Goal: Task Accomplishment & Management: Manage account settings

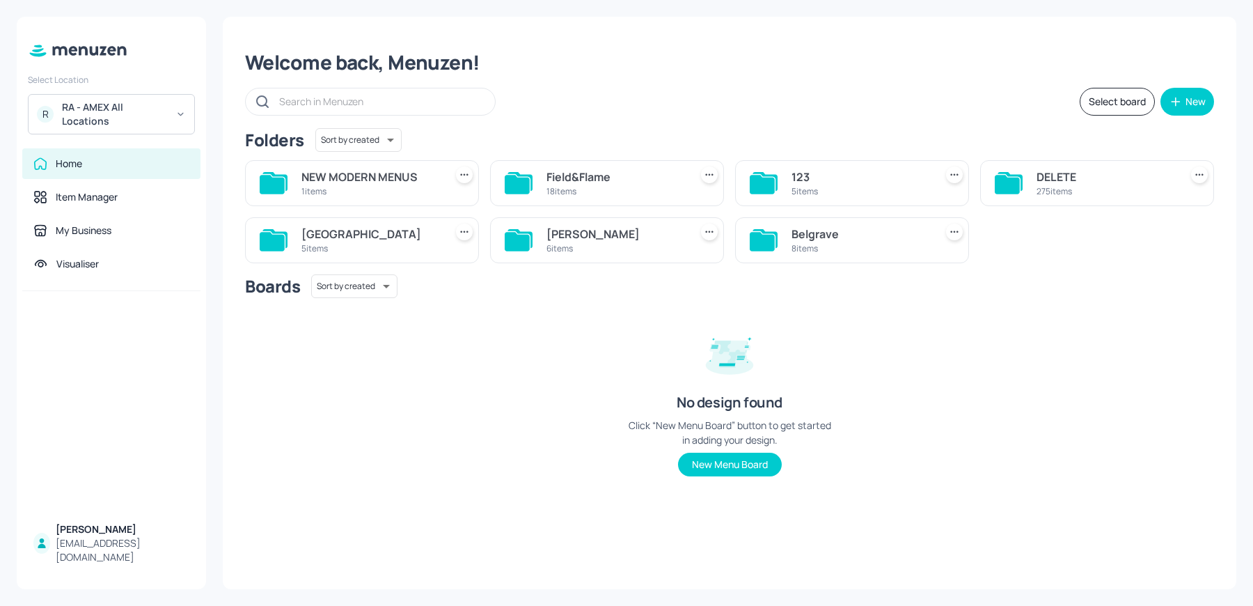
click at [404, 185] on div "1 items" at bounding box center [370, 191] width 138 height 12
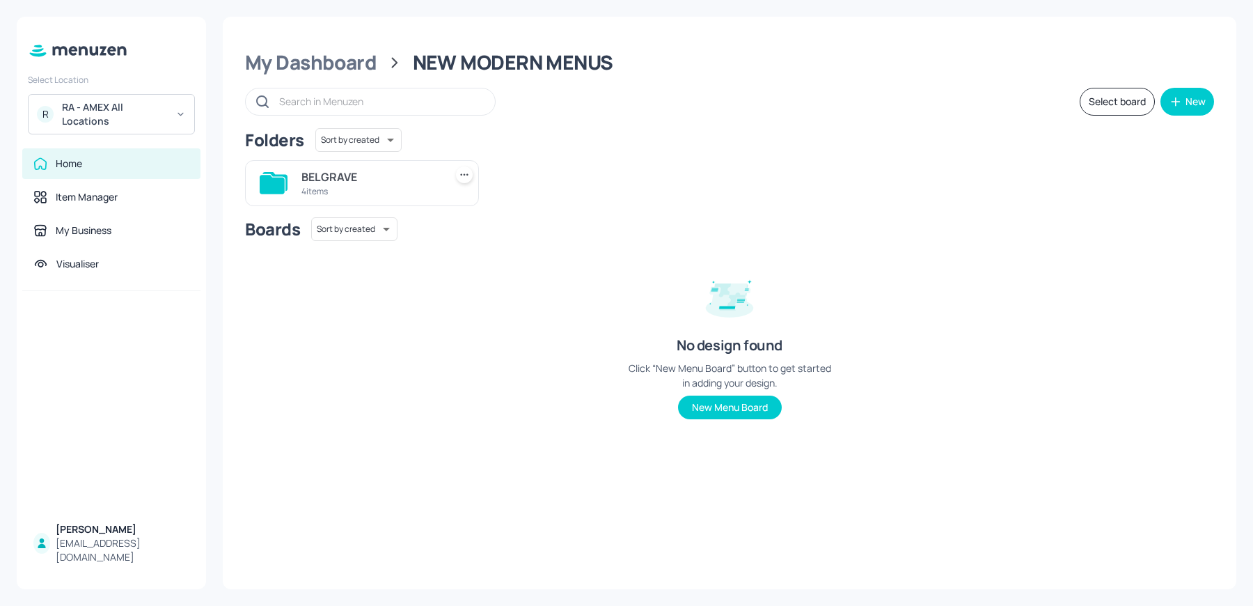
click at [353, 186] on div "4 items" at bounding box center [370, 191] width 138 height 12
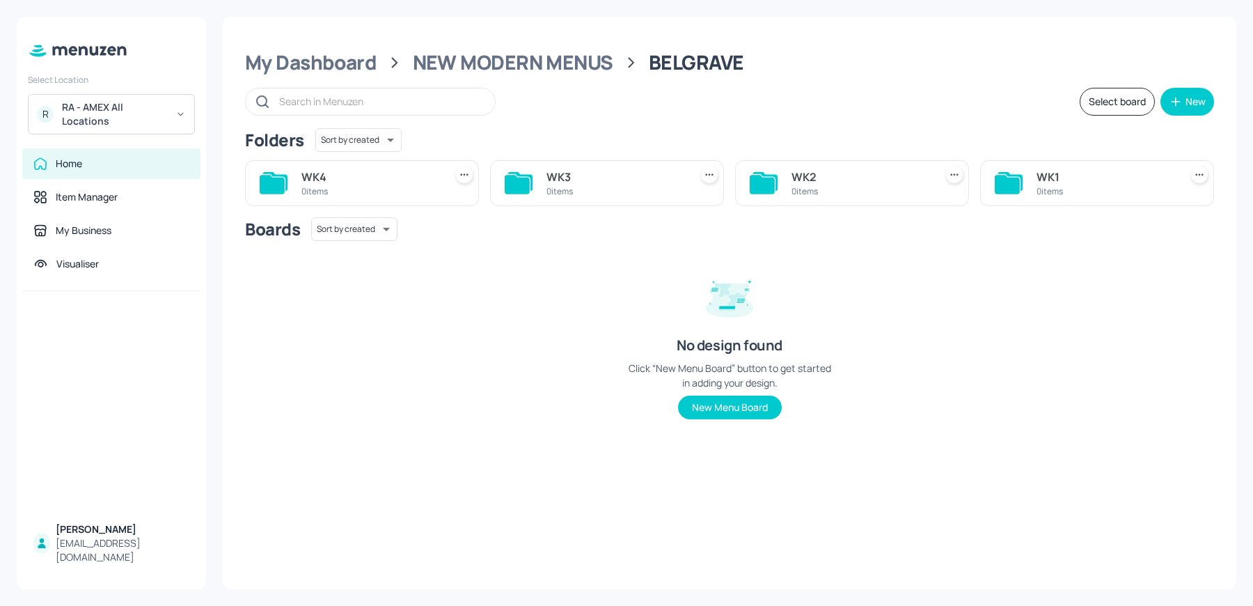
click at [527, 47] on div "My Dashboard NEW MODERN MENUS BELGRAVE Select board New Folders Sort by created…" at bounding box center [729, 303] width 1013 height 572
click at [492, 61] on div "NEW MODERN MENUS" at bounding box center [513, 62] width 200 height 25
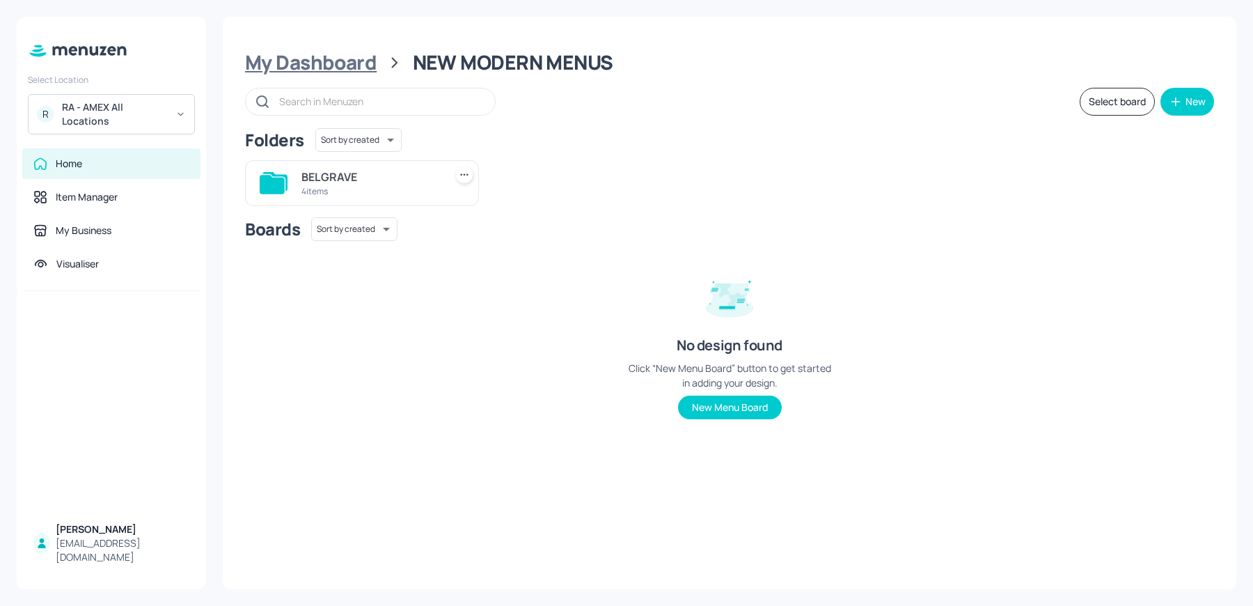
click at [324, 53] on div "My Dashboard" at bounding box center [311, 62] width 132 height 25
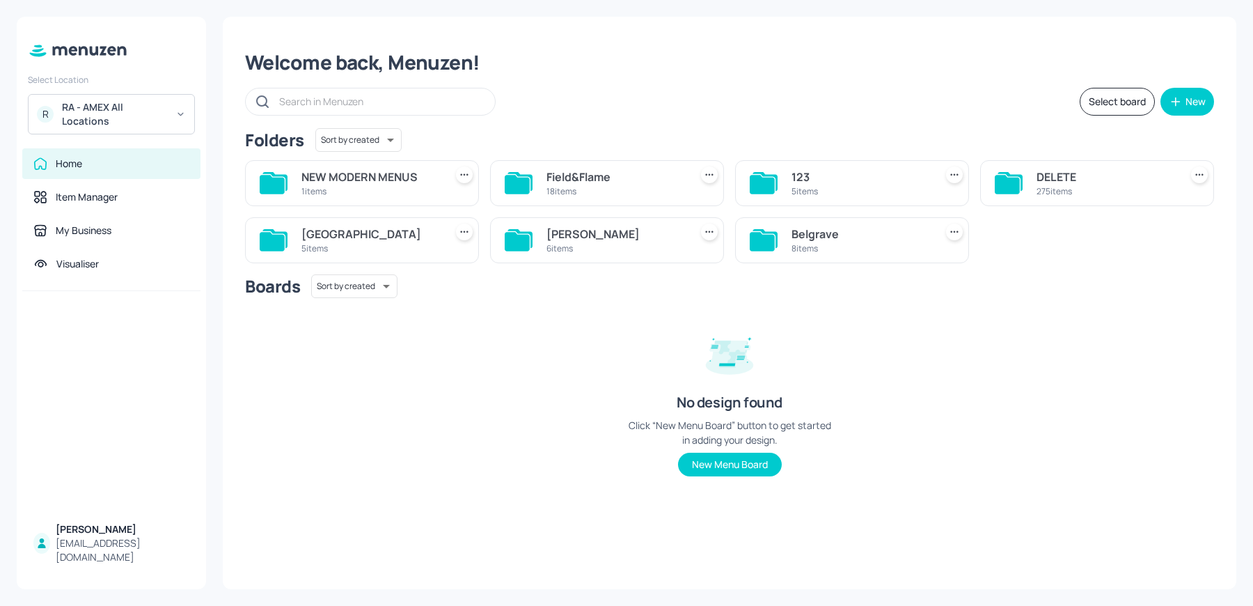
click at [835, 235] on div "Belgrave" at bounding box center [860, 234] width 138 height 17
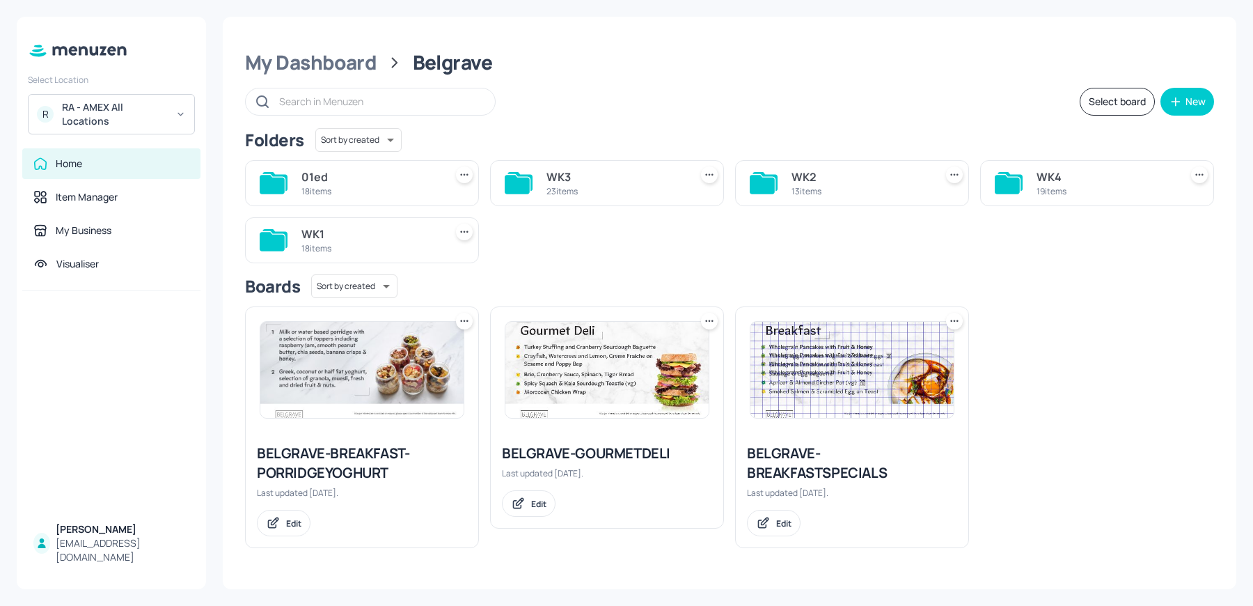
click at [876, 181] on div "WK2" at bounding box center [860, 176] width 138 height 17
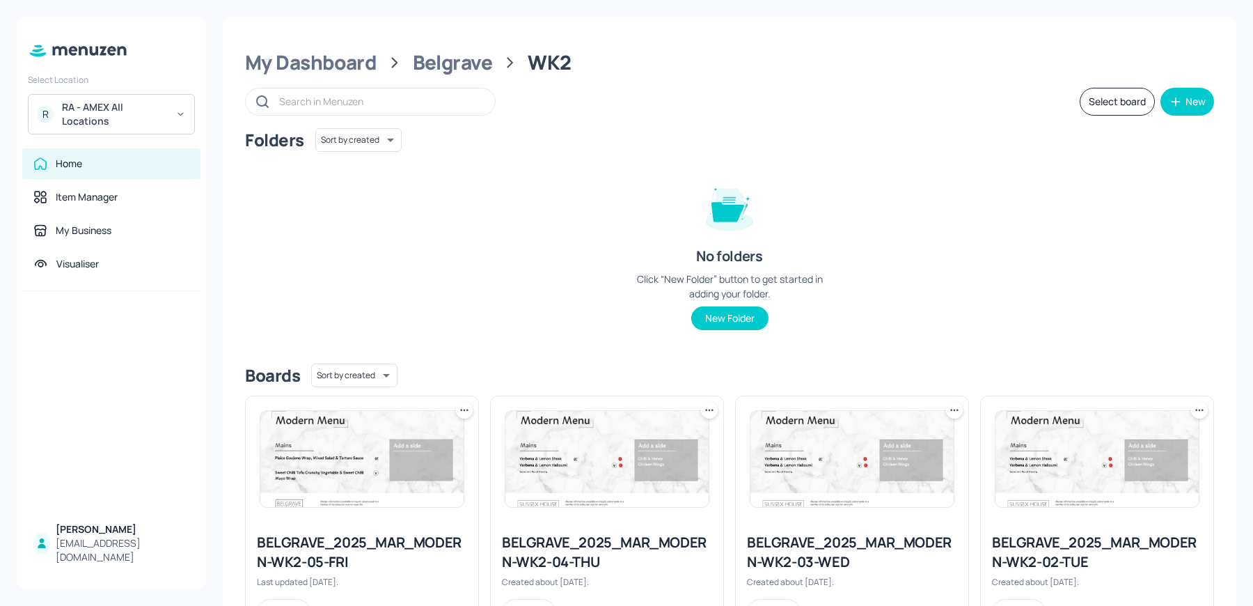
scroll to position [819, 0]
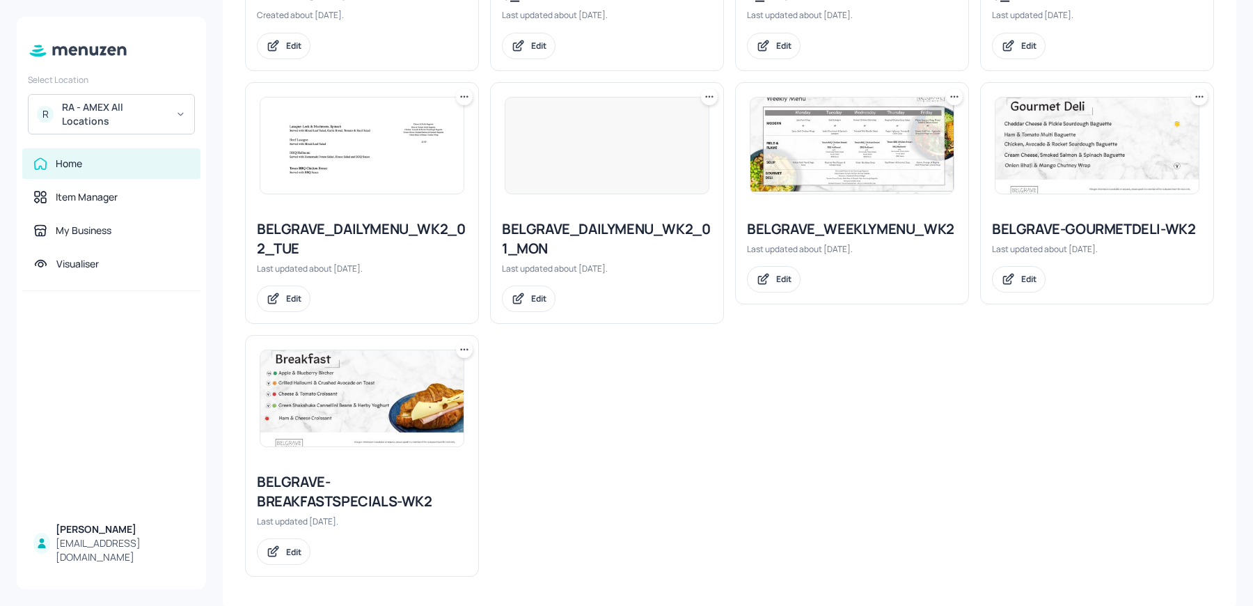
click at [352, 486] on div "BELGRAVE-BREAKFASTSPECIALS-WK2" at bounding box center [362, 491] width 210 height 39
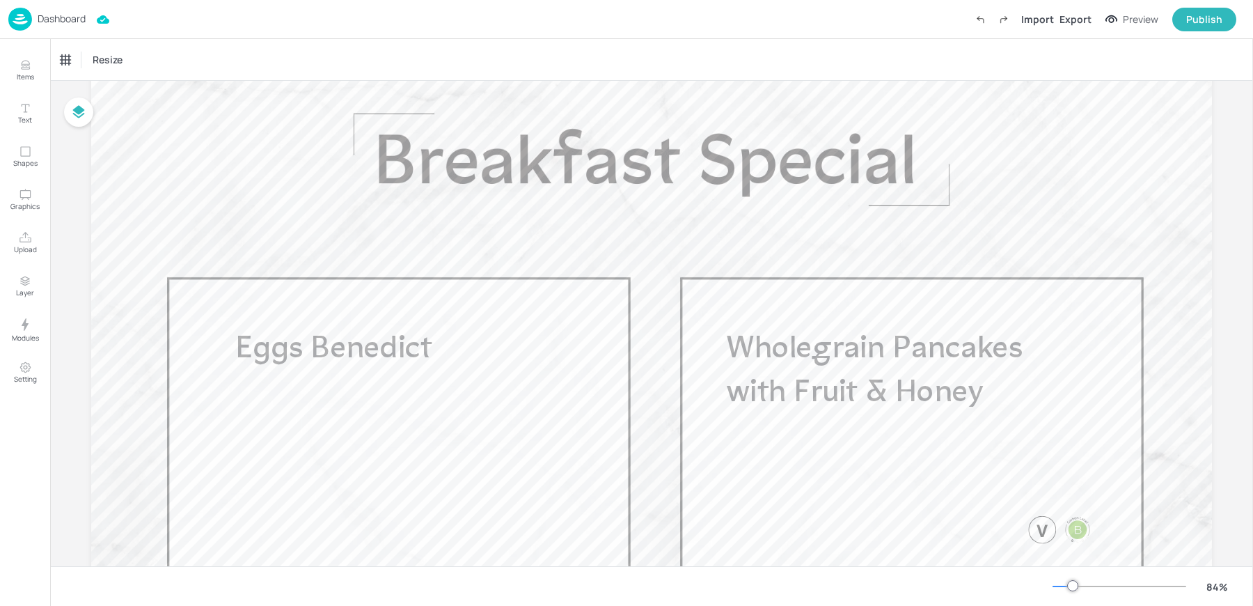
scroll to position [86, 0]
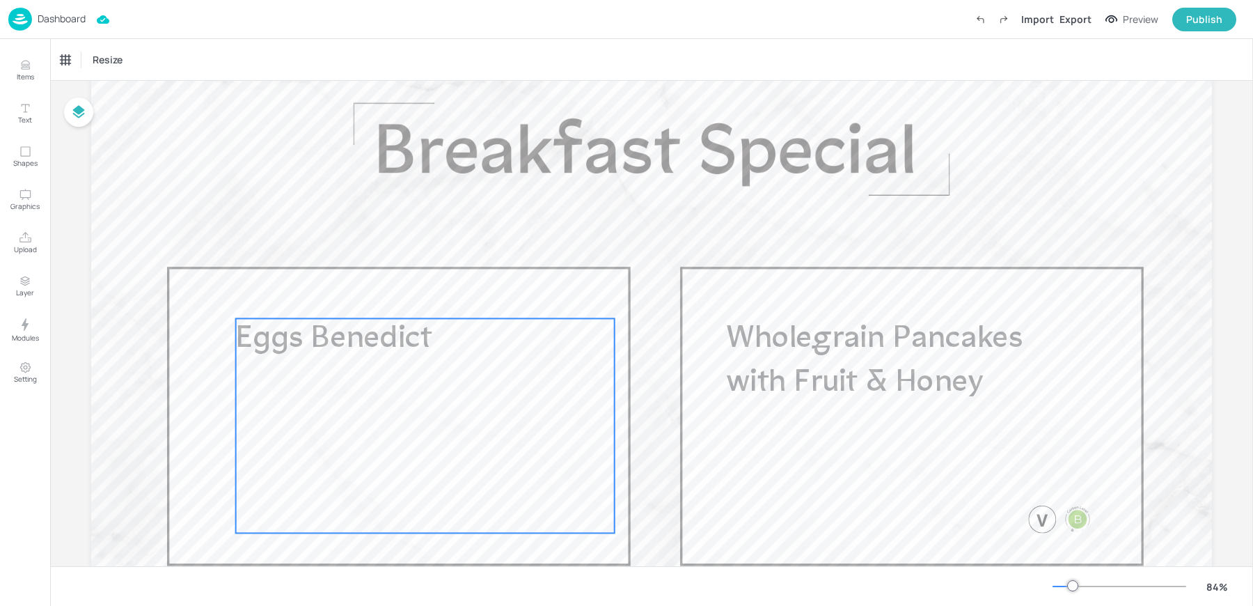
click at [273, 337] on span "Eggs Benedict" at bounding box center [334, 339] width 196 height 31
click at [90, 65] on div "Eggs Benedict" at bounding box center [89, 60] width 56 height 13
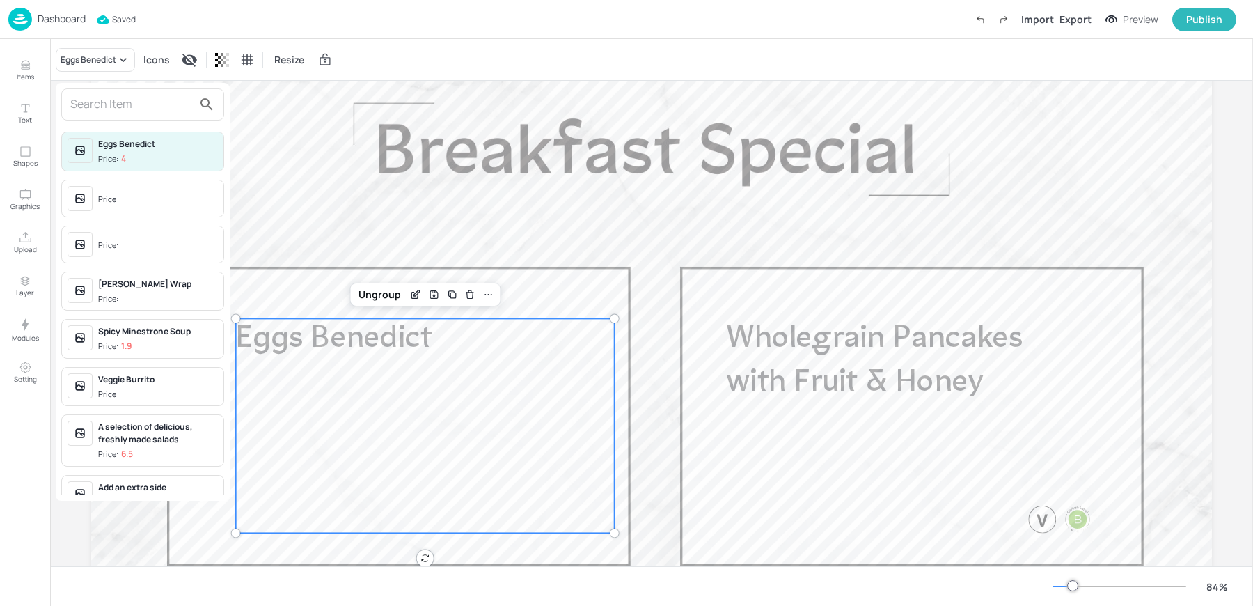
click at [87, 106] on input "text" at bounding box center [131, 104] width 123 height 22
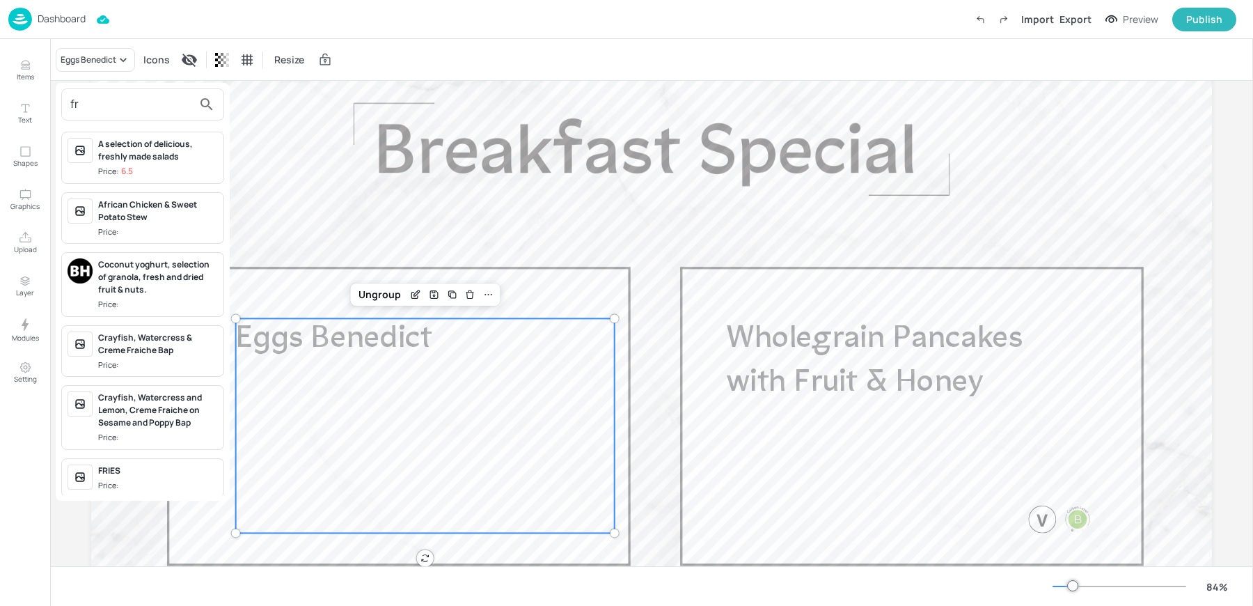
type input "fr"
click at [516, 143] on div at bounding box center [626, 303] width 1253 height 606
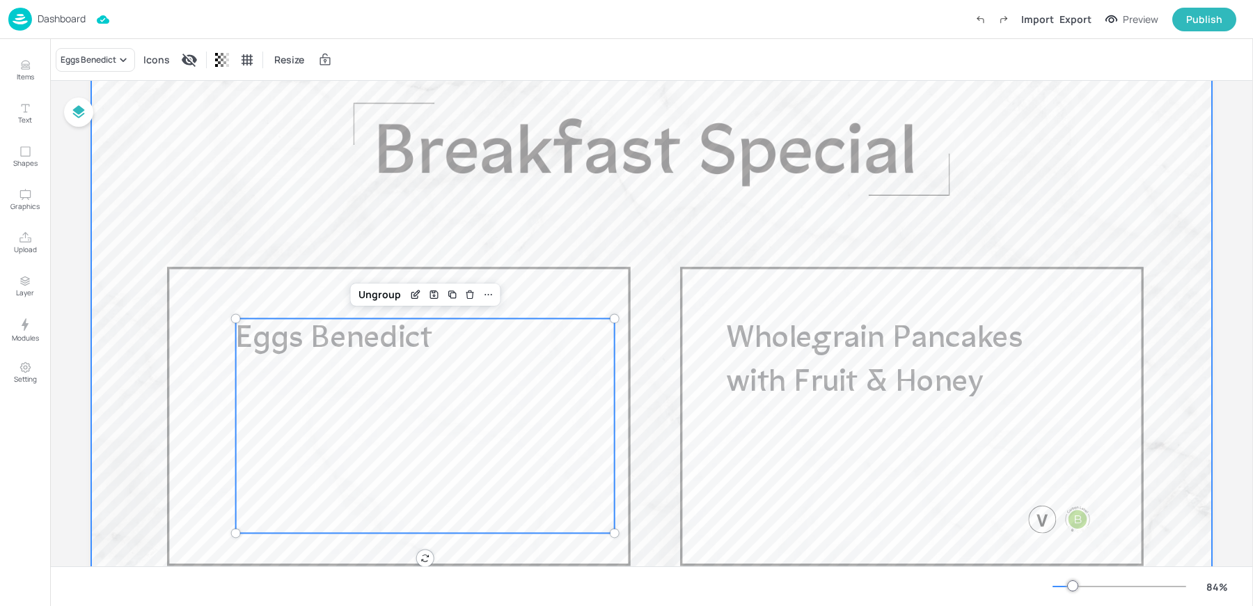
scroll to position [0, 0]
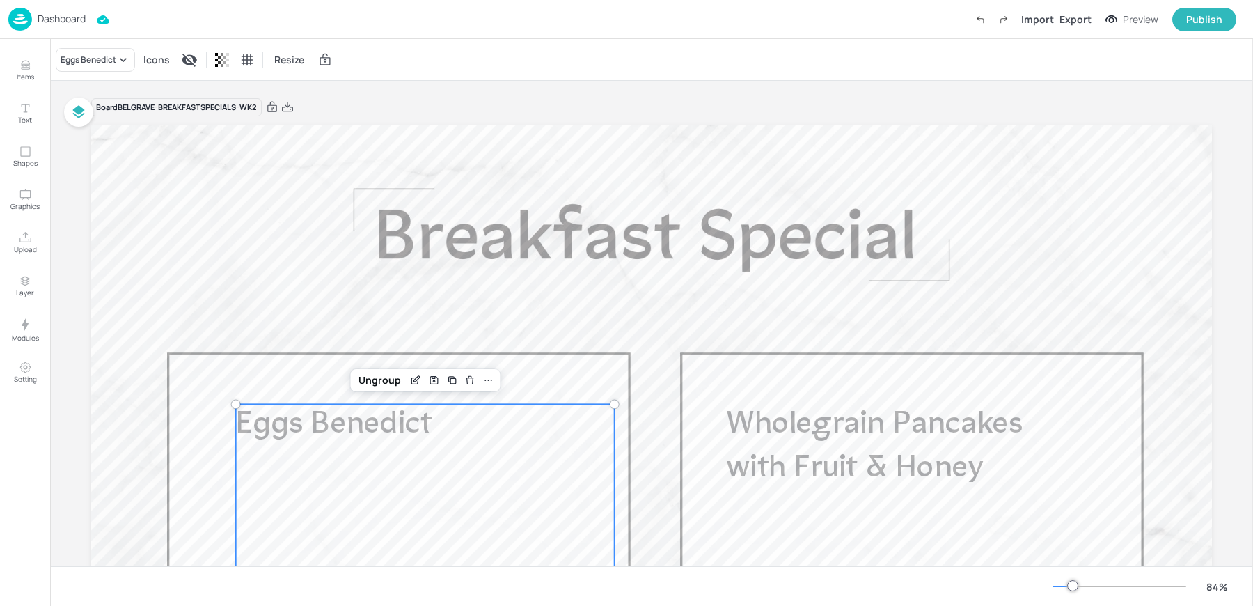
click at [464, 81] on div "Board BELGRAVE-BREAKFASTSPECIALS-WK2 Eggs Benedict Wholegrain Pancakes with Fru…" at bounding box center [651, 436] width 1121 height 710
click at [82, 70] on div "Eggs Benedict" at bounding box center [95, 60] width 79 height 24
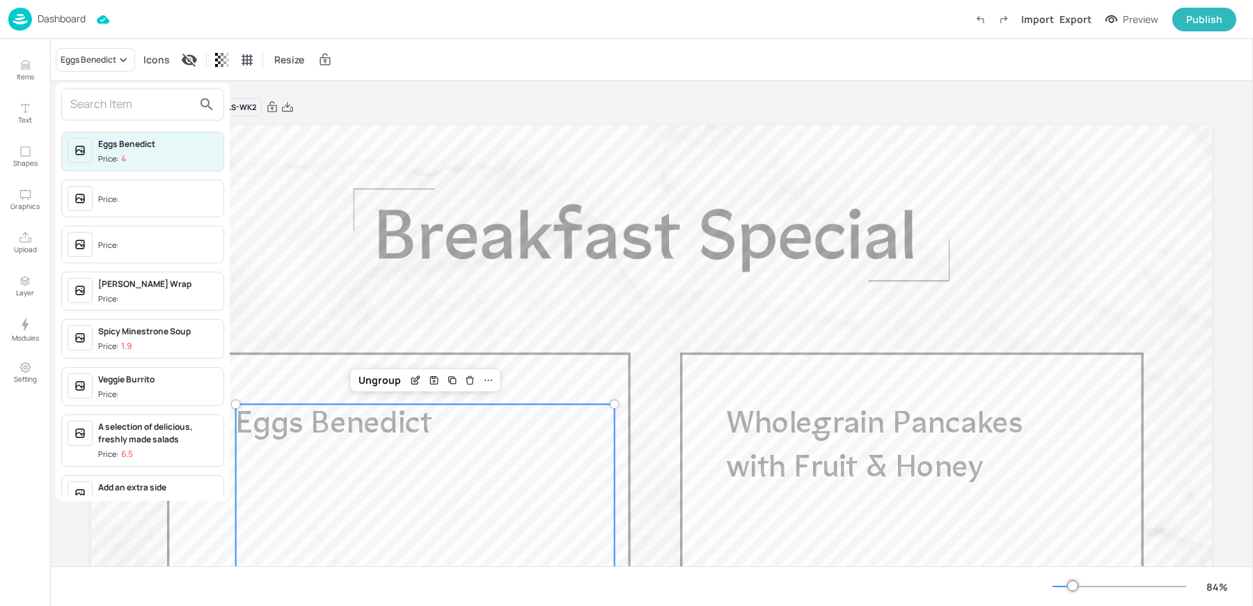
click at [90, 110] on input "text" at bounding box center [131, 104] width 123 height 22
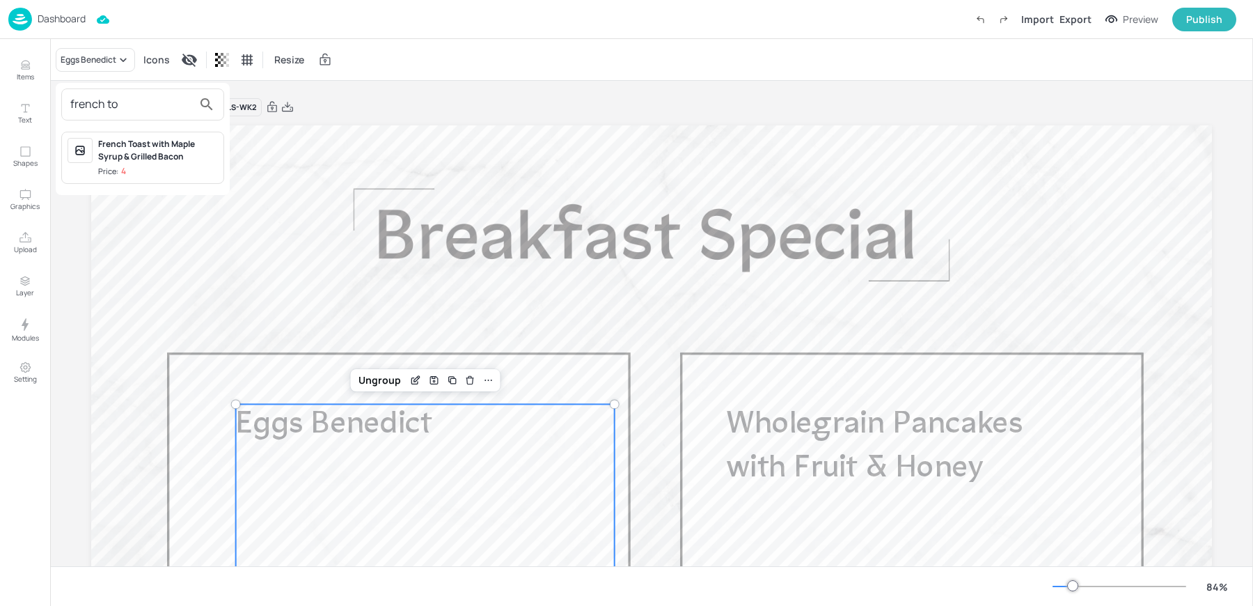
type input "french to"
click at [123, 145] on div "French Toast with Maple Syrup & Grilled Bacon" at bounding box center [158, 150] width 120 height 25
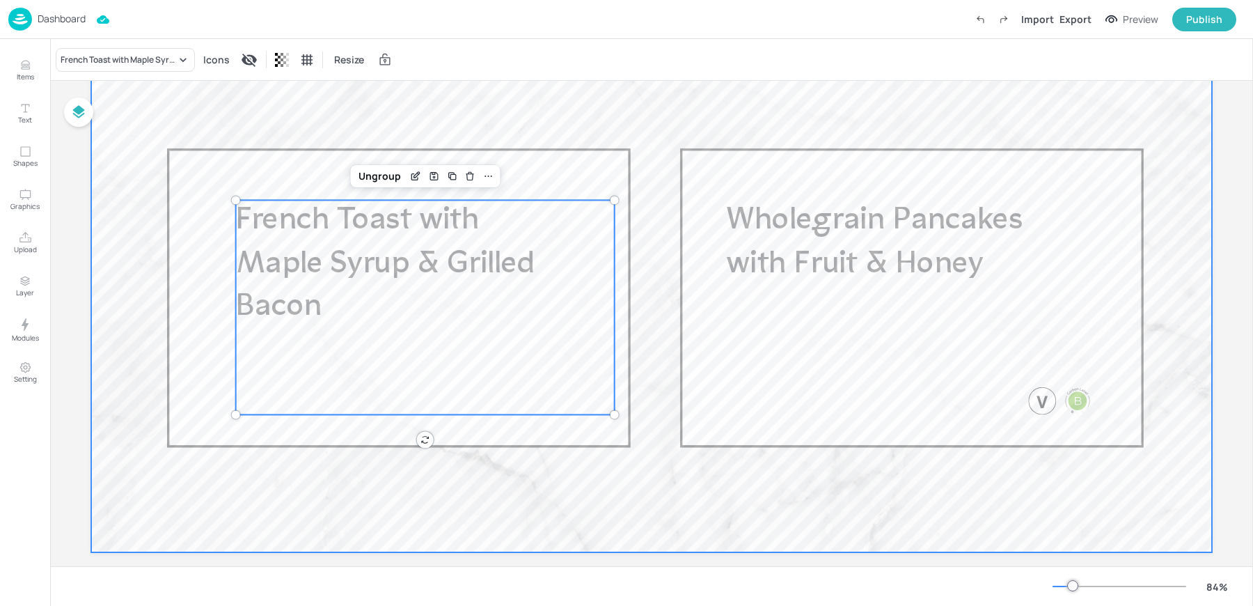
scroll to position [223, 0]
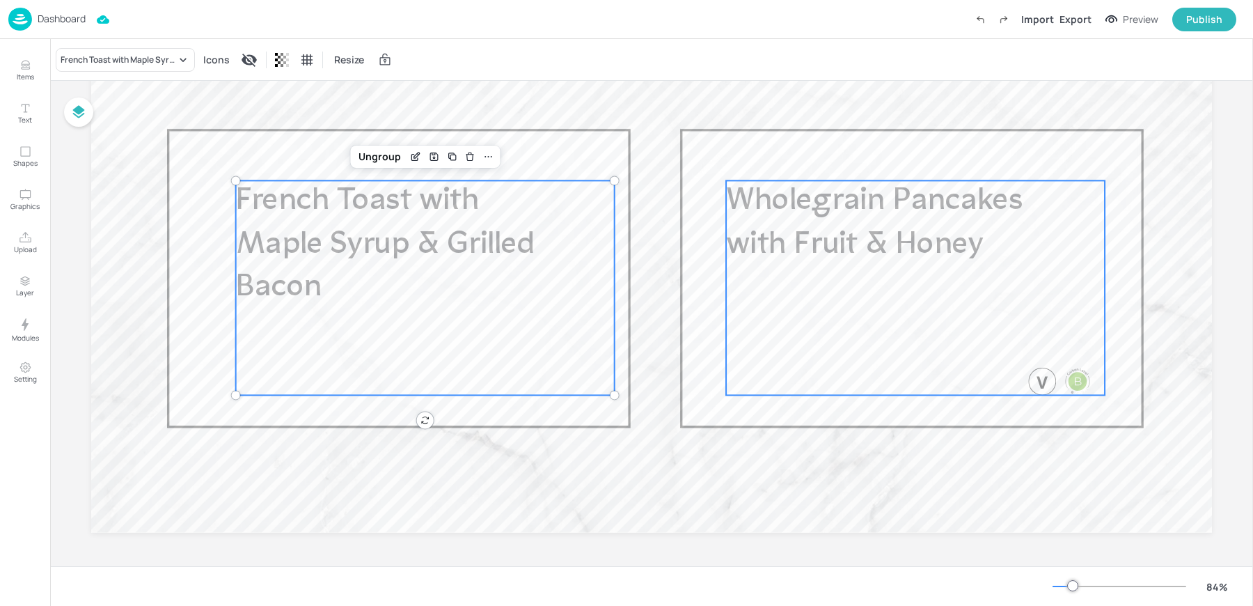
click at [870, 235] on span "Wholegrain Pancakes with Fruit & Honey" at bounding box center [874, 223] width 297 height 74
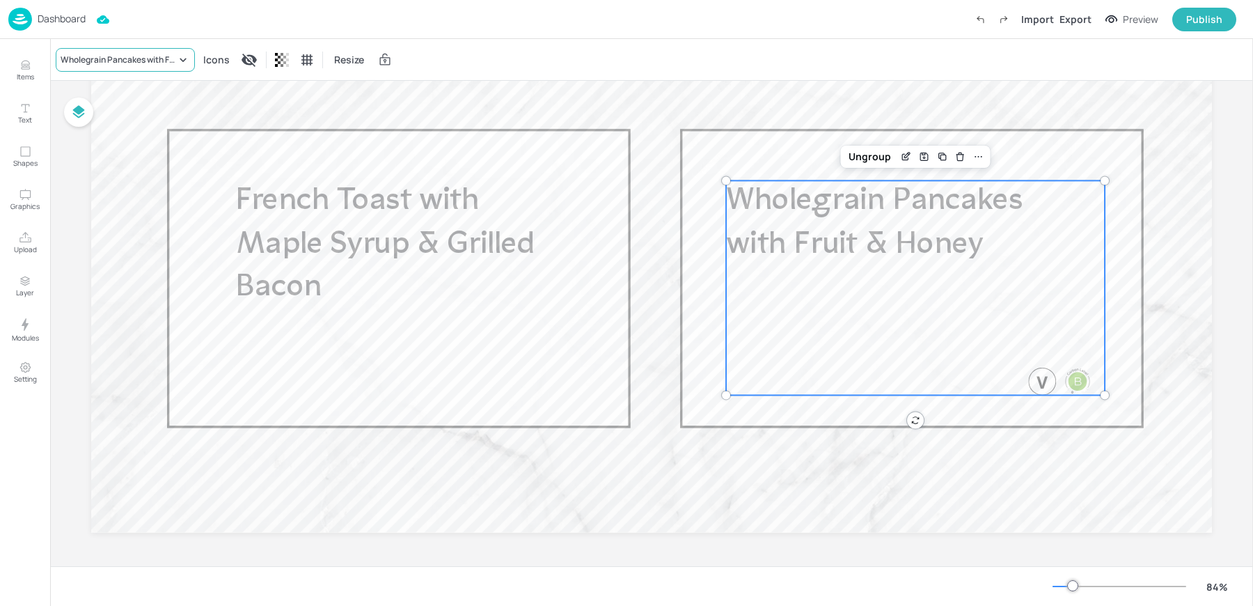
click at [118, 60] on div "Wholegrain Pancakes with Fruit & Honey" at bounding box center [119, 60] width 116 height 13
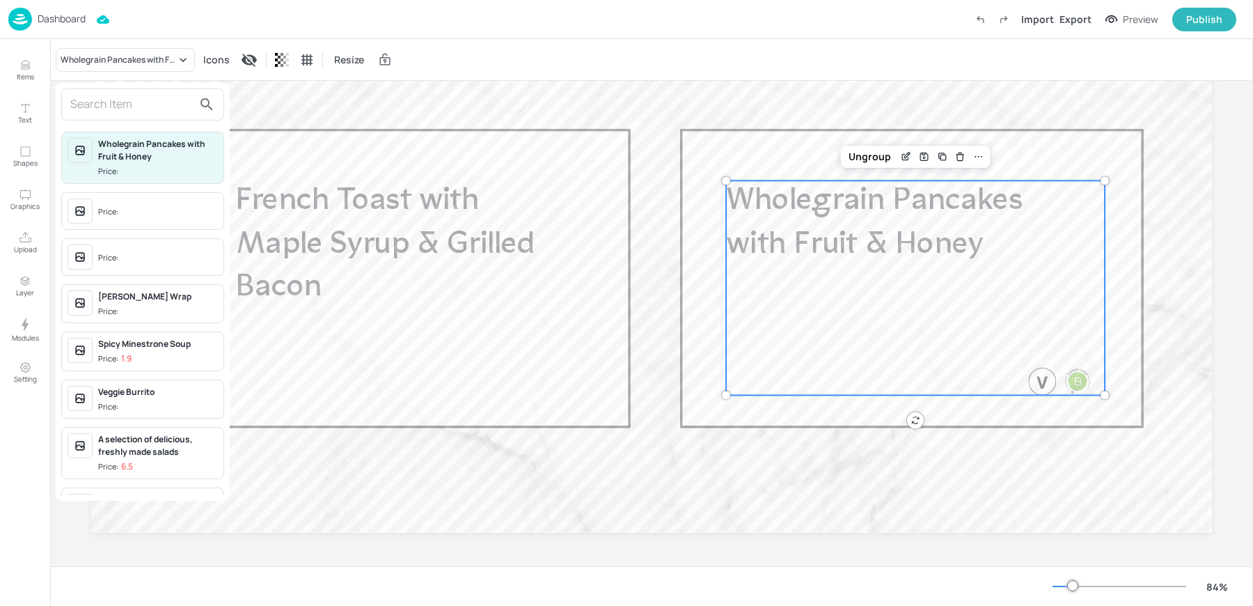
click at [136, 96] on input "text" at bounding box center [131, 104] width 123 height 22
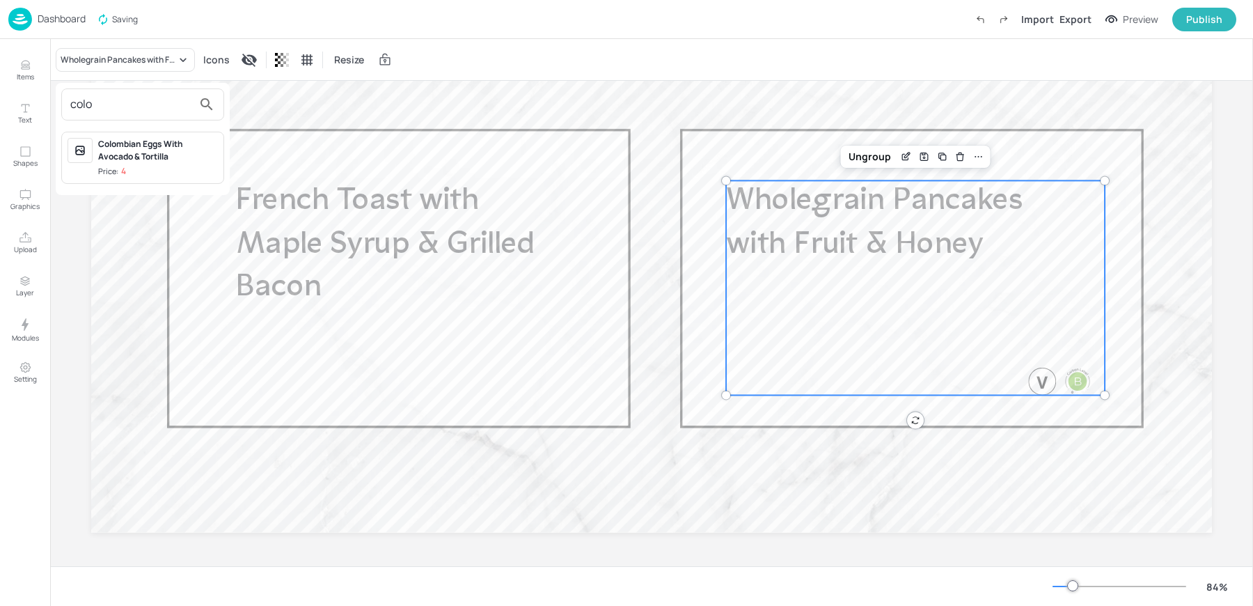
type input "colo"
click at [157, 156] on div "Colombian Eggs With Avocado & Tortilla" at bounding box center [158, 150] width 120 height 25
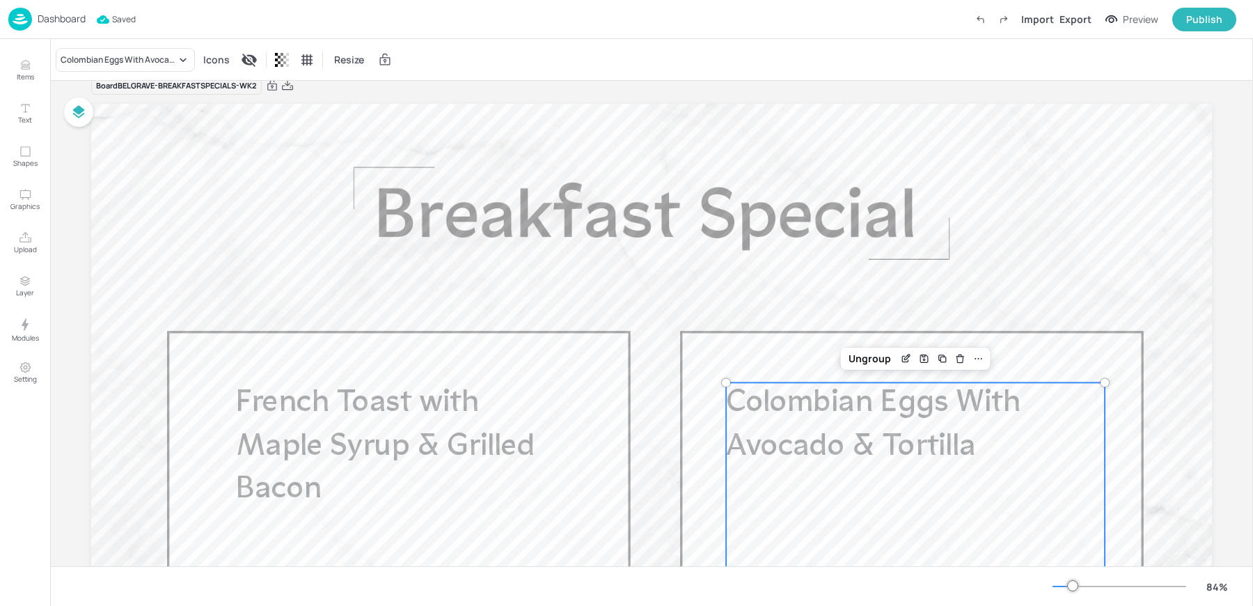
scroll to position [0, 0]
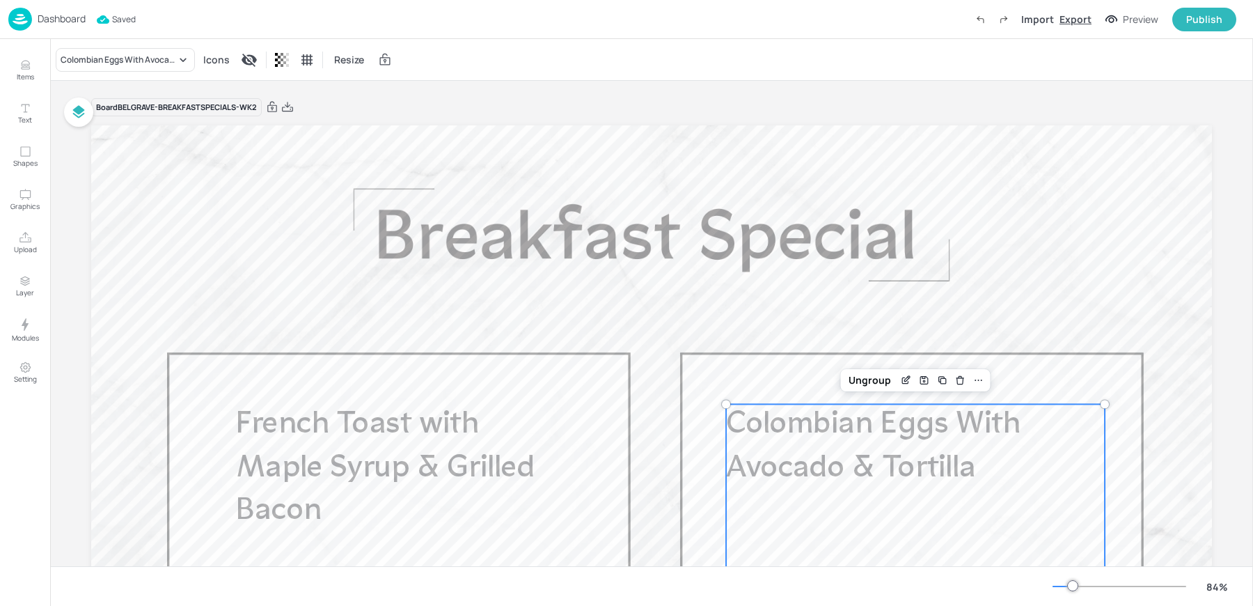
click at [1086, 18] on div "Export" at bounding box center [1075, 19] width 32 height 15
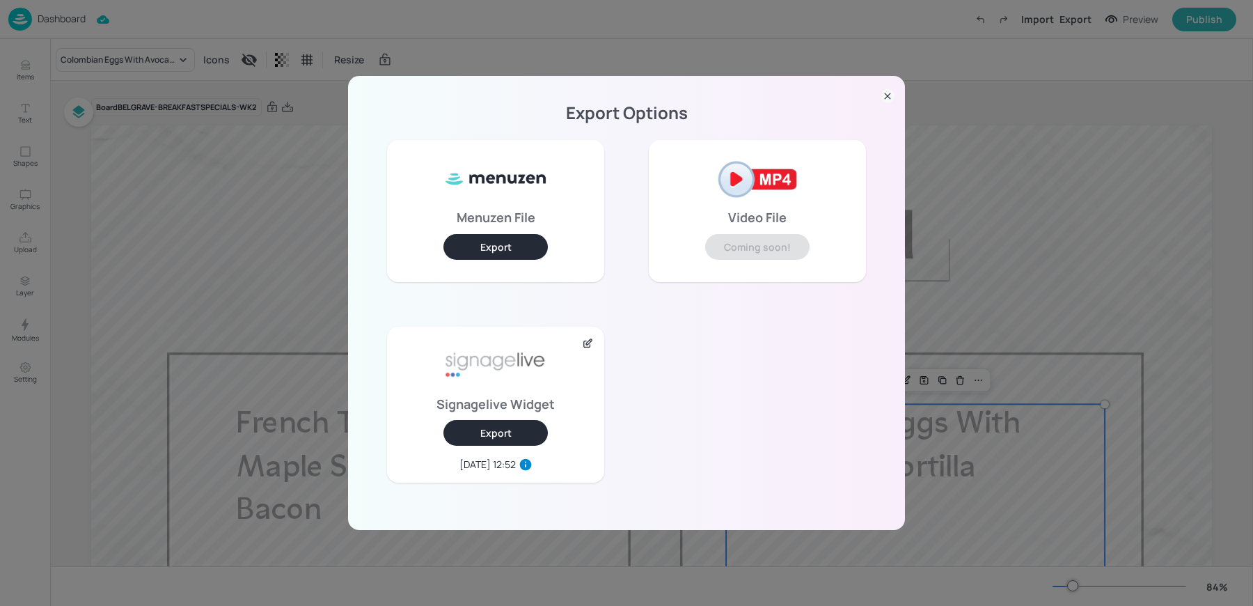
click at [505, 441] on button "Export" at bounding box center [495, 433] width 104 height 26
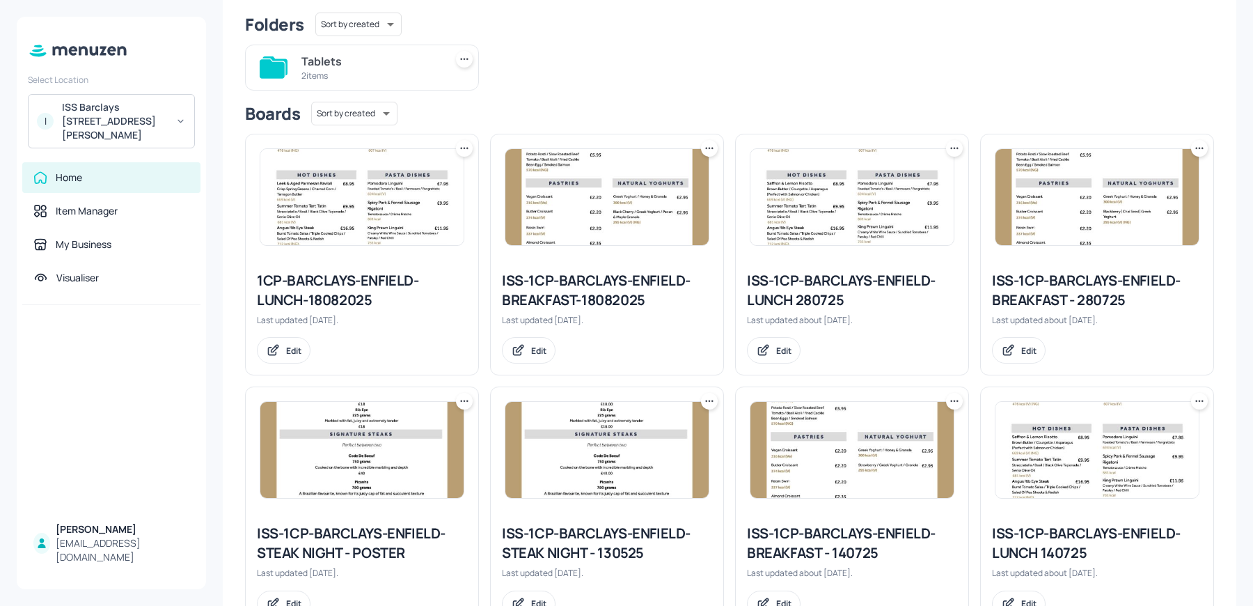
scroll to position [139, 0]
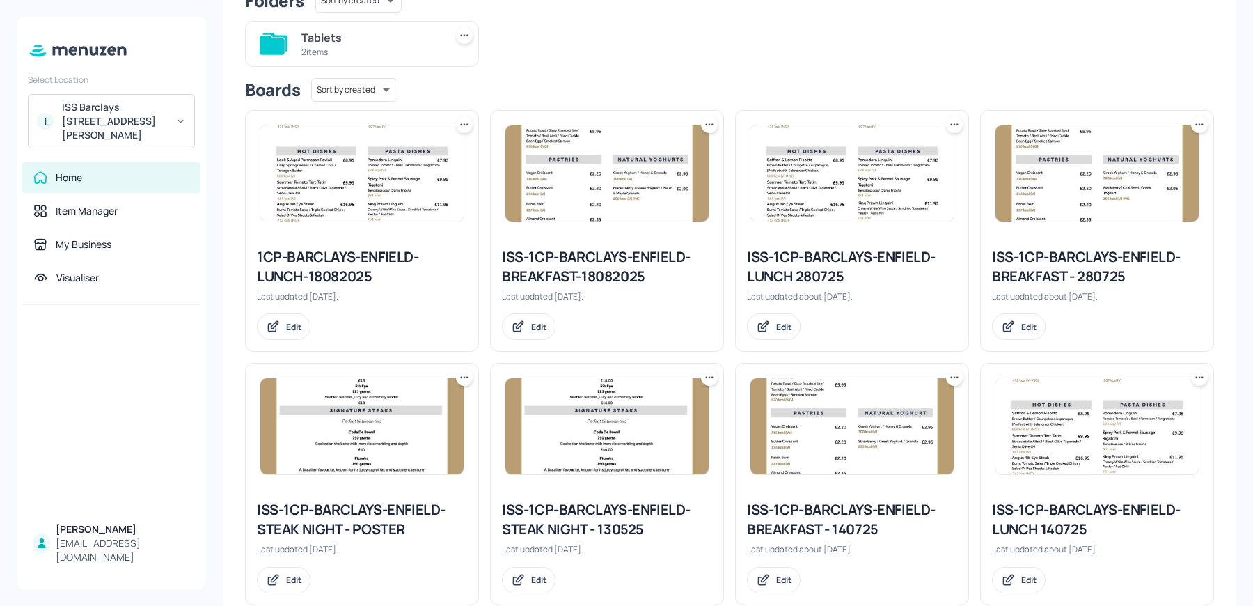
click at [947, 123] on icon at bounding box center [954, 125] width 14 height 14
click at [892, 154] on p "Rename" at bounding box center [880, 152] width 32 height 13
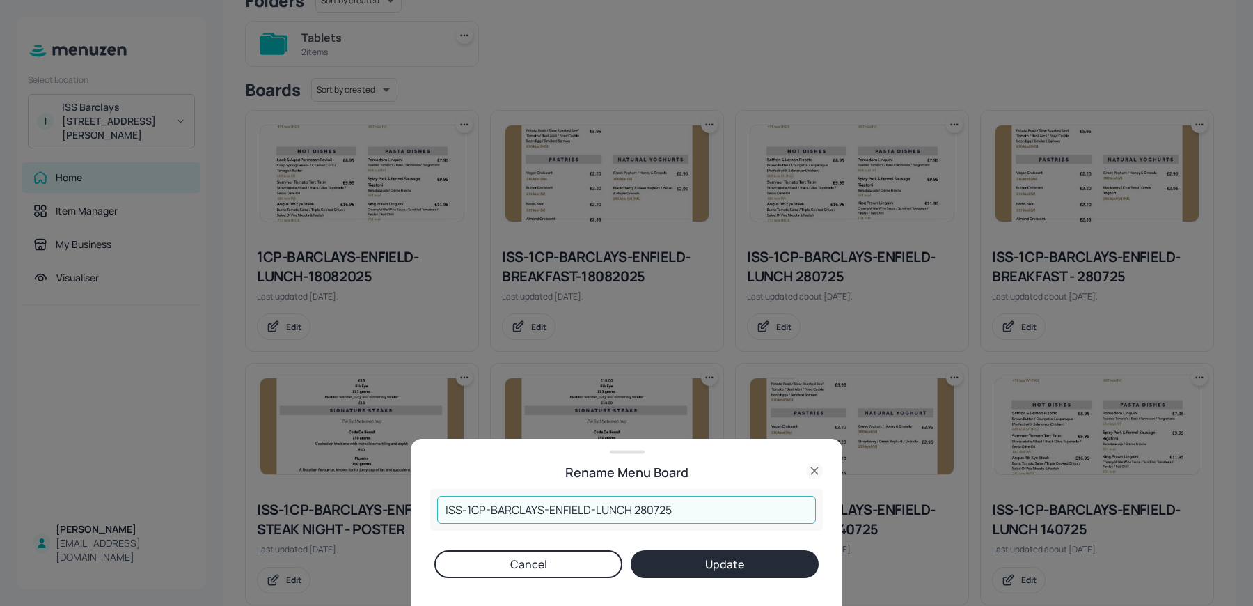
drag, startPoint x: 635, startPoint y: 509, endPoint x: 759, endPoint y: 511, distance: 124.6
click at [759, 511] on input "ISS-1CP-BARCLAYS-ENFIELD-LUNCH 280725" at bounding box center [626, 510] width 379 height 28
type input "ISS-1CP-BARCLAYS-ENFIELD-LUNCH 010925"
click at [765, 558] on button "Update" at bounding box center [725, 564] width 188 height 28
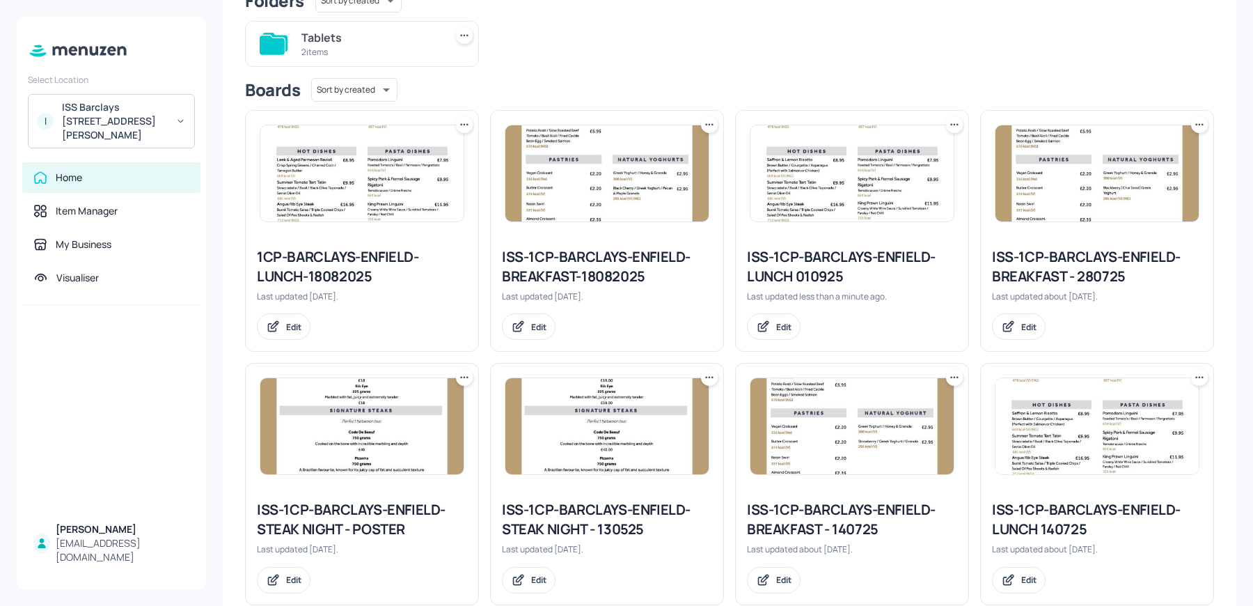
click at [1196, 120] on icon at bounding box center [1199, 125] width 14 height 14
click at [1096, 148] on icon at bounding box center [1097, 153] width 10 height 10
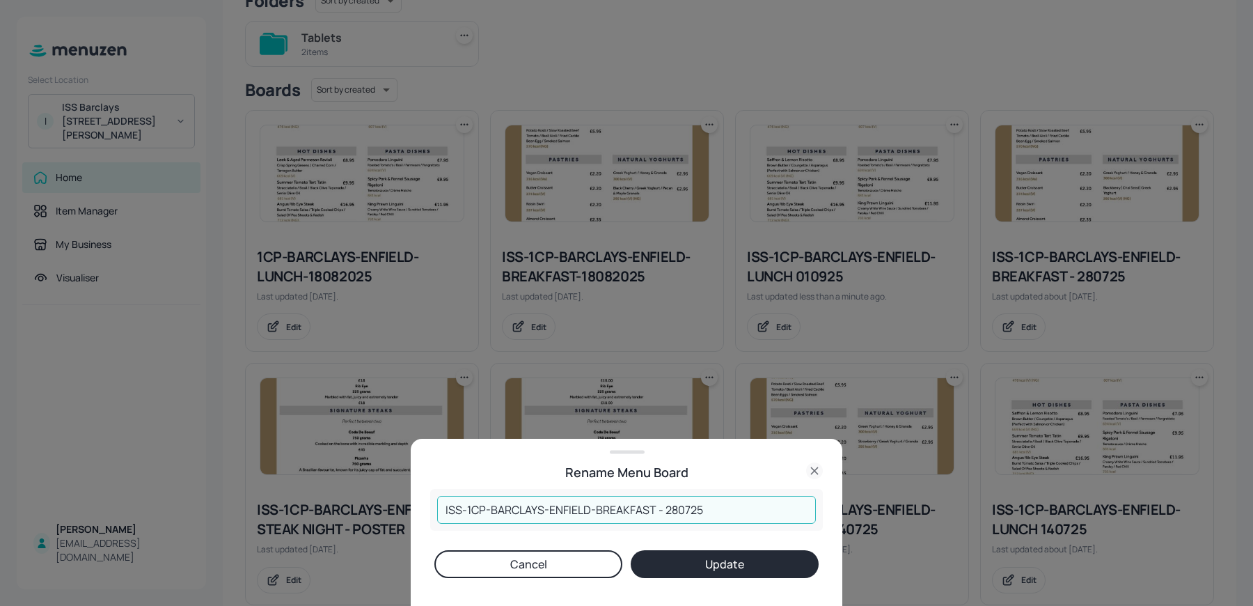
drag, startPoint x: 665, startPoint y: 508, endPoint x: 833, endPoint y: 503, distance: 167.8
click at [833, 503] on div "Rename Menu Board ISS-1CP-BARCLAYS-ENFIELD-BREAKFAST - 280725 ​ Cancel Update" at bounding box center [627, 522] width 432 height 167
type input "ISS-1CP-BARCLAYS-ENFIELD-BREAKFAST - 010925"
click at [631, 550] on button "Update" at bounding box center [725, 564] width 188 height 28
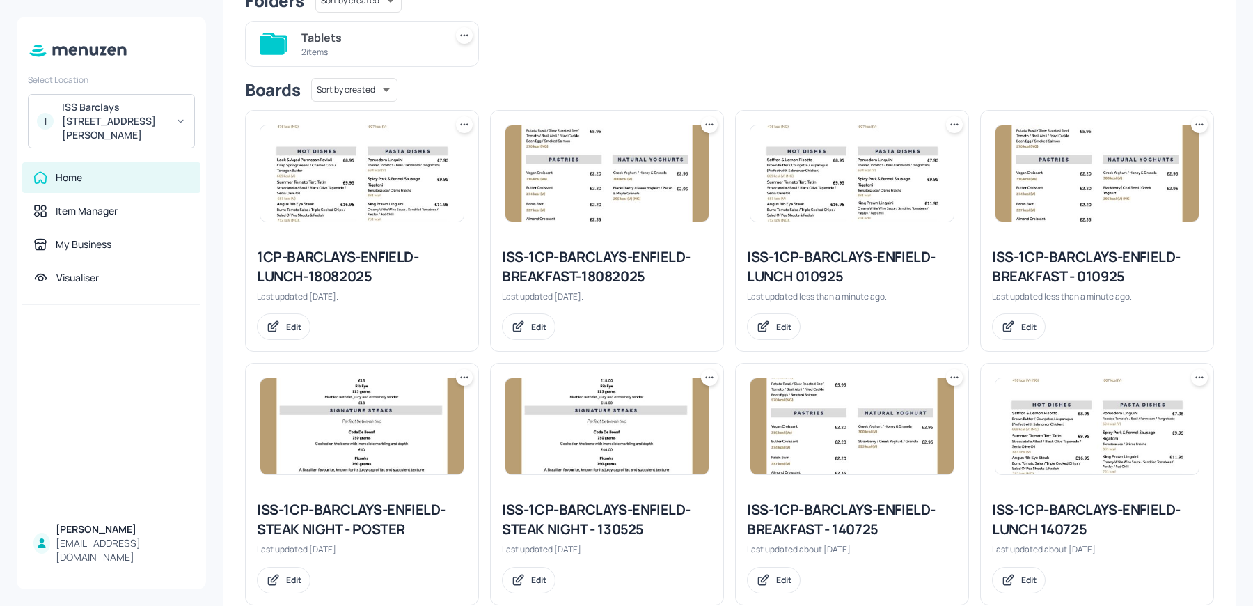
click at [821, 262] on div "ISS-1CP-BARCLAYS-ENFIELD-LUNCH 010925" at bounding box center [852, 266] width 210 height 39
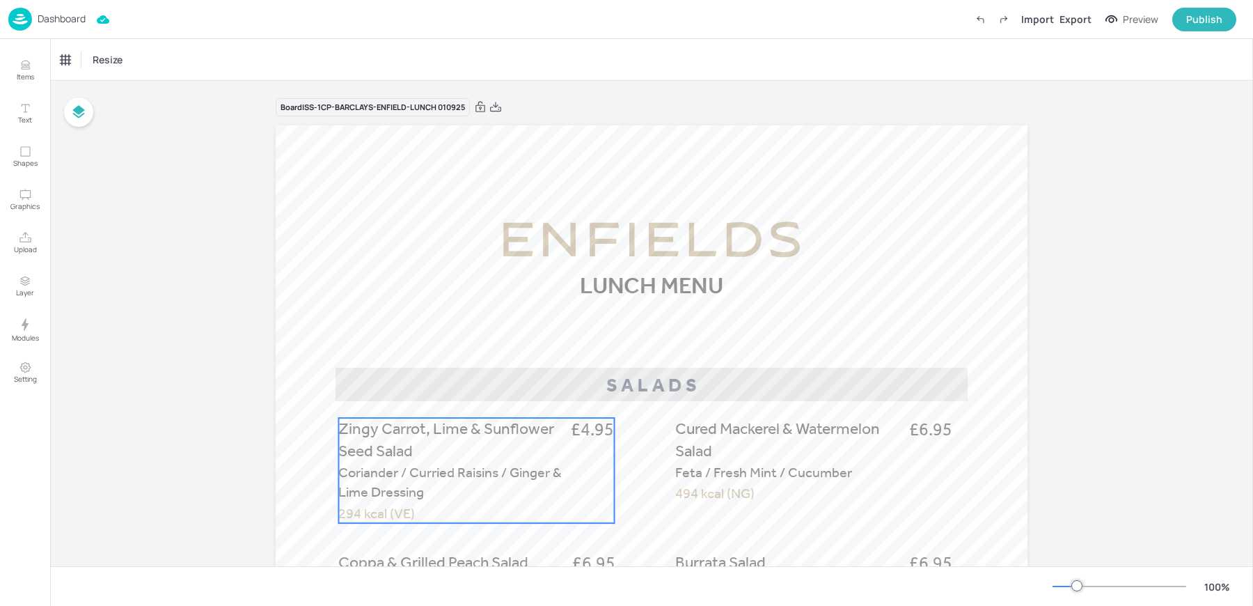
click at [436, 448] on p "Zingy Carrot, Lime & Sunflower Seed Salad" at bounding box center [449, 440] width 223 height 45
click at [117, 63] on div "Zingy Carrot, Lime & Sunflower Seed Salad" at bounding box center [119, 60] width 116 height 13
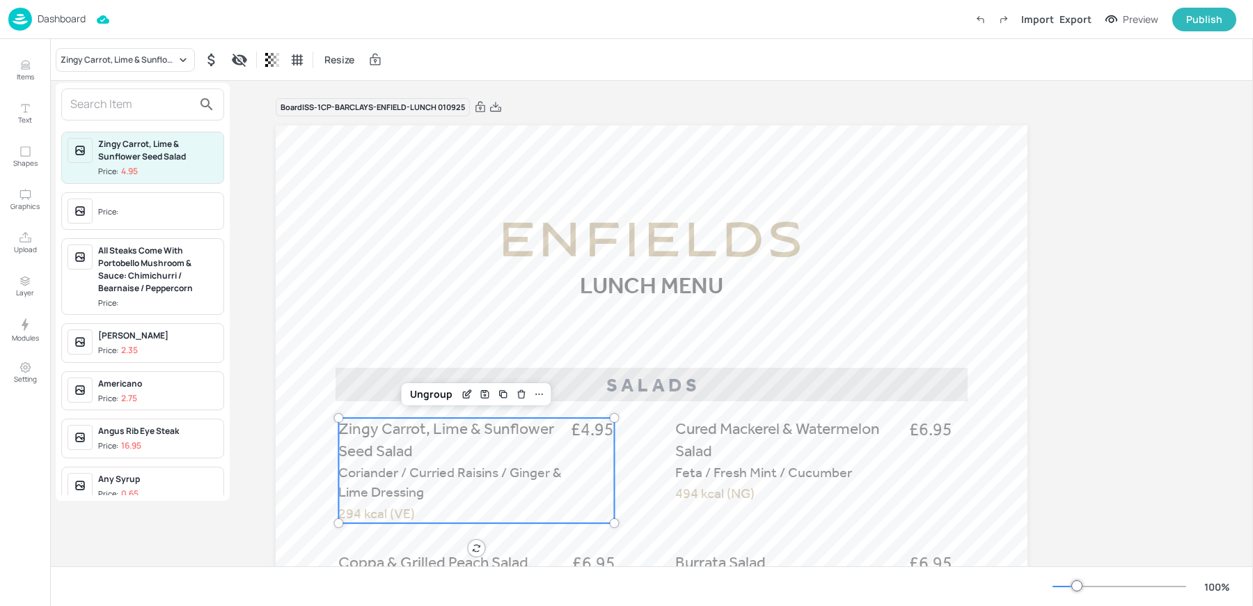
click at [136, 109] on input "text" at bounding box center [131, 104] width 123 height 22
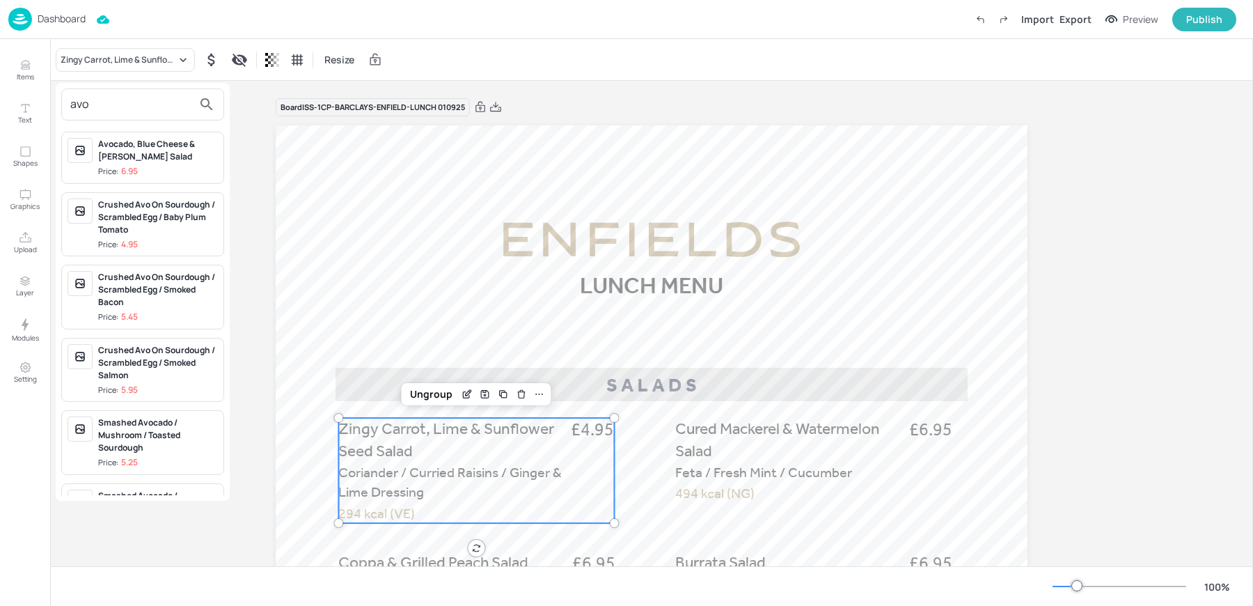
type input "avo"
click at [136, 148] on div "Avocado, Blue Cheese & [PERSON_NAME] Salad" at bounding box center [158, 150] width 120 height 25
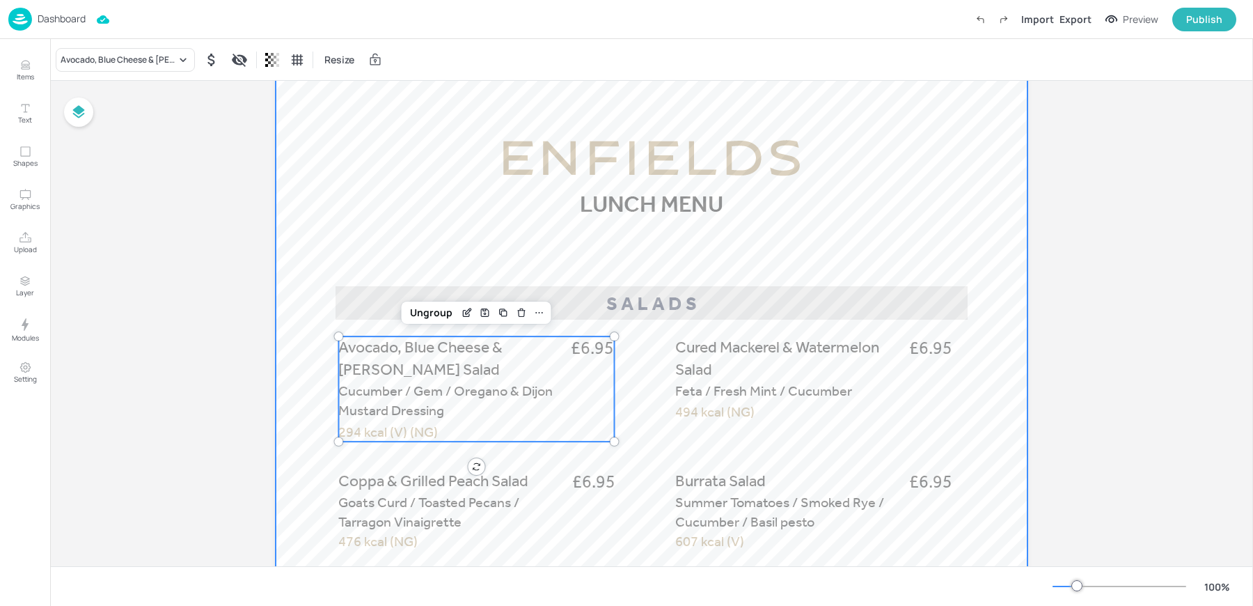
scroll to position [86, 0]
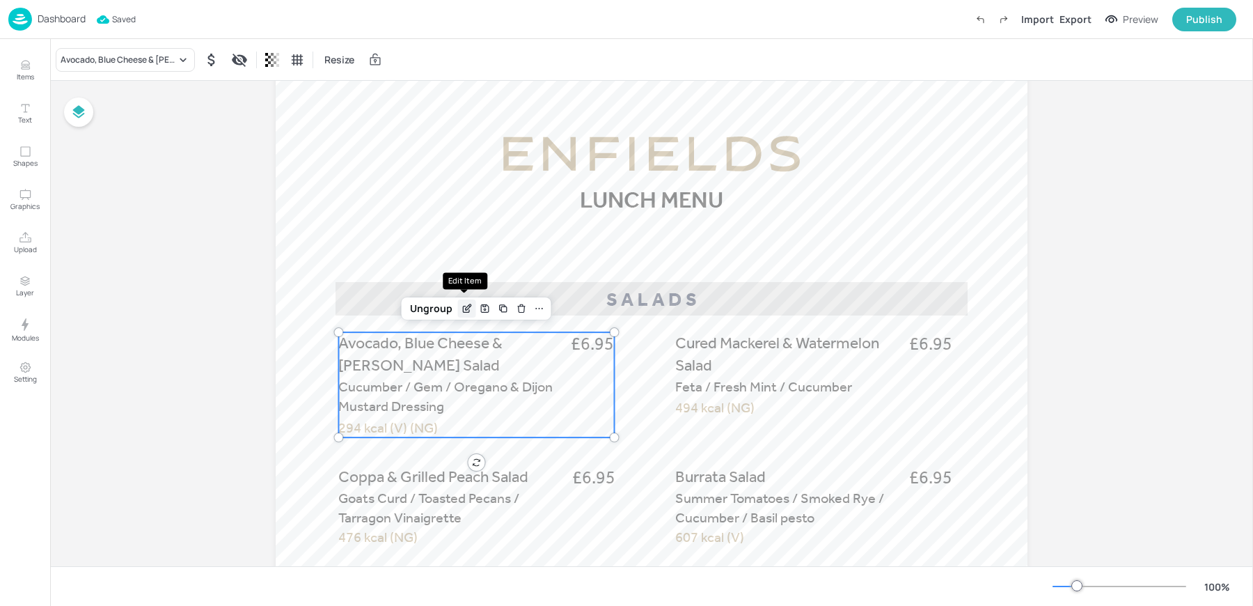
click at [466, 306] on icon "Edit Item" at bounding box center [468, 307] width 6 height 6
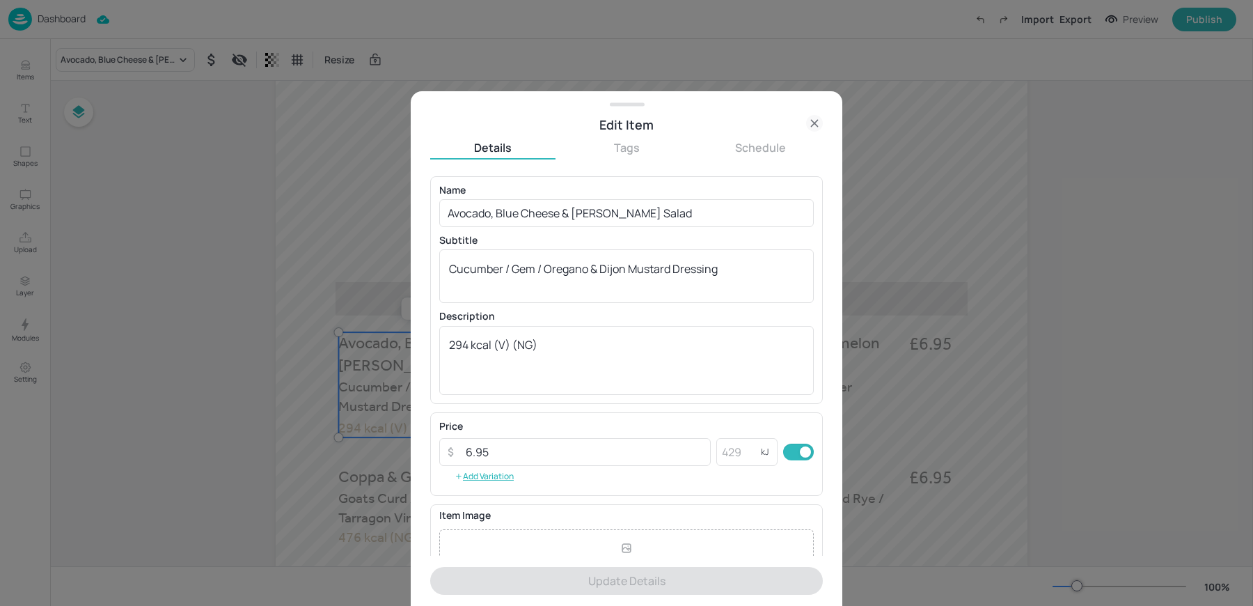
click at [816, 120] on icon at bounding box center [814, 123] width 6 height 6
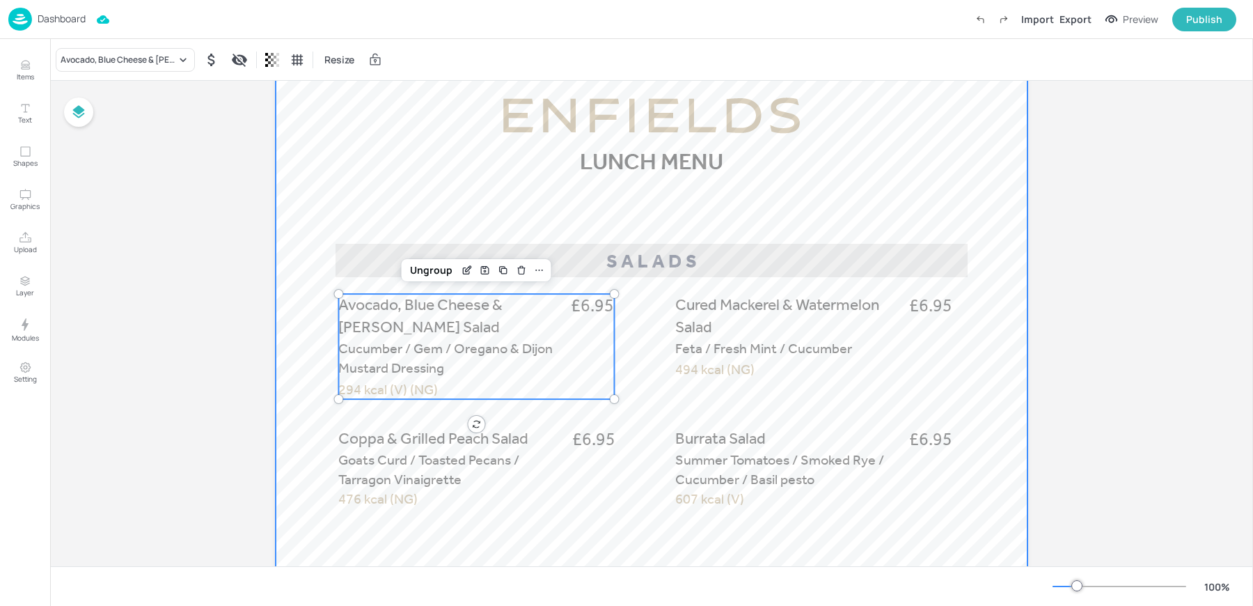
scroll to position [144, 0]
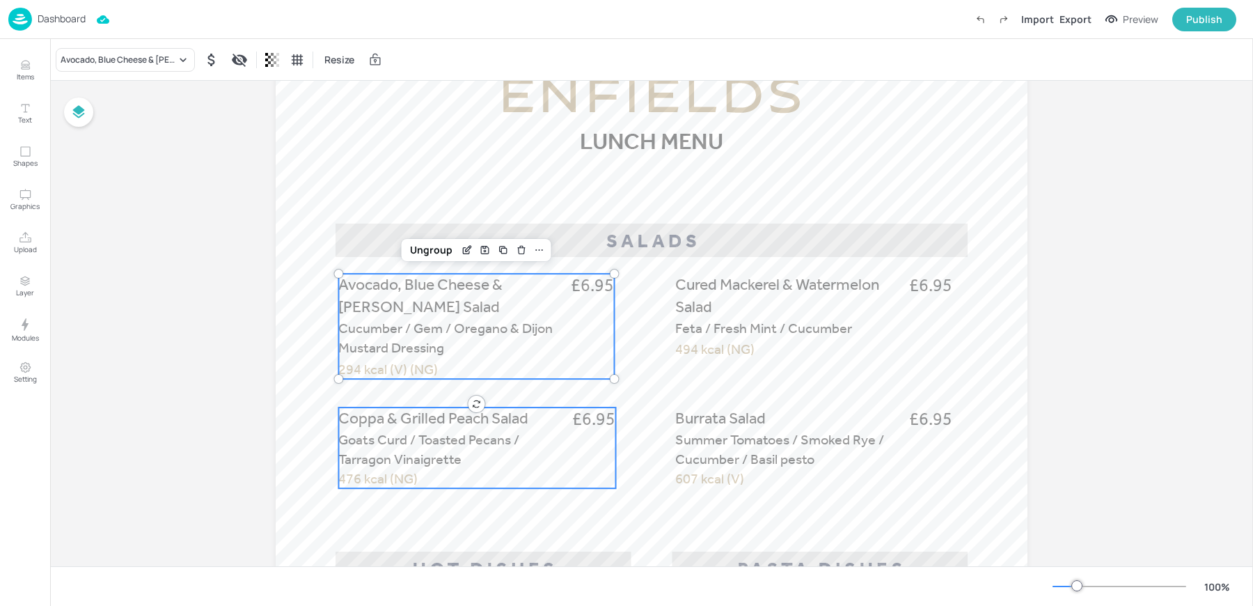
click at [402, 446] on span "Goats Curd / Toasted Pecans / Tarragon Vinaigrette" at bounding box center [428, 449] width 181 height 36
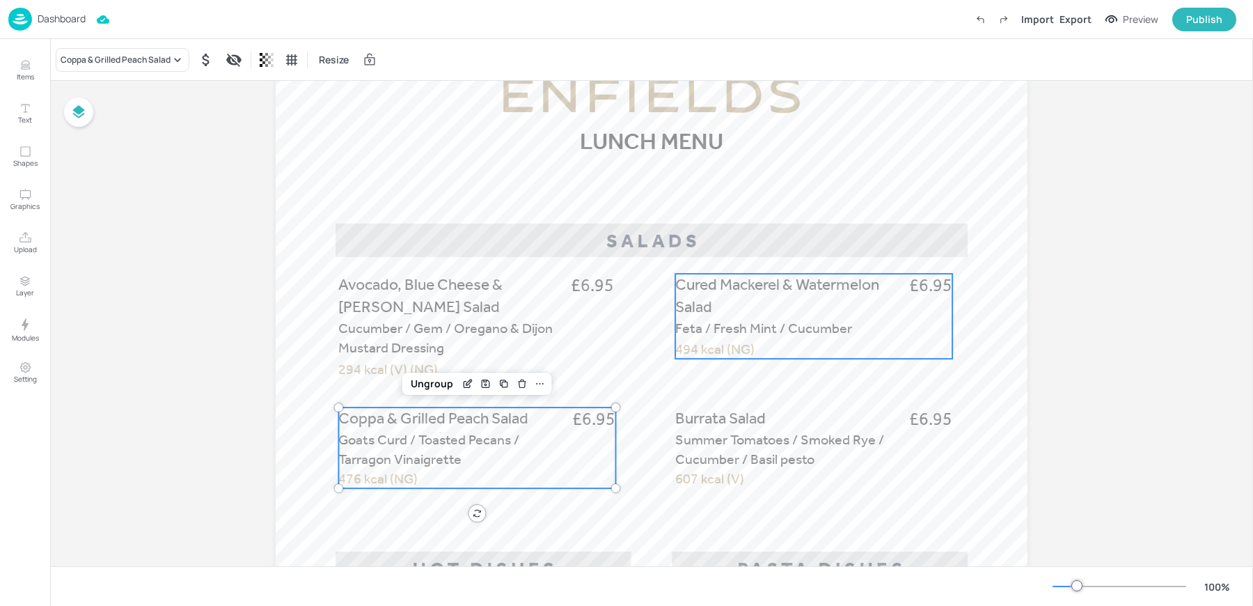
click at [820, 294] on p "Cured Mackerel & Watermelon Salad" at bounding box center [786, 296] width 223 height 45
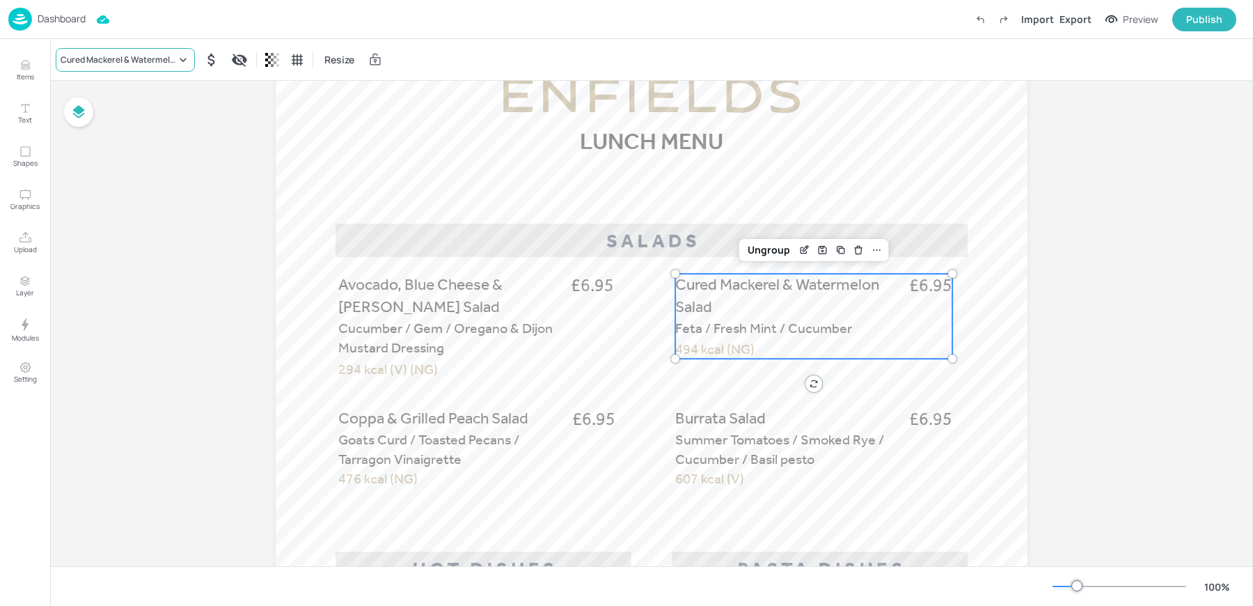
click at [90, 52] on div "Cured Mackerel & Watermelon Salad" at bounding box center [125, 60] width 139 height 24
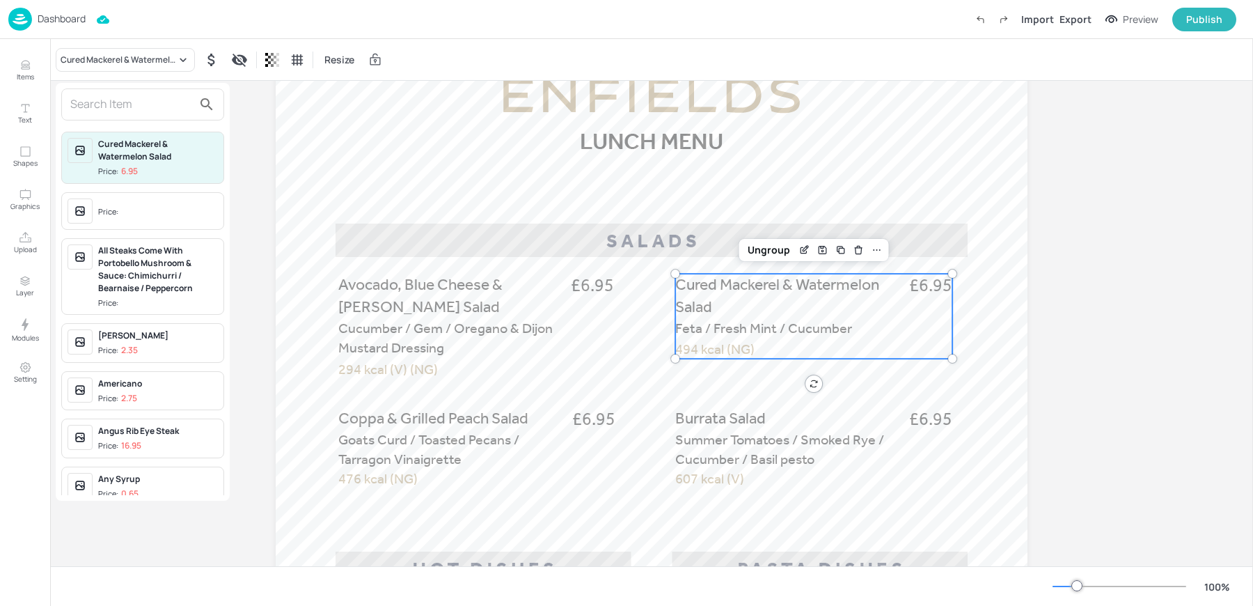
click at [96, 109] on input "text" at bounding box center [131, 104] width 123 height 22
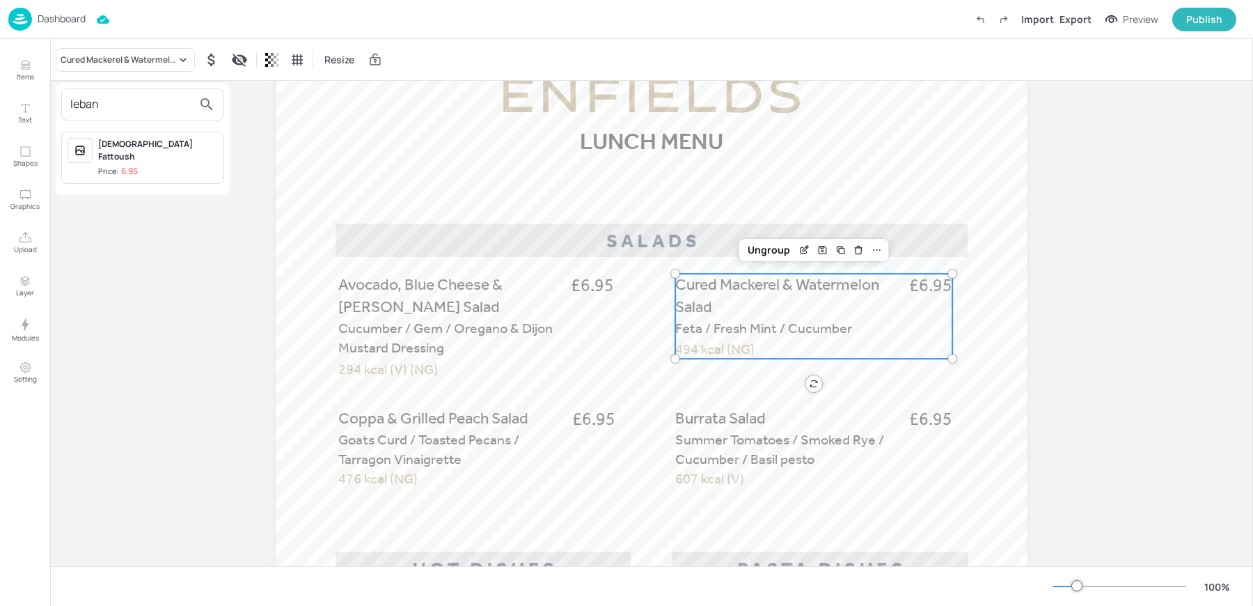
type input "leban"
click at [111, 166] on div "Price: 6.95" at bounding box center [118, 172] width 40 height 12
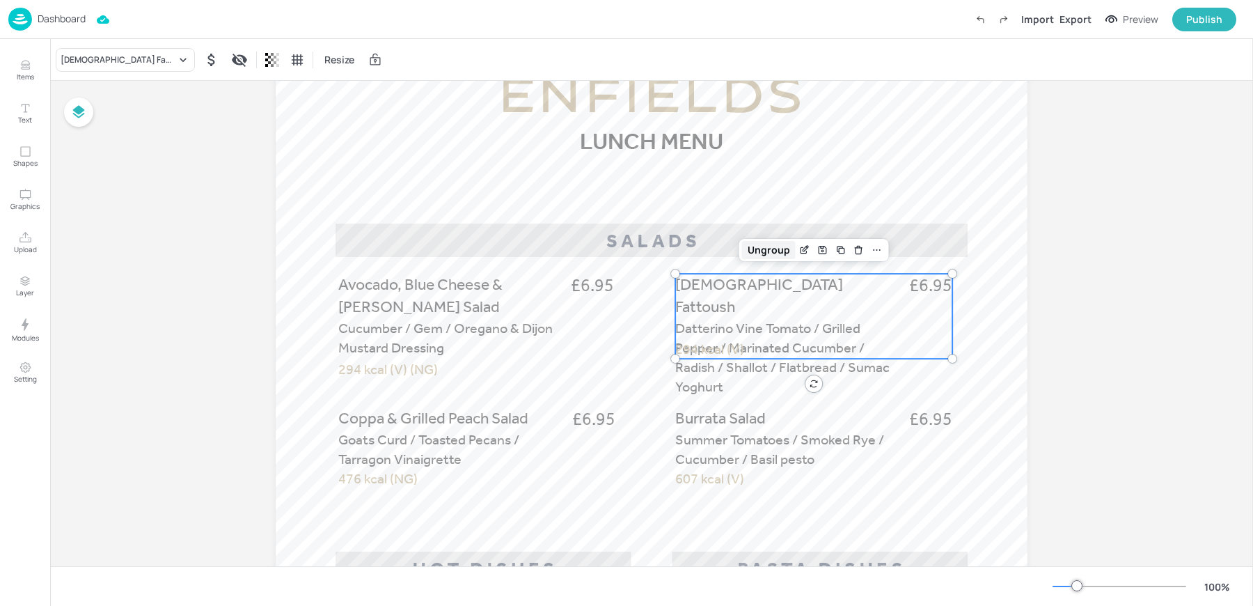
click at [780, 246] on div "Ungroup" at bounding box center [769, 250] width 54 height 18
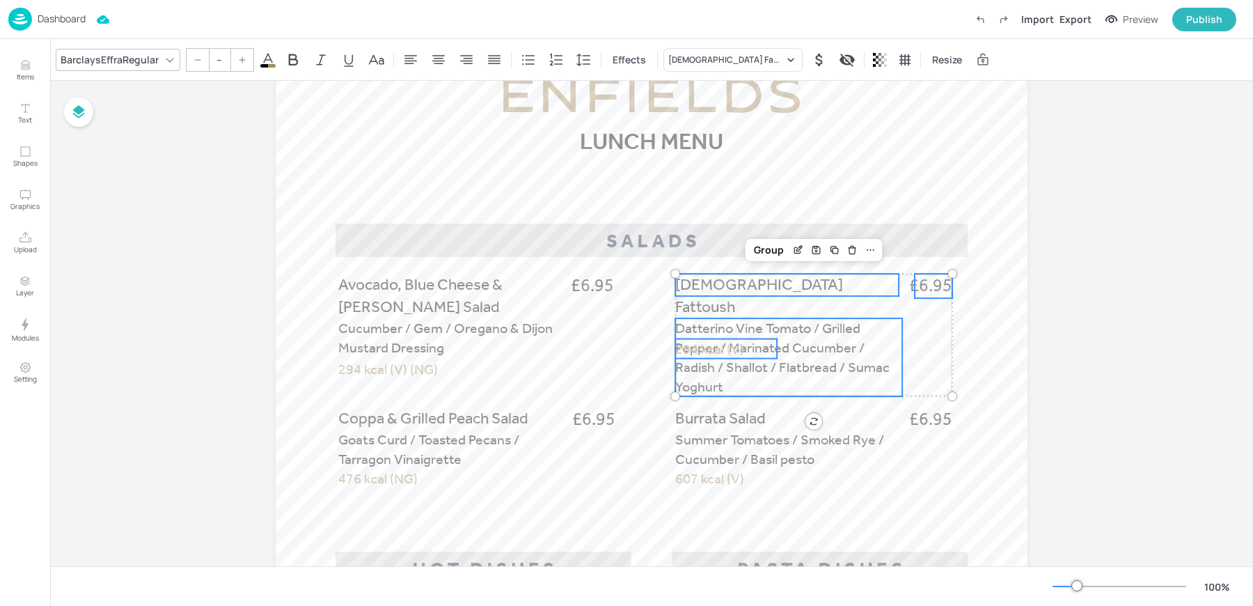
click at [729, 345] on span "294 kcal (V)" at bounding box center [709, 348] width 69 height 17
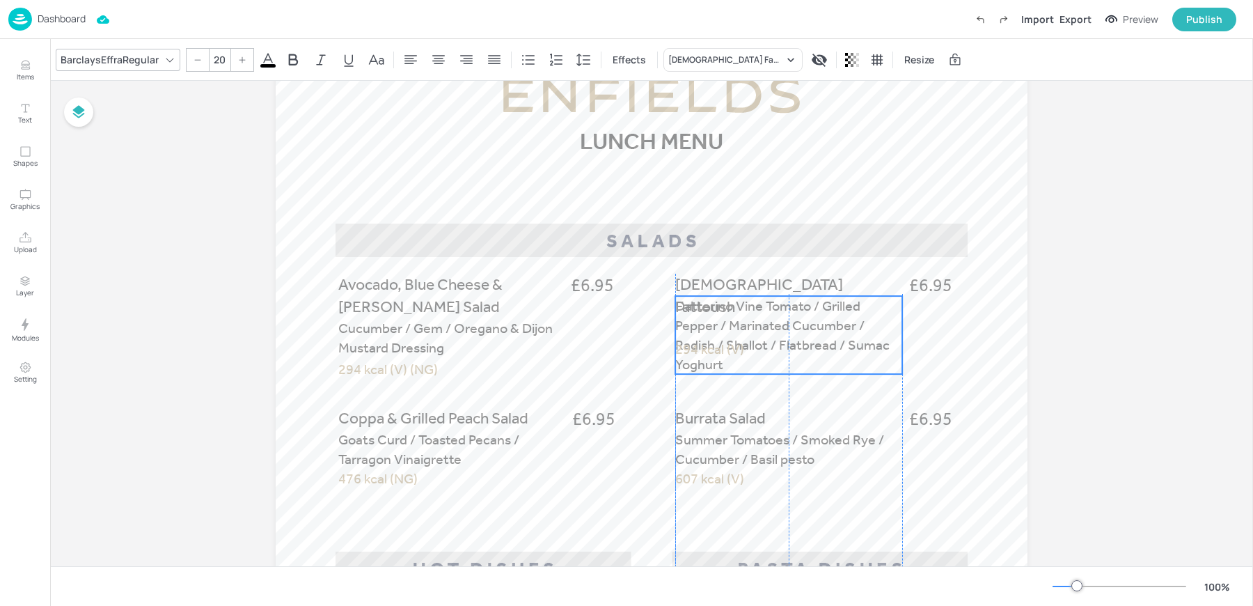
drag, startPoint x: 796, startPoint y: 338, endPoint x: 796, endPoint y: 315, distance: 23.7
click at [796, 314] on p "Datterino Vine Tomato / Grilled Pepper / Marinated Cucumber / Radish / Shallot …" at bounding box center [788, 335] width 227 height 78
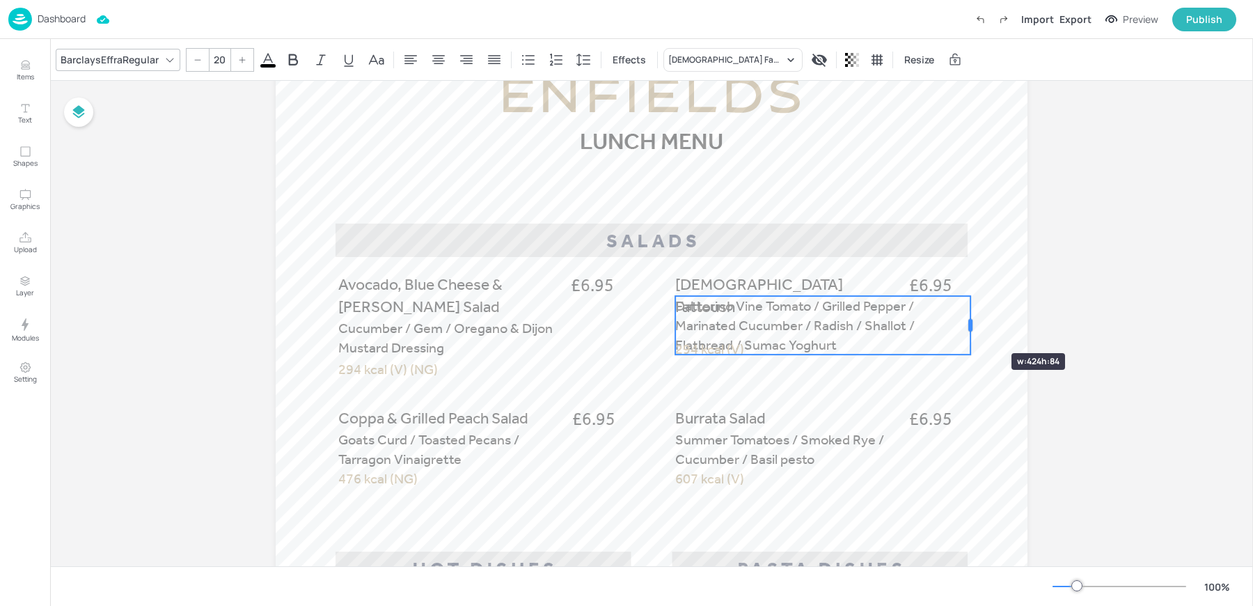
drag, startPoint x: 901, startPoint y: 332, endPoint x: 970, endPoint y: 328, distance: 68.3
click at [970, 328] on div at bounding box center [970, 325] width 4 height 13
drag, startPoint x: 967, startPoint y: 325, endPoint x: 952, endPoint y: 325, distance: 14.6
click at [955, 325] on div at bounding box center [957, 325] width 4 height 13
click at [698, 349] on span "294 kcal (V)" at bounding box center [709, 348] width 69 height 17
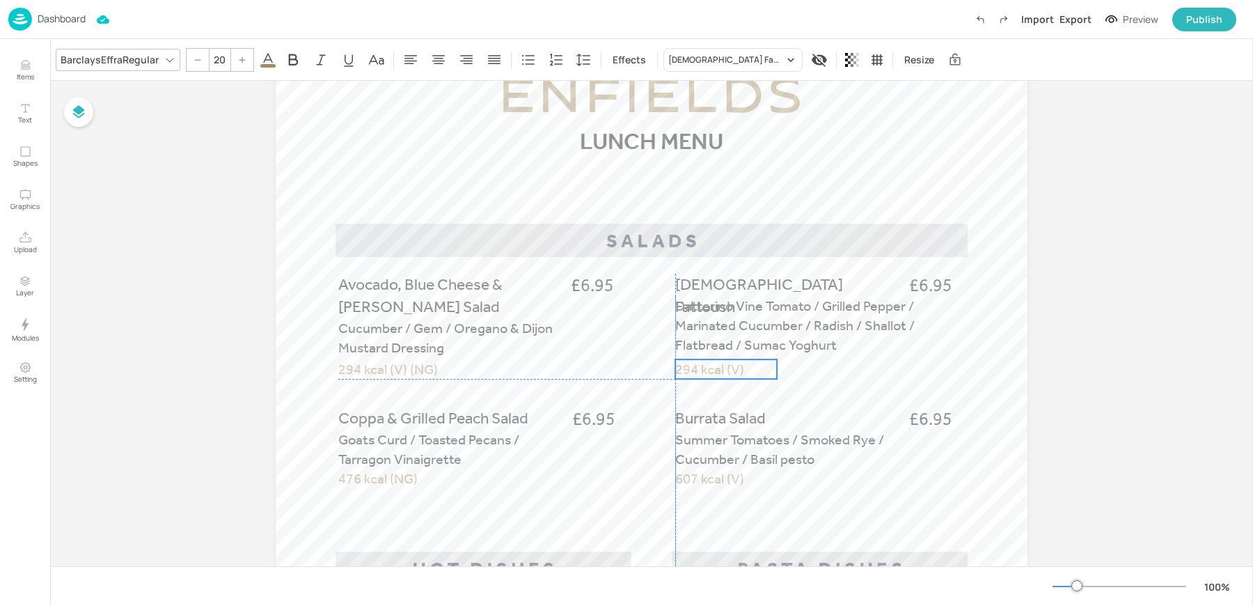
drag, startPoint x: 687, startPoint y: 348, endPoint x: 687, endPoint y: 367, distance: 18.8
click at [687, 367] on span "294 kcal (V)" at bounding box center [709, 369] width 69 height 17
click at [702, 363] on span "294 kcal (V)" at bounding box center [709, 364] width 69 height 17
click at [837, 338] on p "Datterino Vine Tomato / Grilled Pepper / Marinated Cucumber / Radish / Shallot …" at bounding box center [815, 325] width 281 height 58
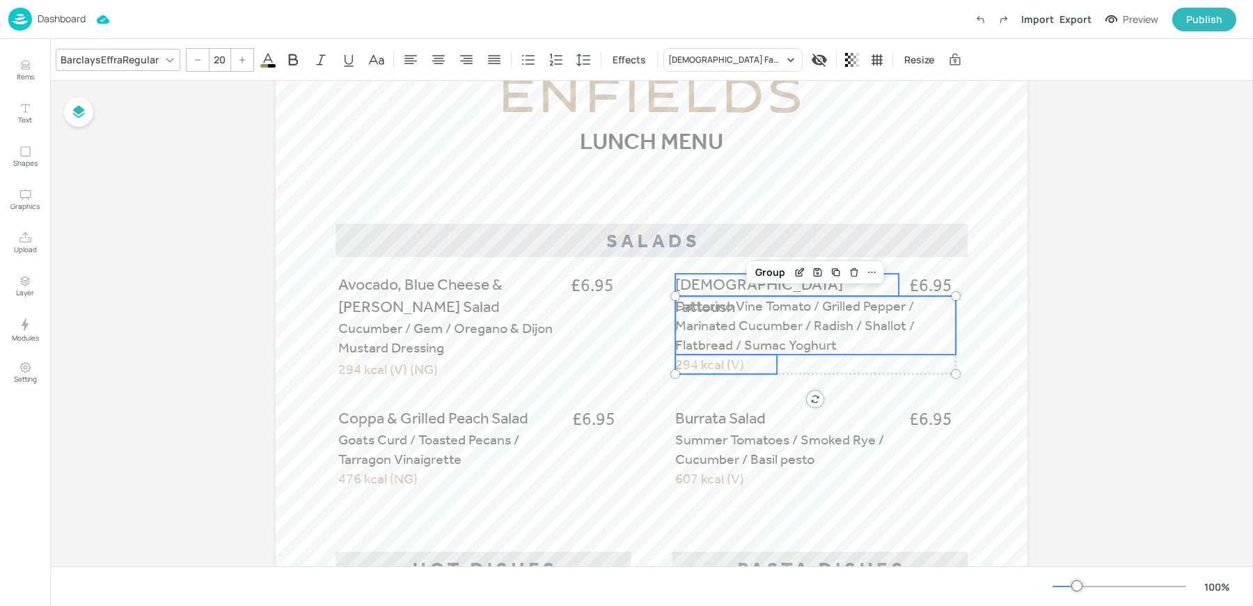
click at [748, 290] on span "[DEMOGRAPHIC_DATA] Fattoush" at bounding box center [759, 295] width 168 height 41
type input "--"
click at [942, 290] on span "£6.95" at bounding box center [930, 286] width 43 height 24
click at [764, 244] on div "Group" at bounding box center [770, 250] width 41 height 18
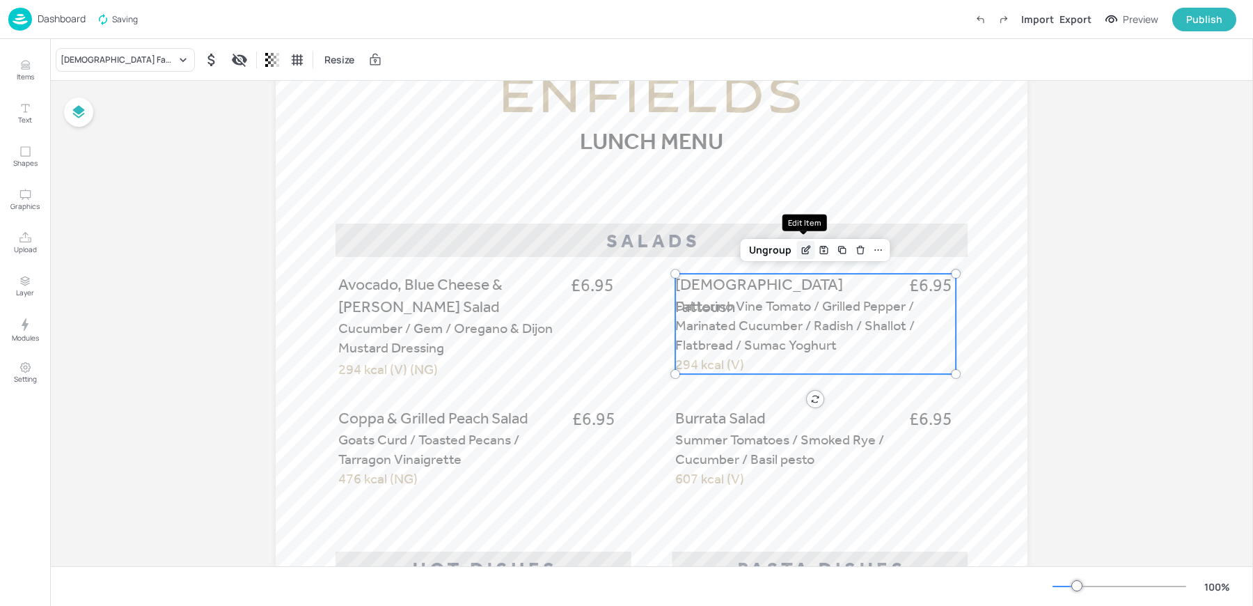
click at [800, 251] on icon "Edit Item" at bounding box center [806, 249] width 12 height 11
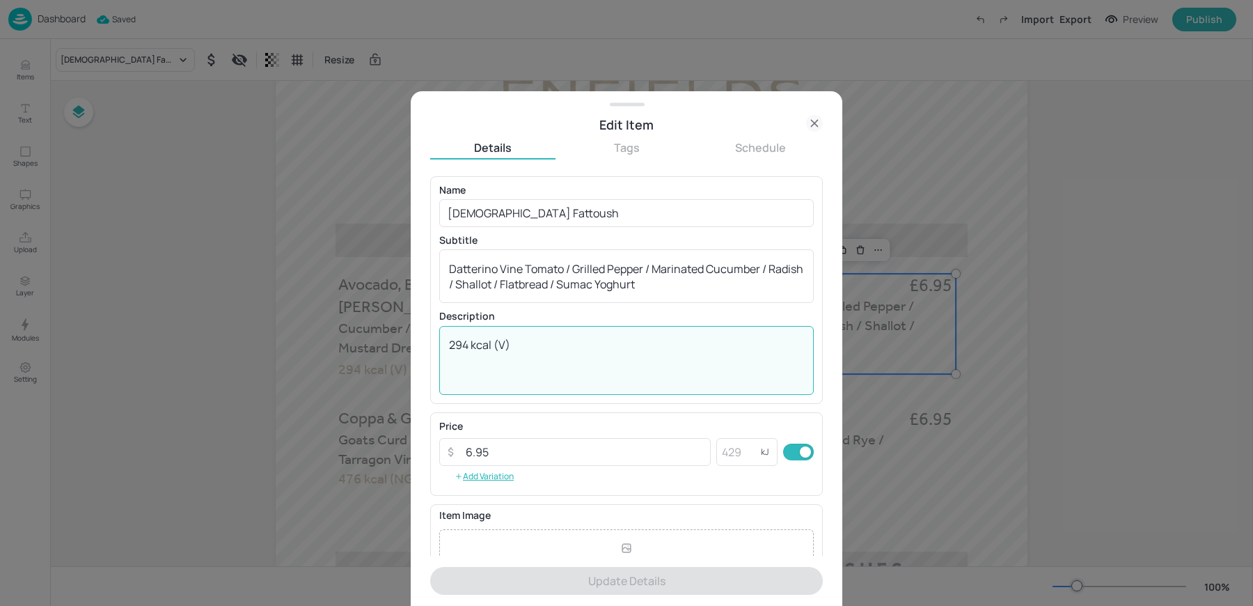
click at [455, 348] on textarea "294 kcal (V)" at bounding box center [626, 360] width 355 height 46
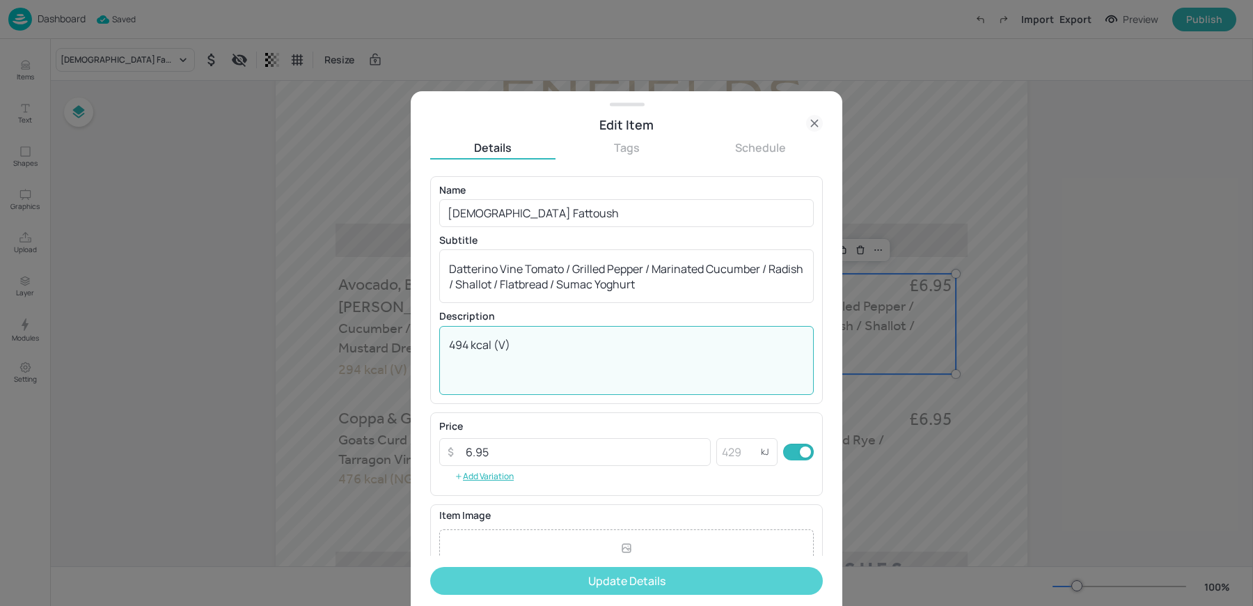
type textarea "494 kcal (V)"
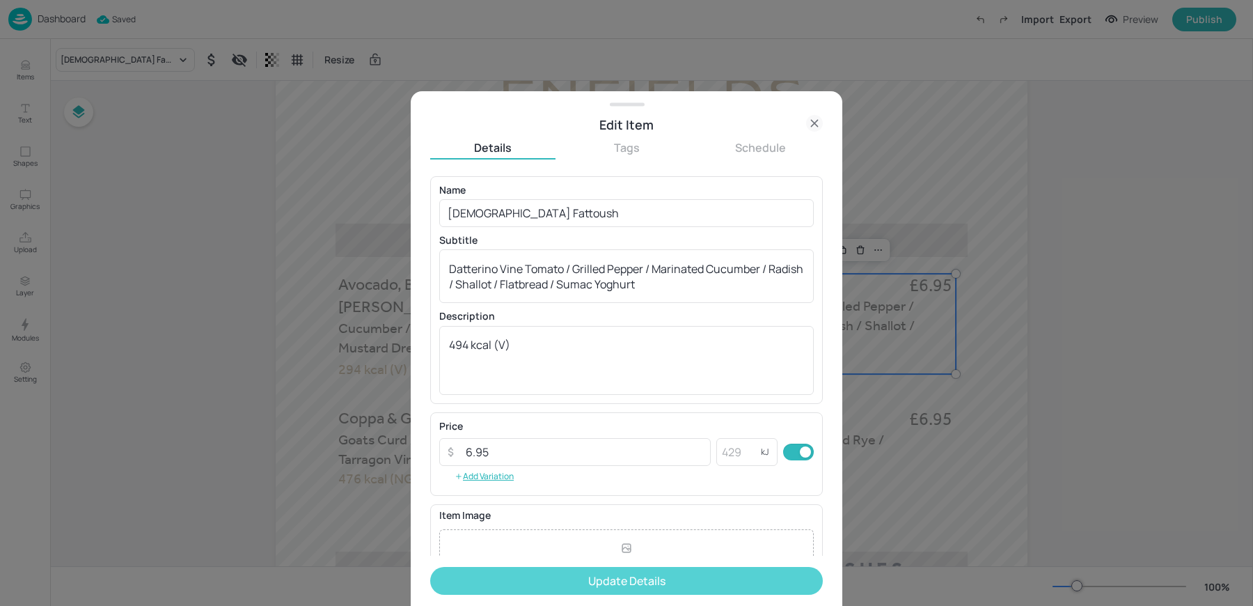
click at [483, 577] on button "Update Details" at bounding box center [626, 581] width 393 height 28
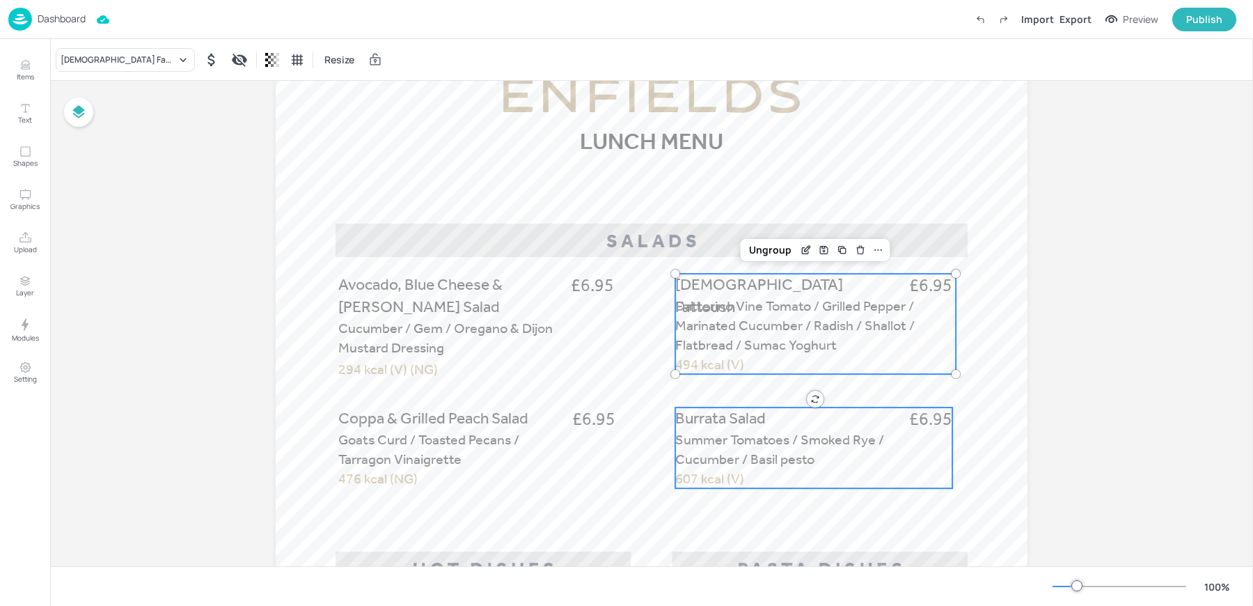
click at [810, 449] on p "Summer Tomatoes / Smoked Rye / Cucumber / Basil pesto" at bounding box center [802, 448] width 255 height 39
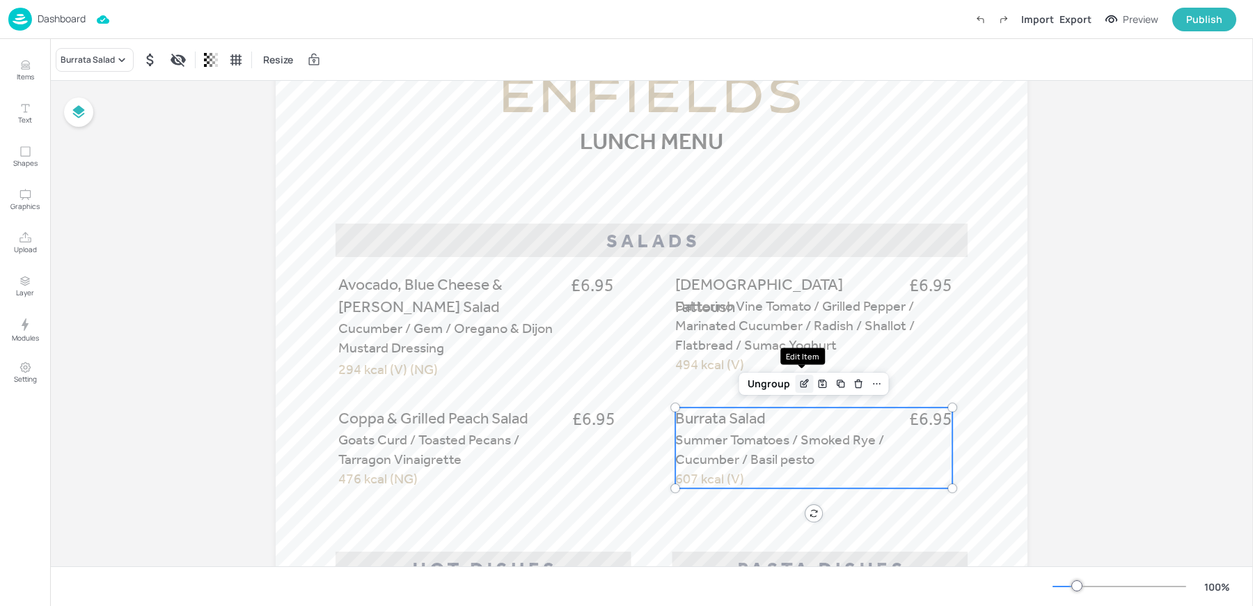
click at [799, 379] on icon "Edit Item" at bounding box center [804, 383] width 12 height 11
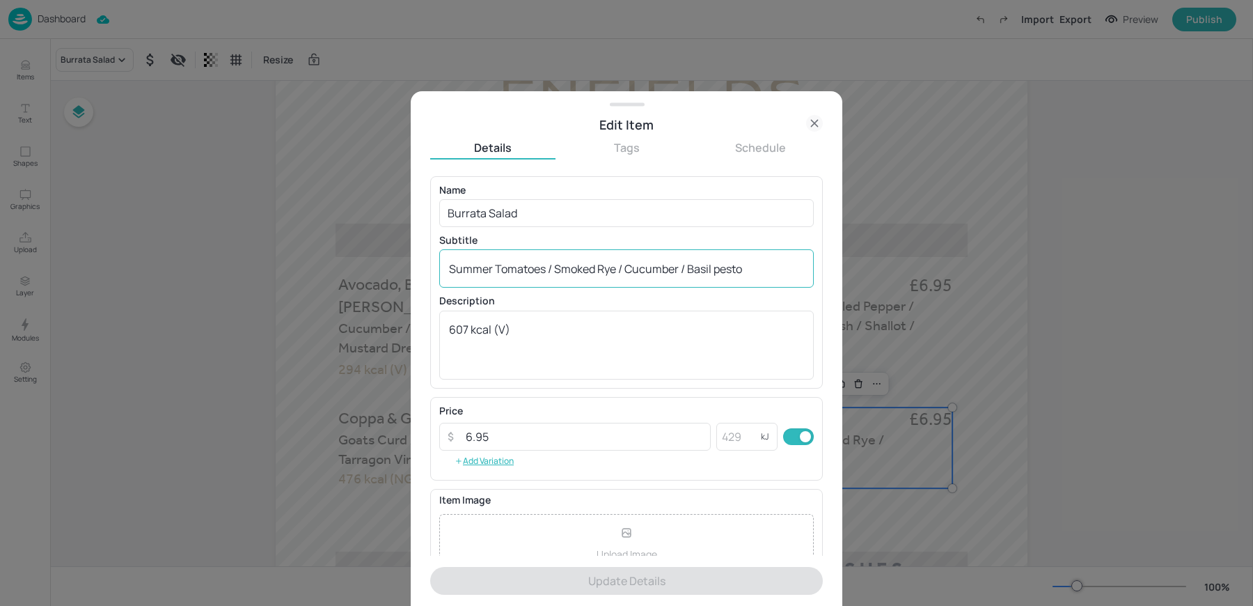
click at [720, 269] on textarea "Summer Tomatoes / Smoked Rye / Cucumber / Basil pesto" at bounding box center [626, 268] width 355 height 15
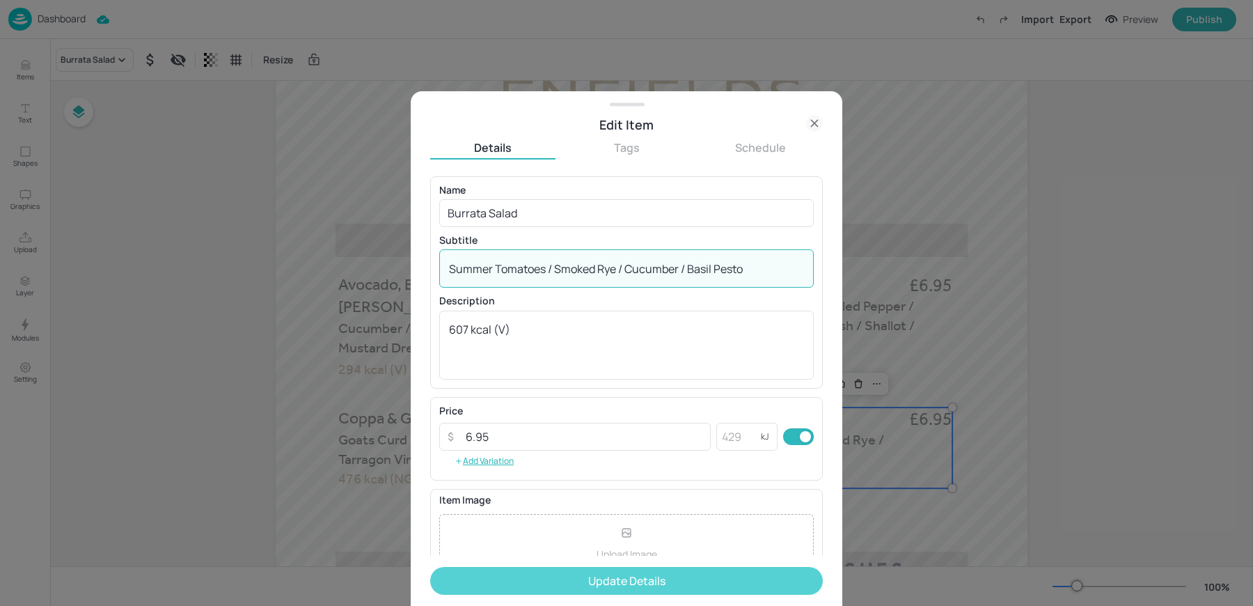
type textarea "Summer Tomatoes / Smoked Rye / Cucumber / Basil Pesto"
click at [635, 581] on button "Update Details" at bounding box center [626, 581] width 393 height 28
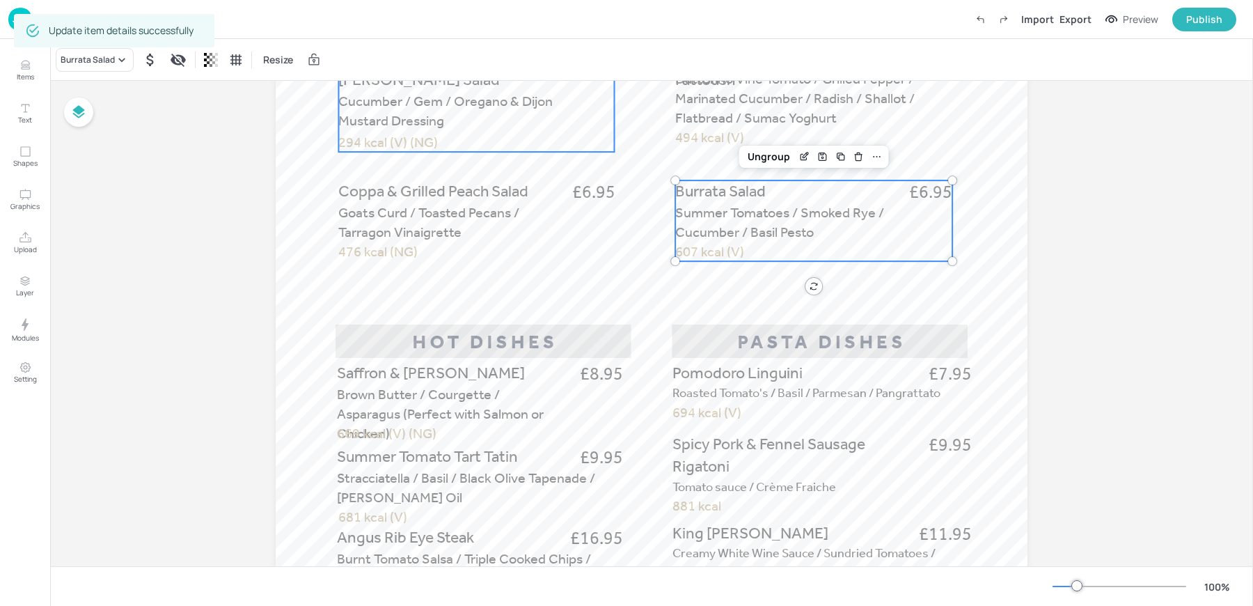
scroll to position [374, 0]
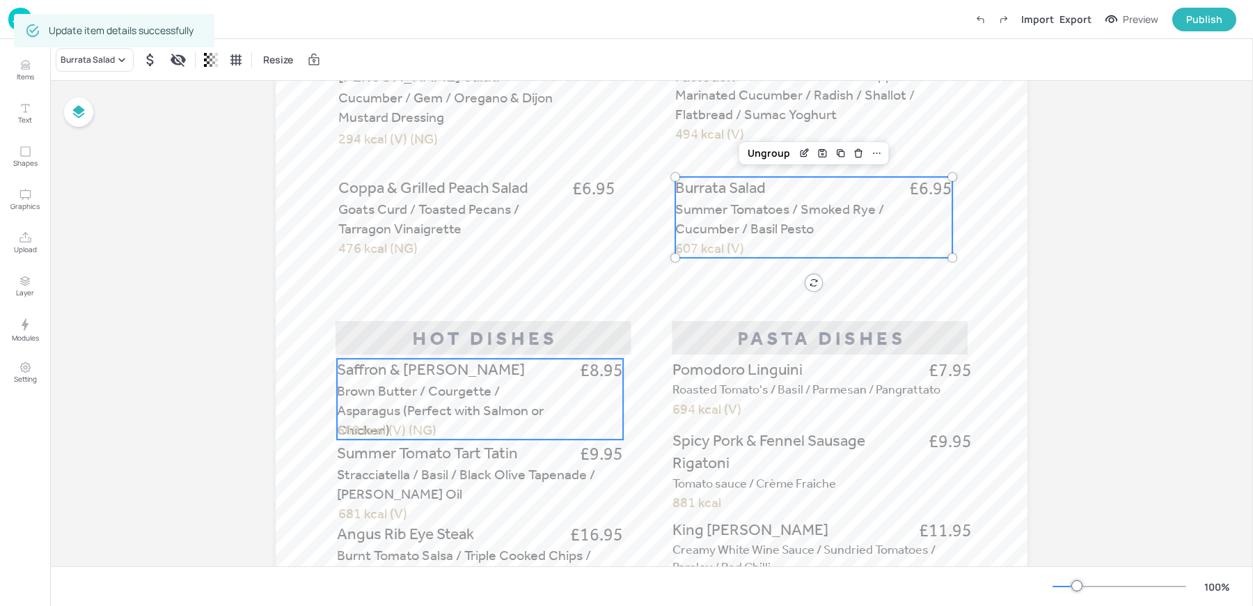
click at [452, 384] on span "Brown Butter / Courgette / Asparagus (Perfect with Salmon or Chicken)" at bounding box center [440, 410] width 207 height 56
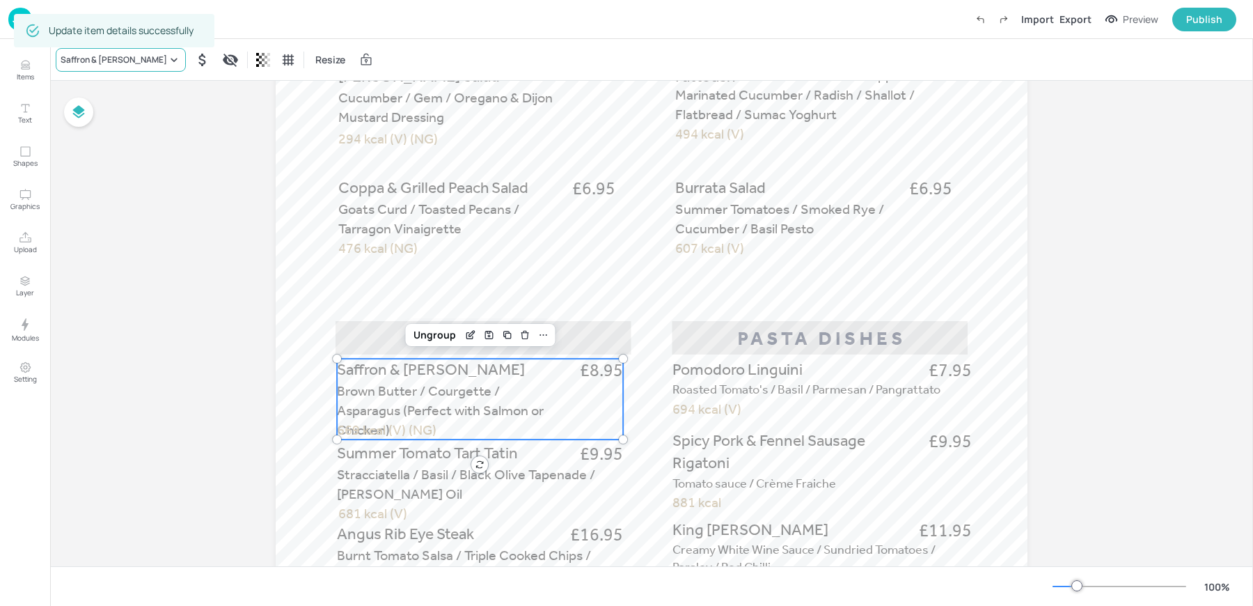
click at [93, 64] on div "Saffron & [PERSON_NAME]" at bounding box center [114, 60] width 106 height 13
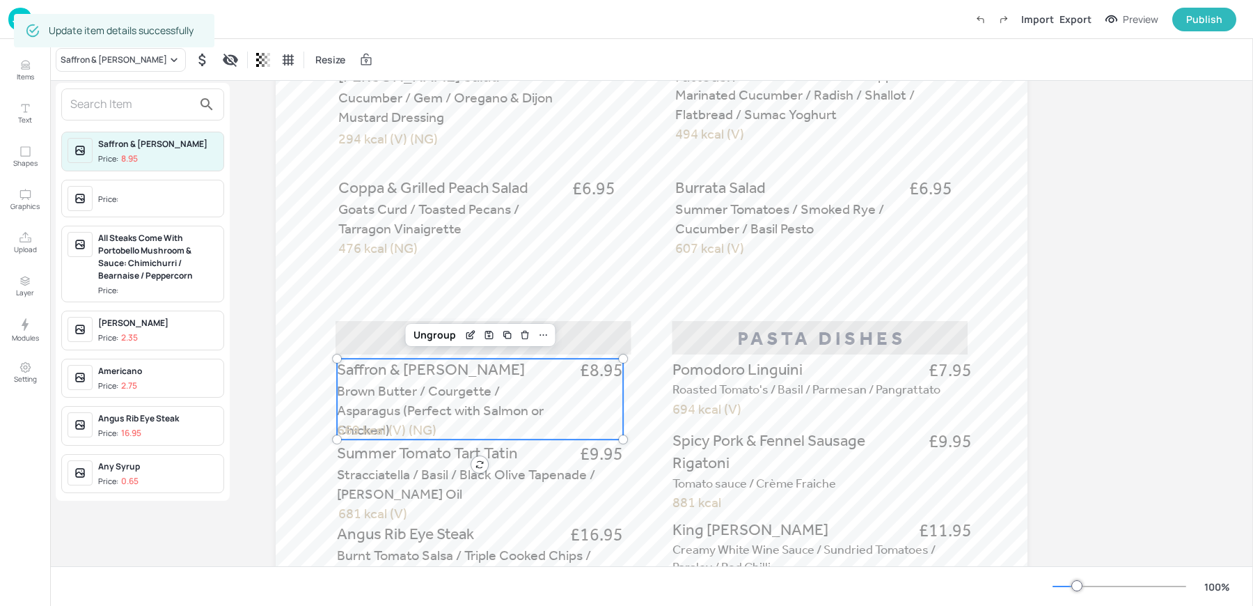
click at [169, 105] on input "text" at bounding box center [131, 104] width 123 height 22
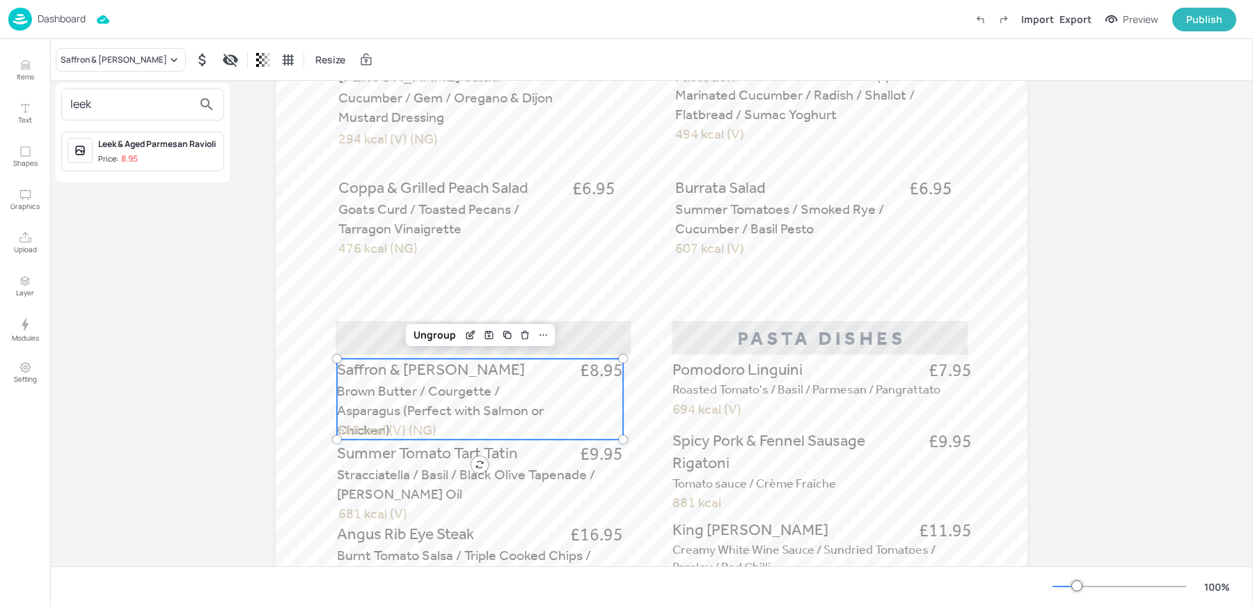
type input "leek"
click at [166, 156] on span "Price: 8.95" at bounding box center [158, 159] width 120 height 12
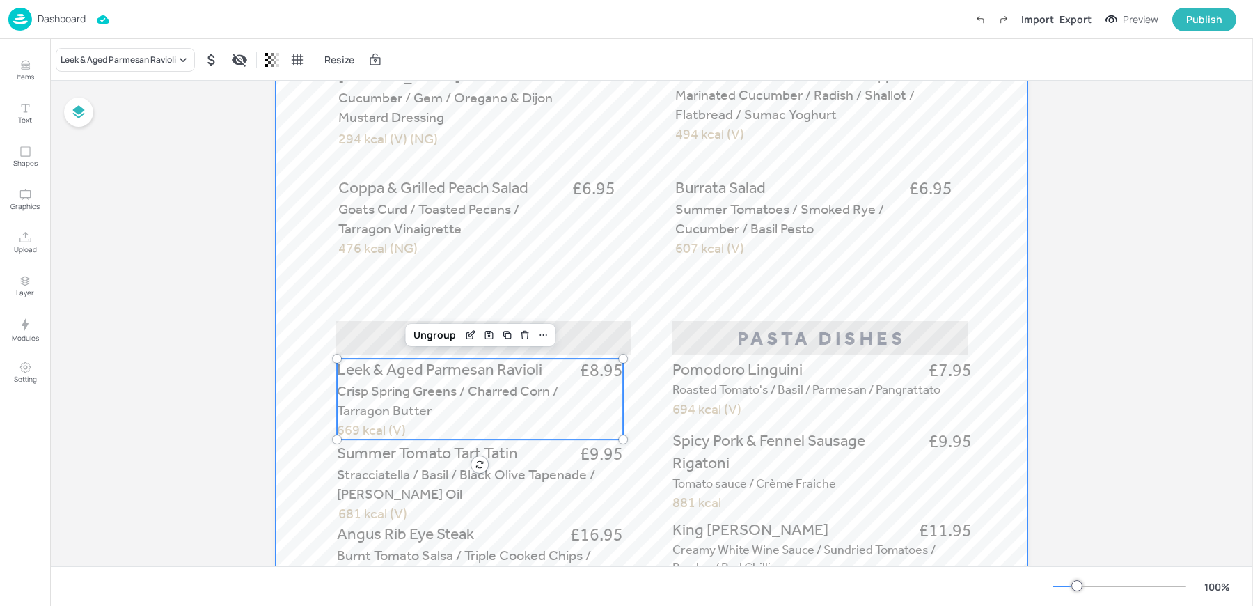
click at [606, 285] on div at bounding box center [652, 419] width 752 height 1336
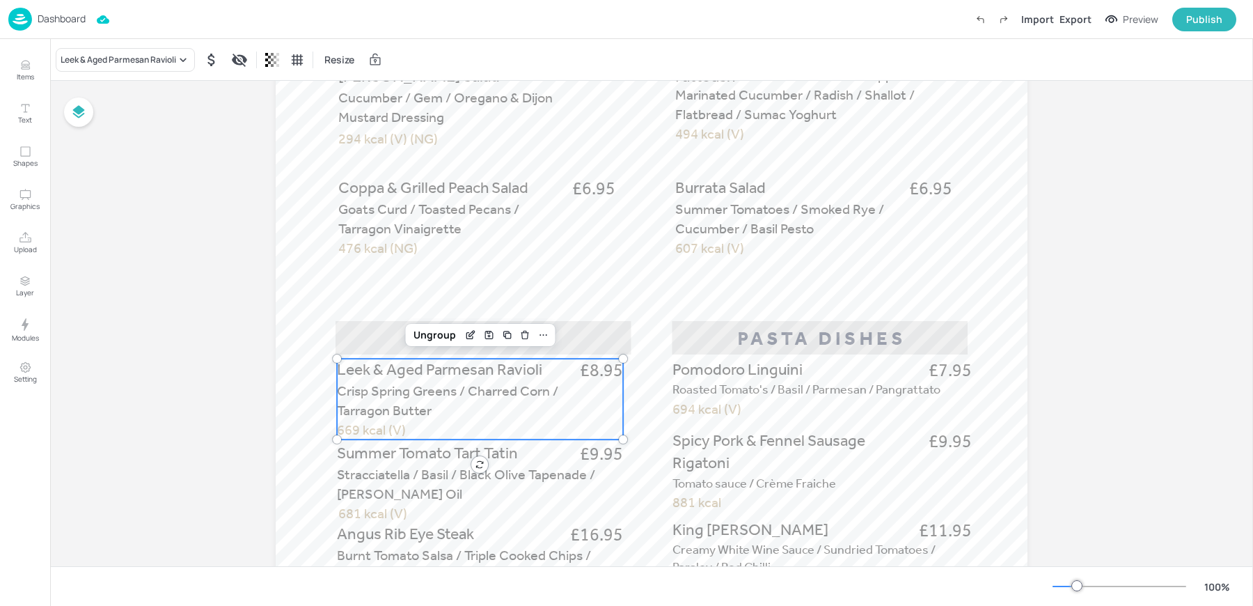
click at [441, 411] on p "Crisp Spring Greens / Charred Corn / Tarragon Butter" at bounding box center [450, 400] width 227 height 39
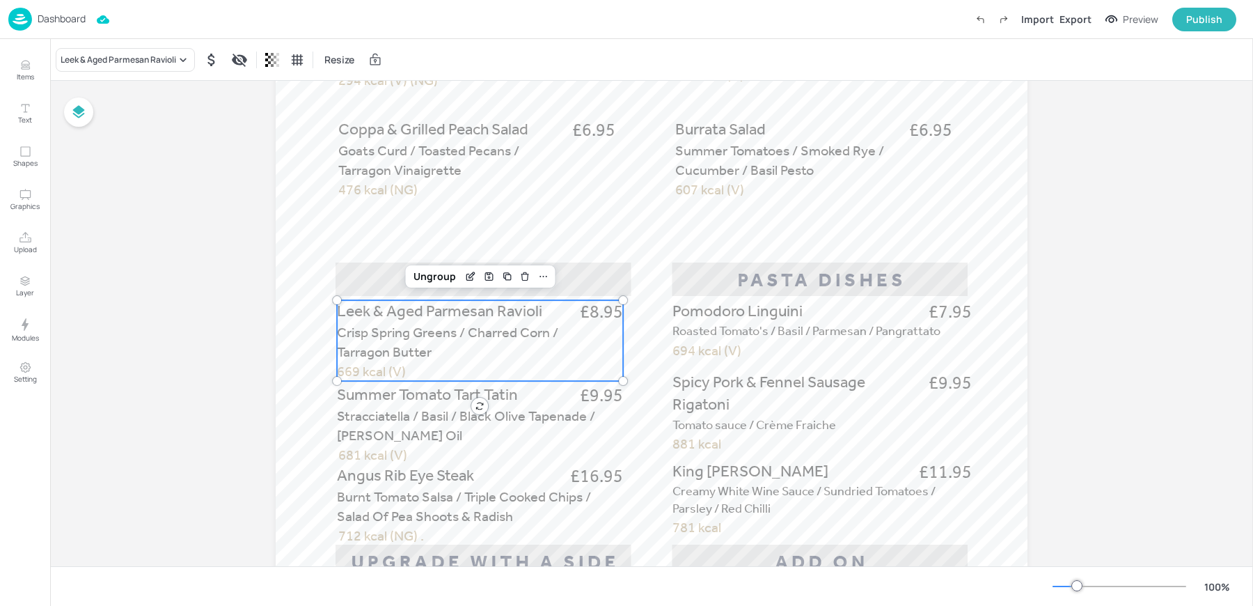
scroll to position [436, 0]
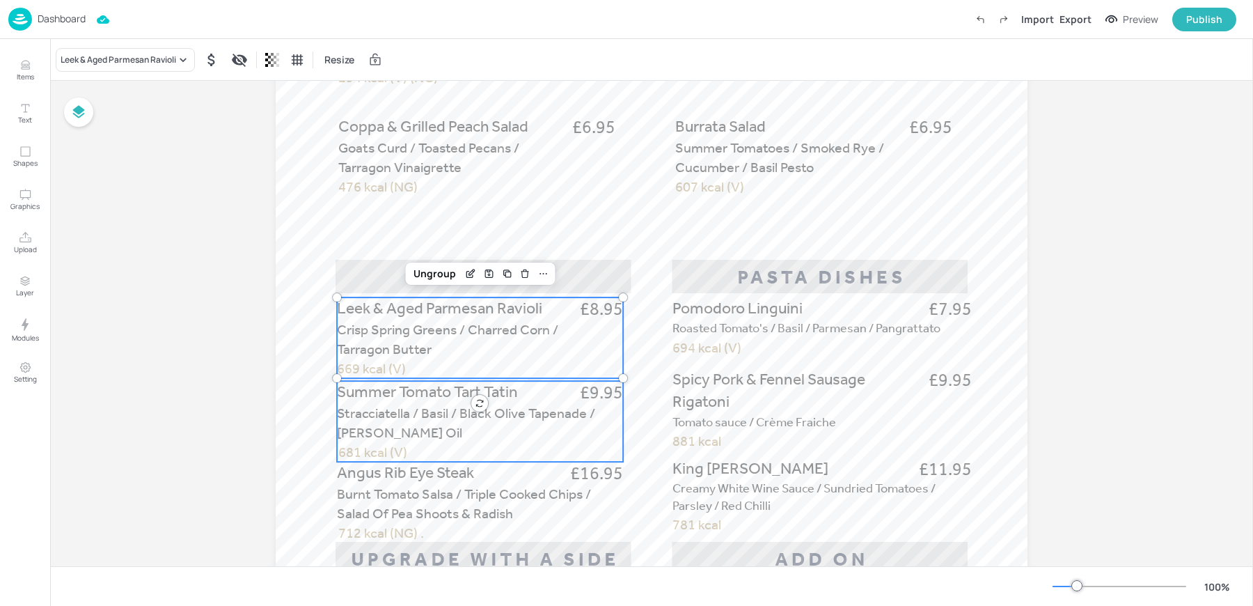
click at [419, 427] on span "Stracciatella / Basil / Black Olive Tapenade / [PERSON_NAME] Oil" at bounding box center [466, 422] width 258 height 36
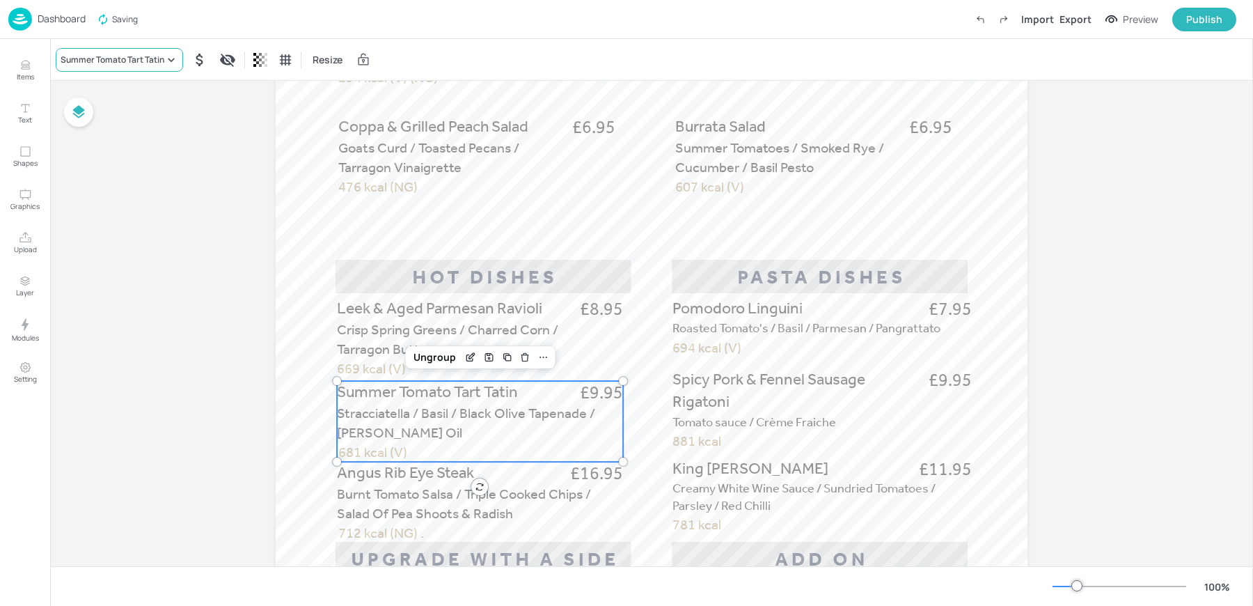
click at [114, 68] on div "Summer Tomato Tart Tatin" at bounding box center [119, 60] width 127 height 24
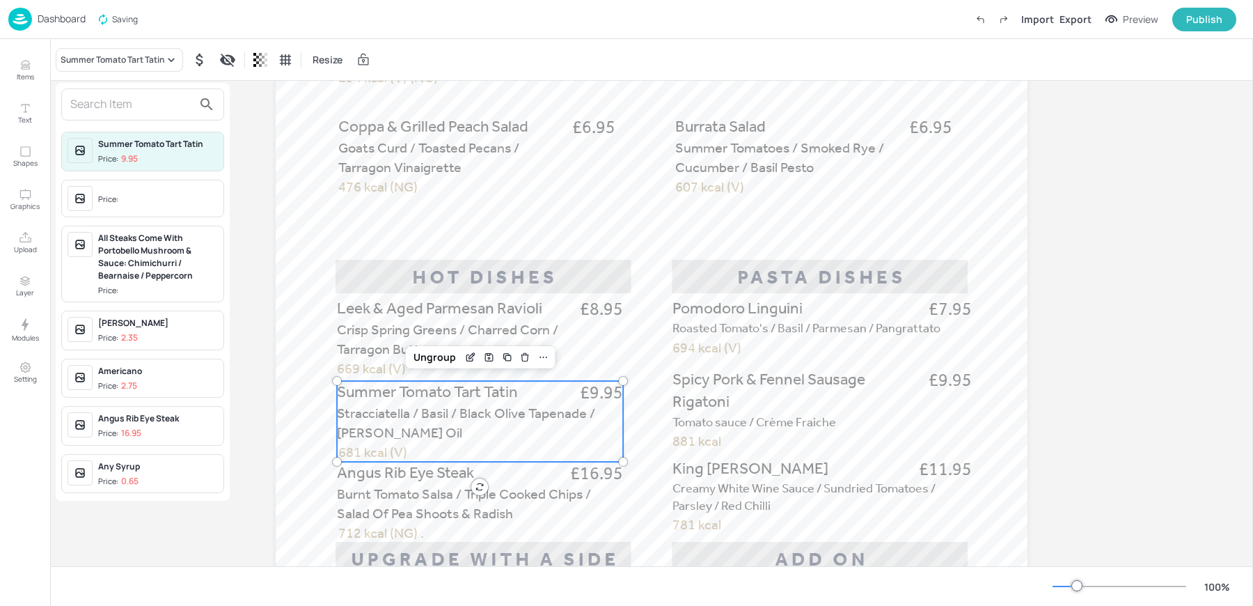
click at [137, 107] on input "text" at bounding box center [131, 104] width 123 height 22
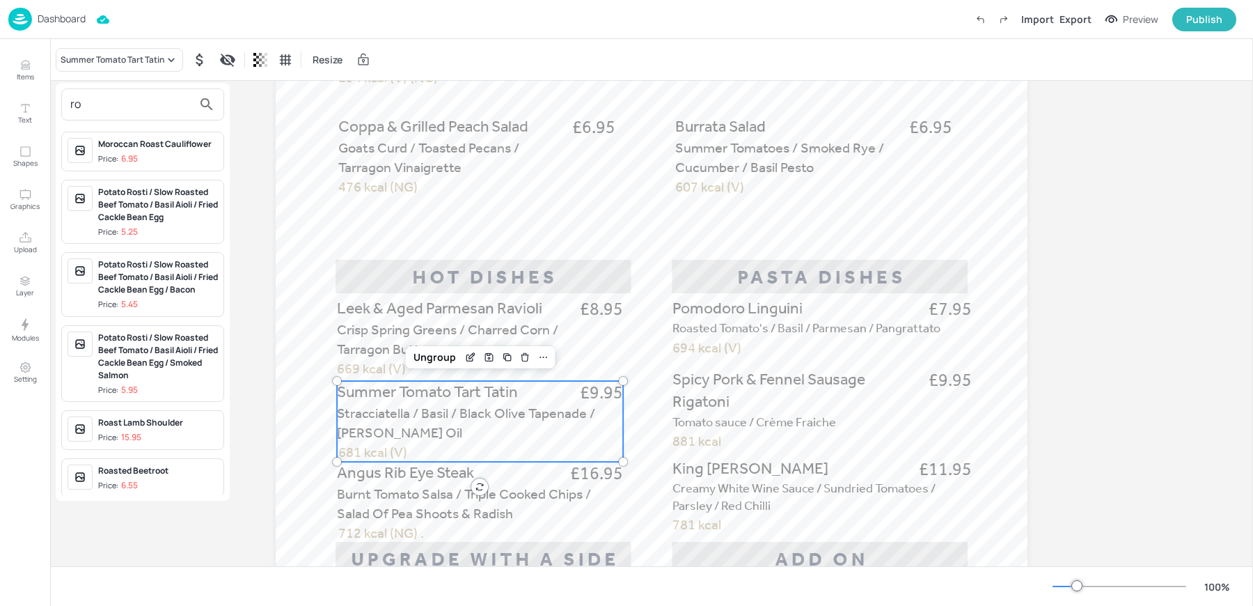
type input "r"
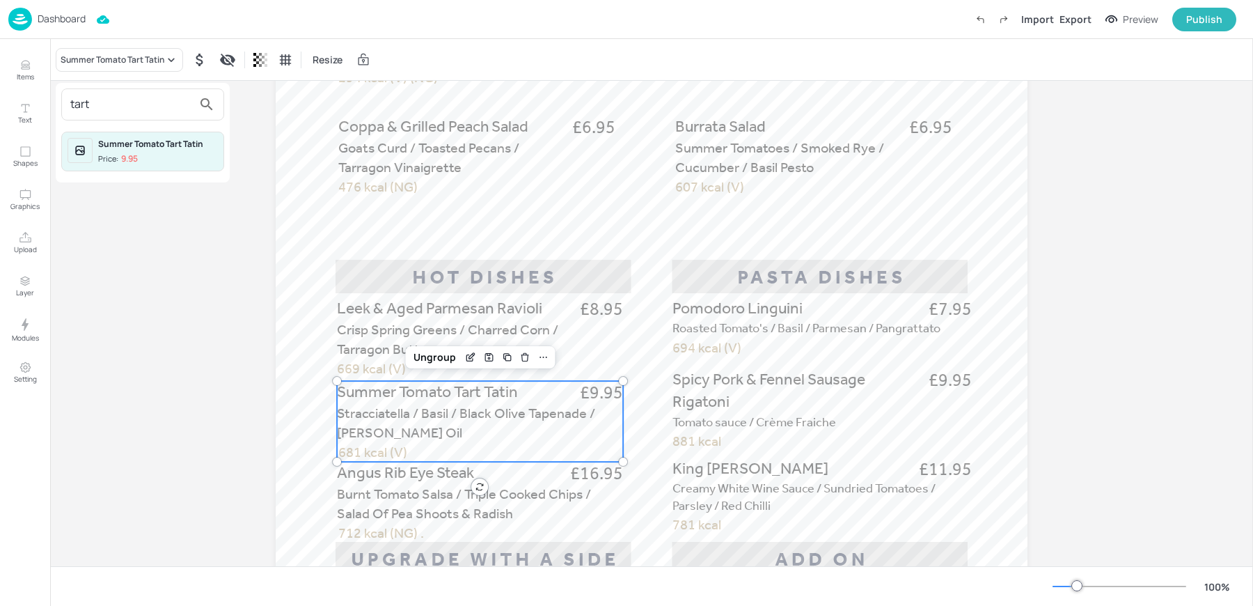
type input "tart"
click at [421, 511] on div at bounding box center [626, 303] width 1253 height 606
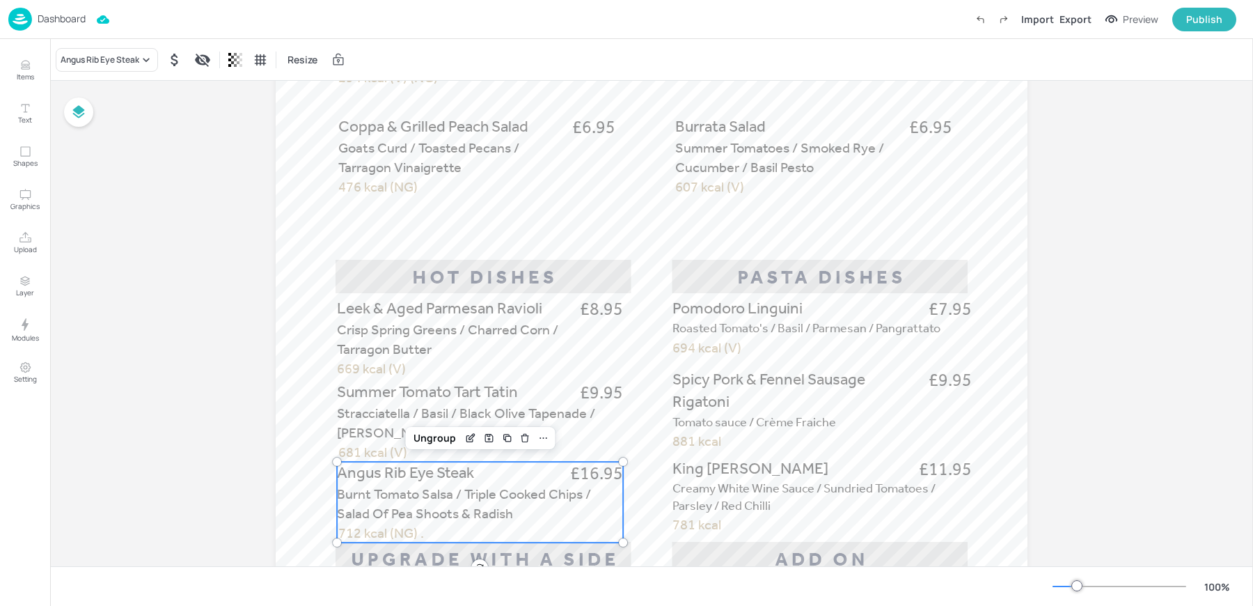
click at [382, 503] on p "Burnt Tomato Salsa / Triple Cooked Chips / Salad Of Pea Shoots & Radish" at bounding box center [479, 503] width 285 height 39
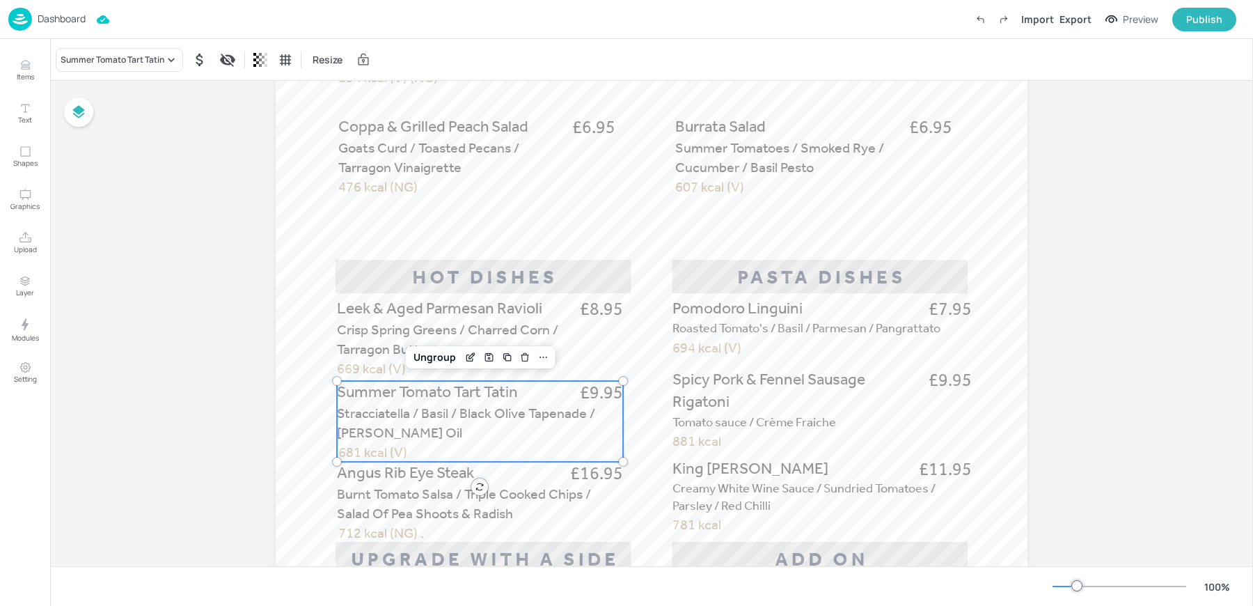
click at [376, 426] on span "Stracciatella / Basil / Black Olive Tapenade / [PERSON_NAME] Oil" at bounding box center [466, 422] width 258 height 36
click at [95, 52] on div "Summer Tomato Tart Tatin" at bounding box center [119, 60] width 127 height 24
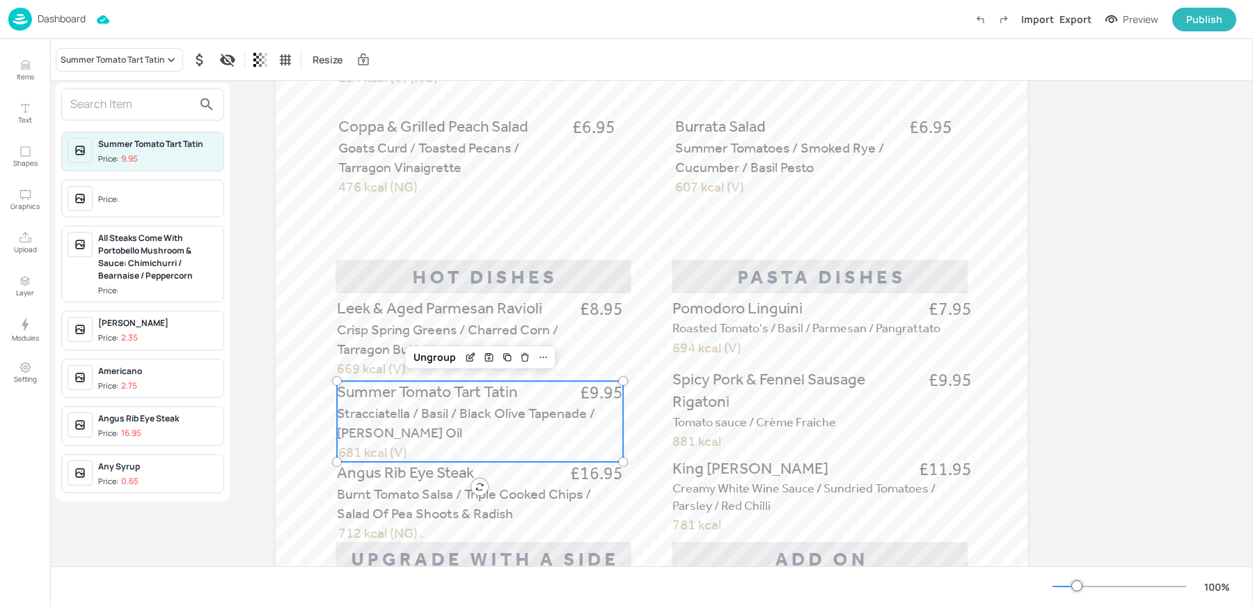
click at [464, 356] on div at bounding box center [626, 303] width 1253 height 606
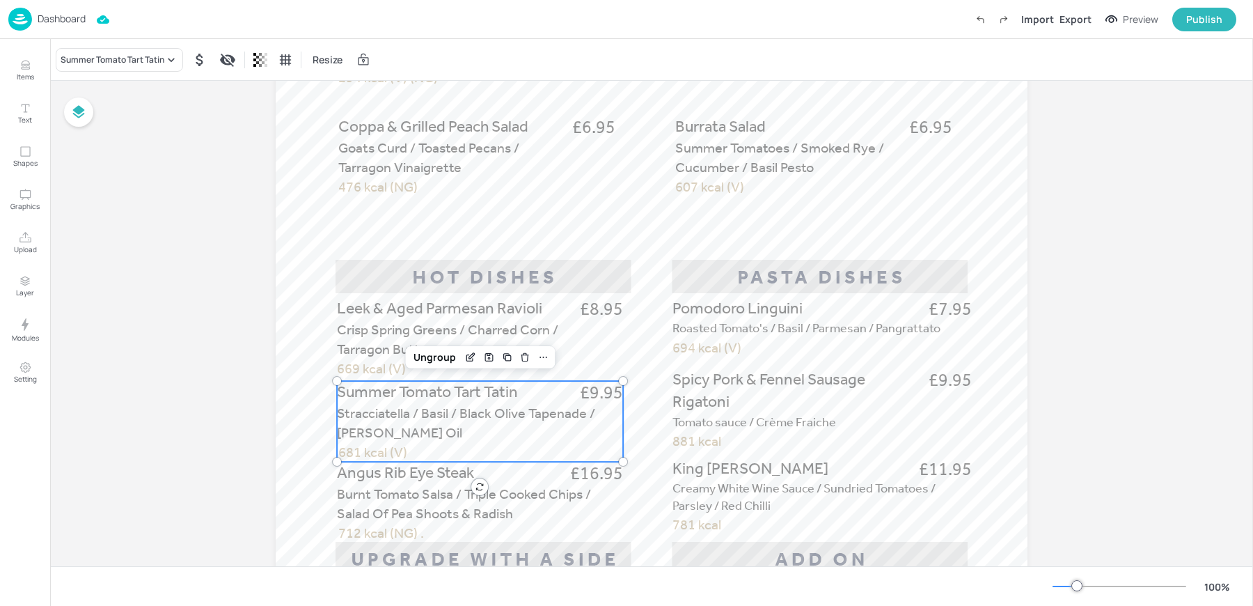
click at [465, 356] on icon "Edit Item" at bounding box center [471, 357] width 12 height 11
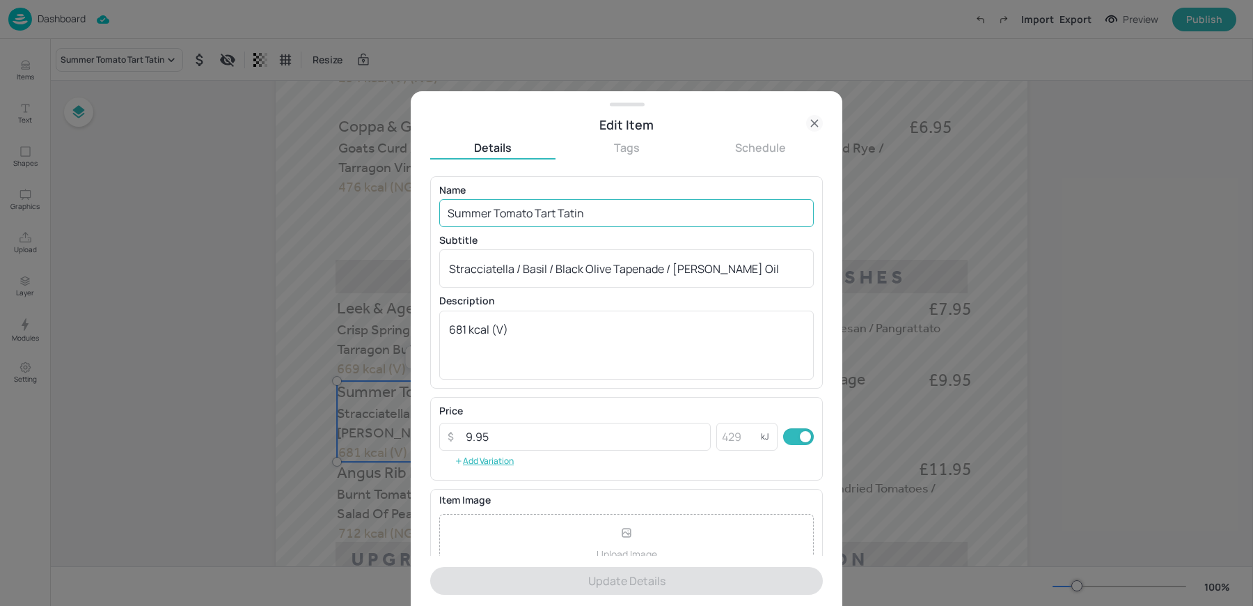
click at [481, 207] on input "Summer Tomato Tart Tatin" at bounding box center [626, 213] width 374 height 28
paste input "Roasted fig & Goats Cheese Tarte Tatin / Balsamic / Rocket / Honey 681 kcal (V)"
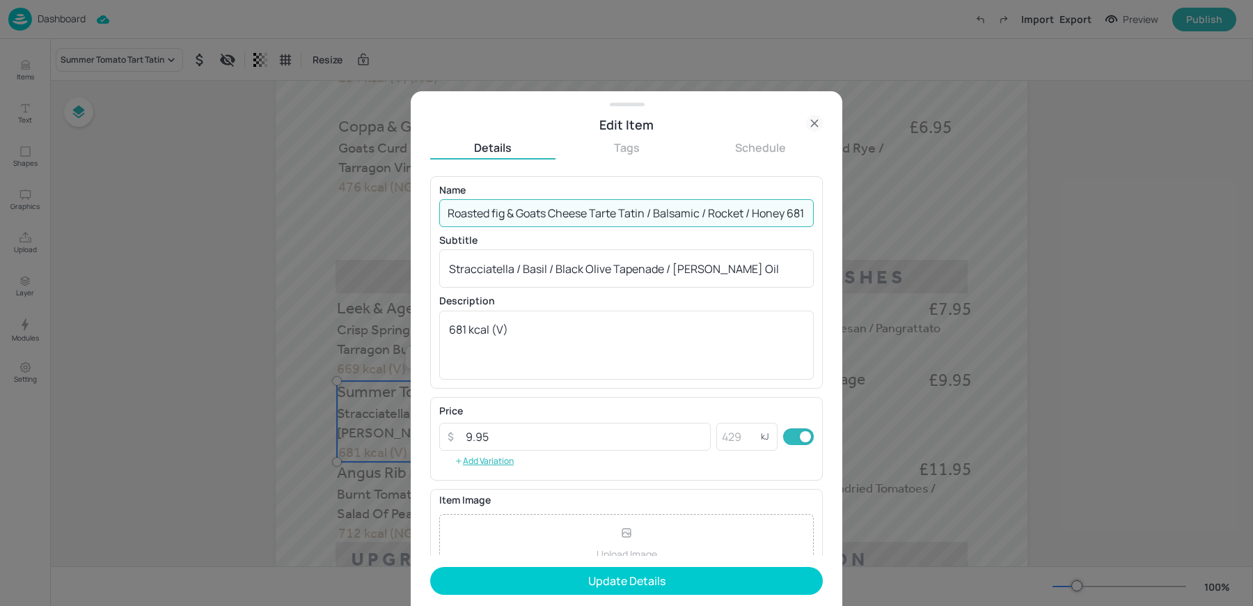
click at [496, 214] on input "Roasted fig & Goats Cheese Tarte Tatin / Balsamic / Rocket / Honey 681 kcal (V)" at bounding box center [626, 213] width 374 height 28
drag, startPoint x: 654, startPoint y: 213, endPoint x: 856, endPoint y: 218, distance: 202.6
click at [856, 218] on div "Edit Item Details Tags Schedule Name Roasted Fig & Goats Cheese Tarte Tatin / B…" at bounding box center [626, 303] width 1253 height 606
drag, startPoint x: 652, startPoint y: 212, endPoint x: 913, endPoint y: 212, distance: 261.7
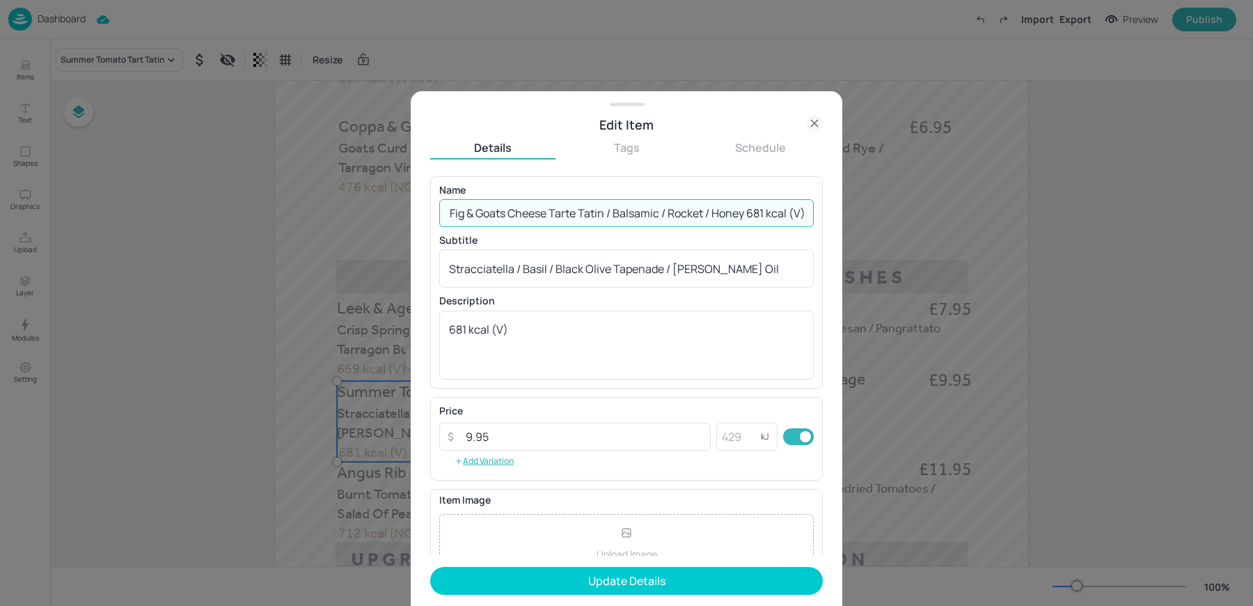
click at [913, 212] on div "Edit Item Details Tags Schedule Name Roasted Fig & Goats Cheese Tarte Tatin / B…" at bounding box center [626, 303] width 1253 height 606
type input "Roasted Fig & Goats Cheese Tarte Tatin"
click at [571, 275] on textarea "Stracciatella / Basil / Black Olive Tapenade / [PERSON_NAME] Oil" at bounding box center [626, 268] width 355 height 15
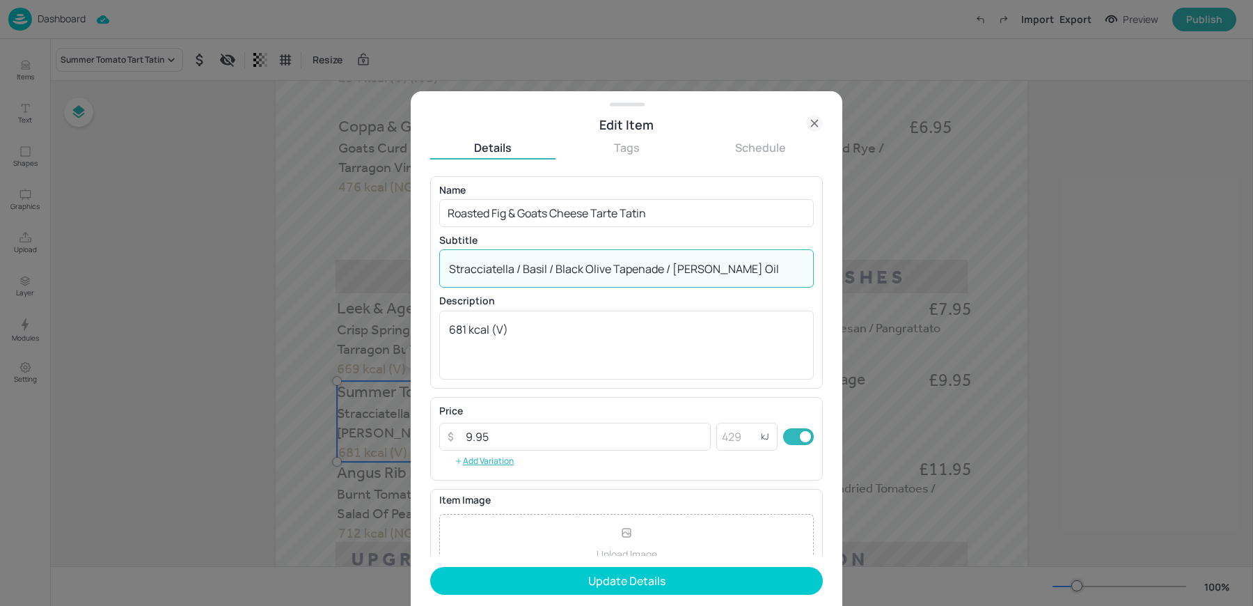
click at [571, 275] on textarea "Stracciatella / Basil / Black Olive Tapenade / [PERSON_NAME] Oil" at bounding box center [626, 268] width 355 height 15
paste textarea "/ Balsamic / Rocket / Honey 681 kcal (V)"
click at [454, 269] on textarea "/ Balsamic / Rocket / Honey 681 kcal (V)" at bounding box center [626, 268] width 355 height 15
drag, startPoint x: 584, startPoint y: 270, endPoint x: 687, endPoint y: 272, distance: 103.0
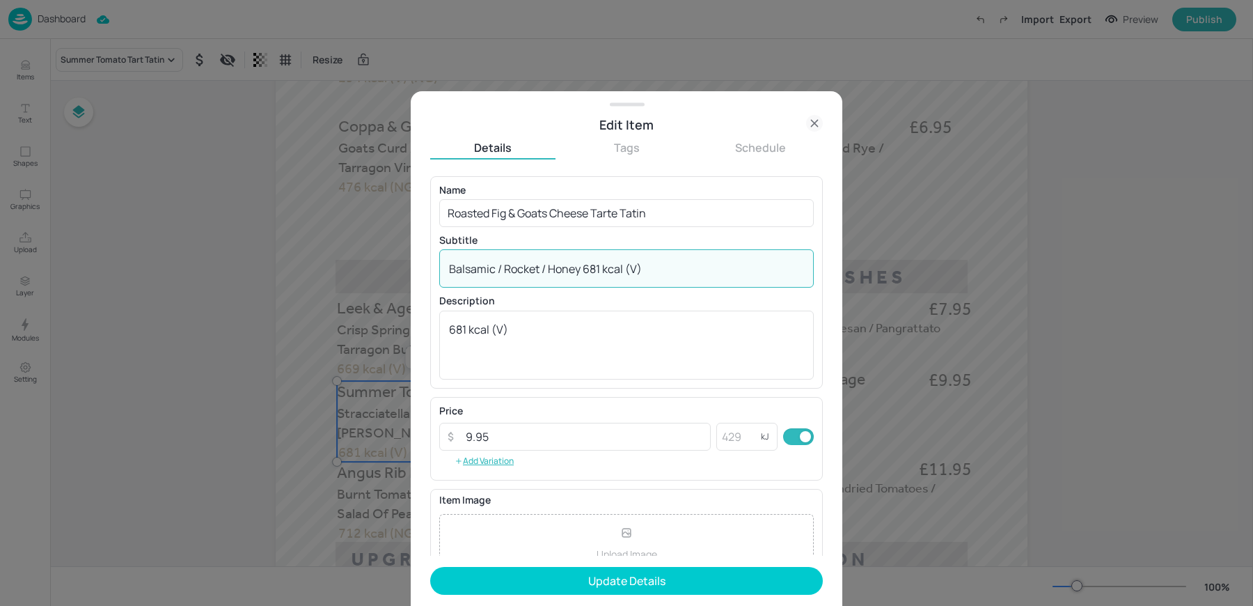
click at [687, 272] on textarea "Balsamic / Rocket / Honey 681 kcal (V)" at bounding box center [626, 268] width 355 height 15
type textarea "Balsamic / Rocket / Honey"
click at [489, 331] on textarea "681 kcal (V)" at bounding box center [626, 345] width 355 height 46
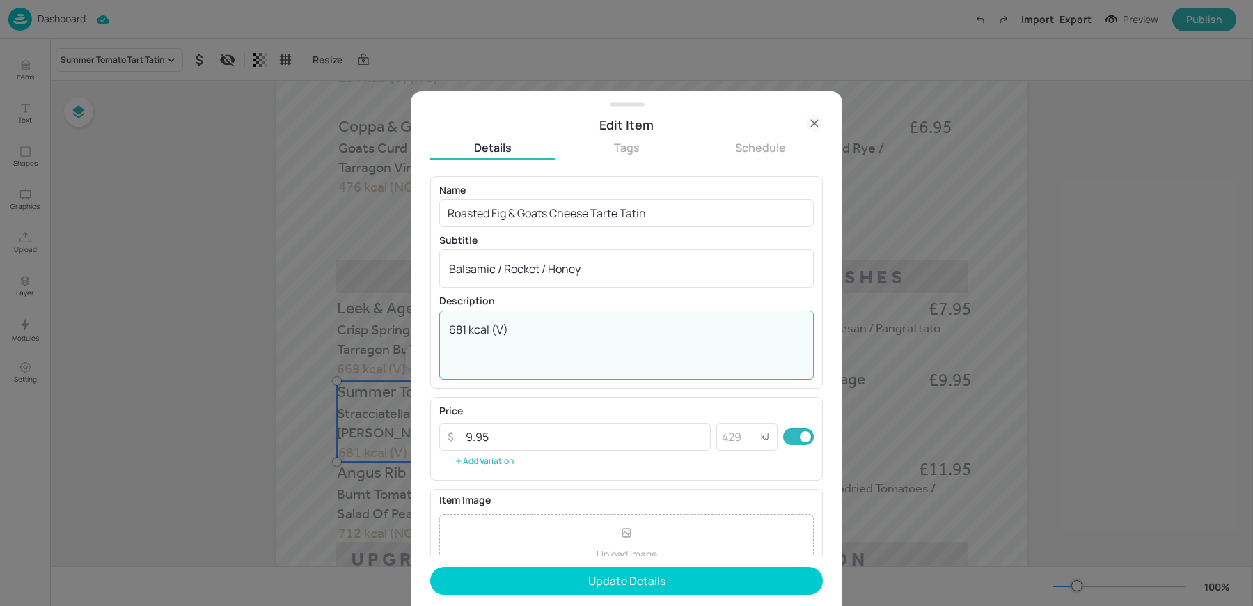
click at [489, 331] on textarea "681 kcal (V)" at bounding box center [626, 345] width 355 height 46
paste textarea
type textarea "681 kcal (V)"
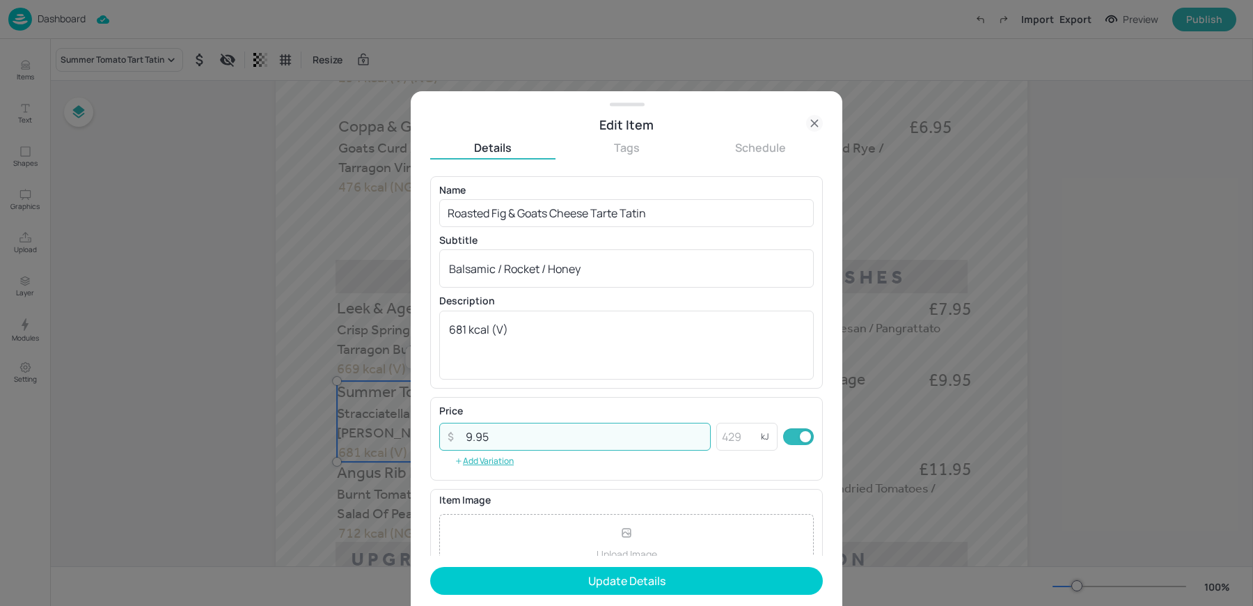
click at [475, 437] on input "9.95" at bounding box center [583, 437] width 253 height 28
type input "8.95"
click at [430, 567] on button "Update Details" at bounding box center [626, 581] width 393 height 28
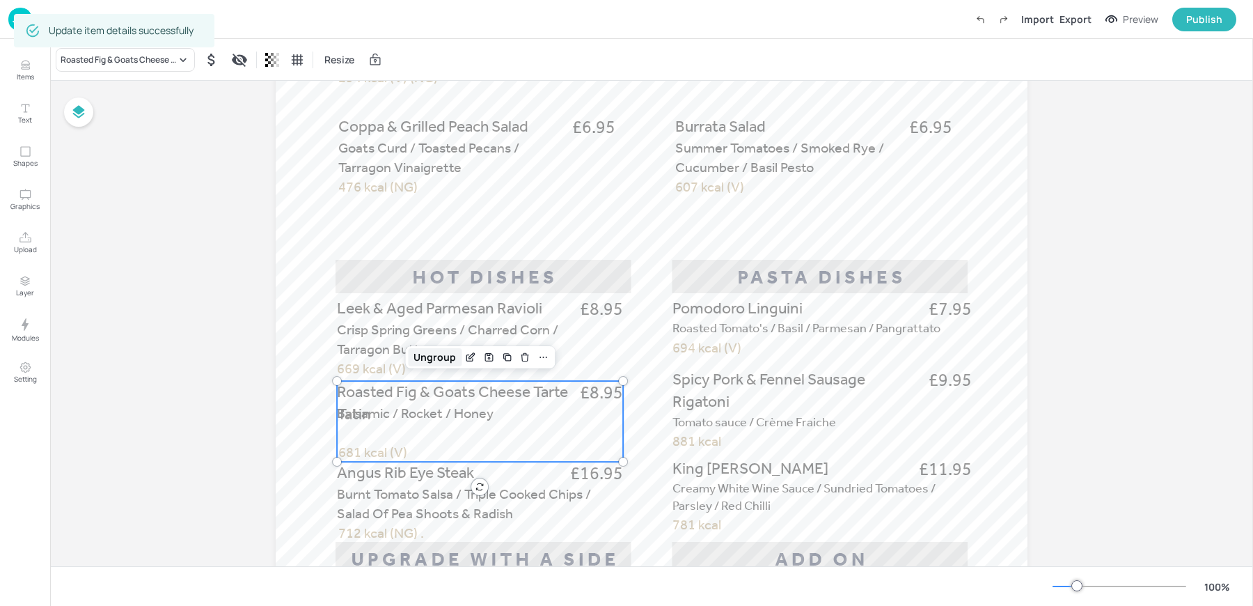
click at [439, 349] on div "Ungroup" at bounding box center [435, 357] width 54 height 18
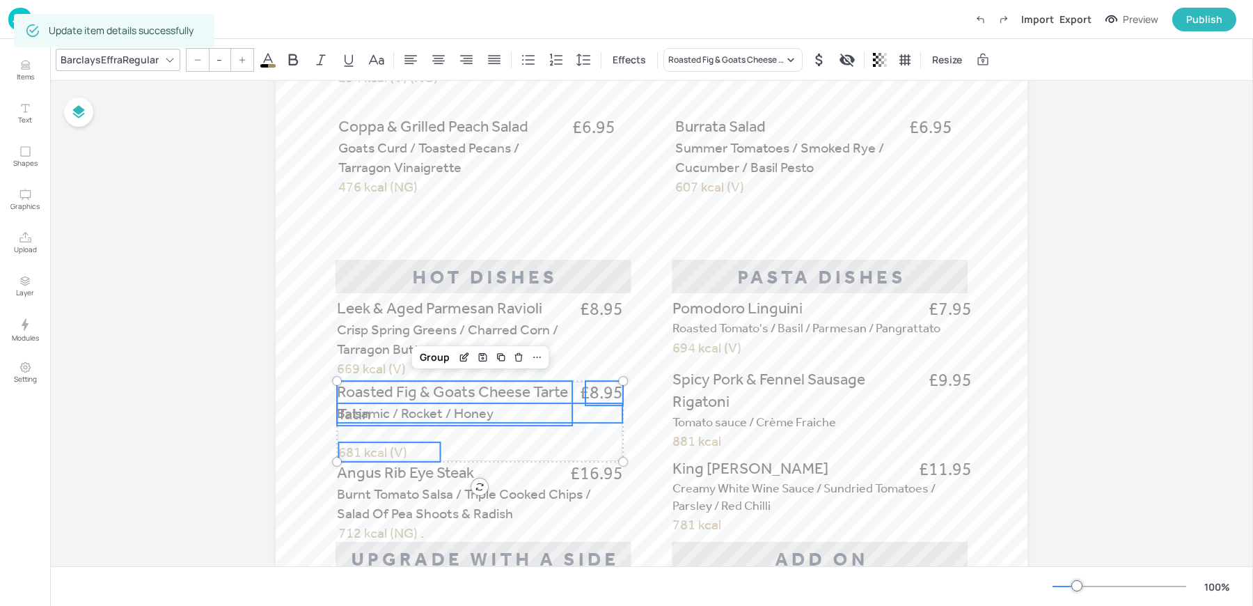
click at [403, 412] on span "Balsamic / Rocket / Honey" at bounding box center [415, 412] width 157 height 17
type input "20"
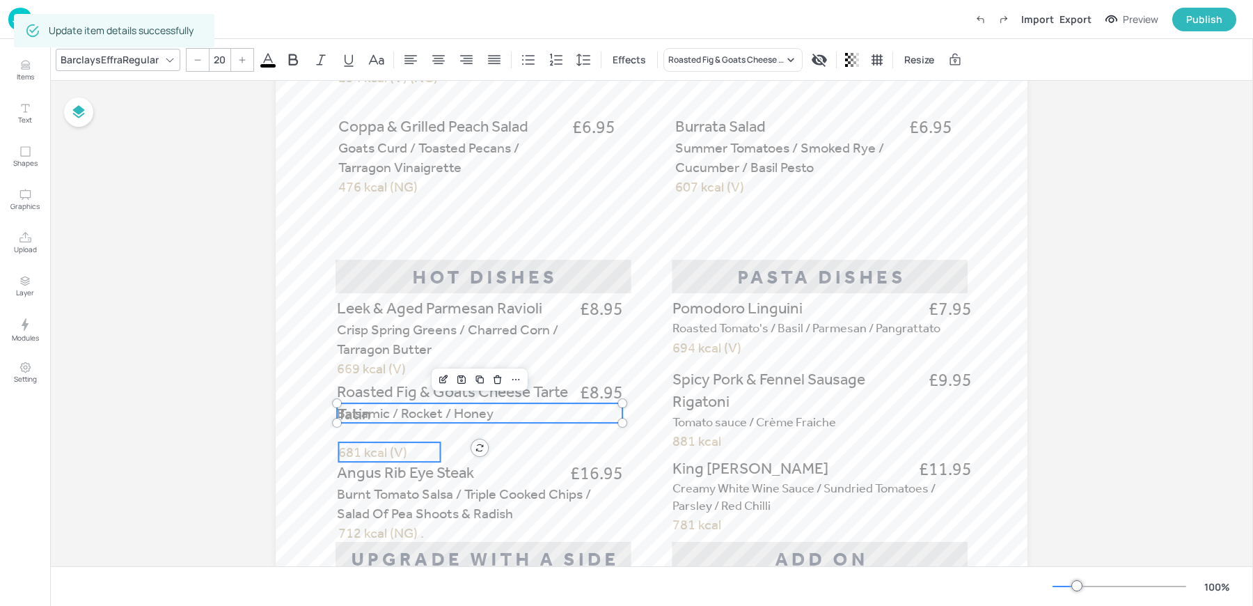
click at [374, 451] on span "681 kcal (V)" at bounding box center [372, 451] width 69 height 17
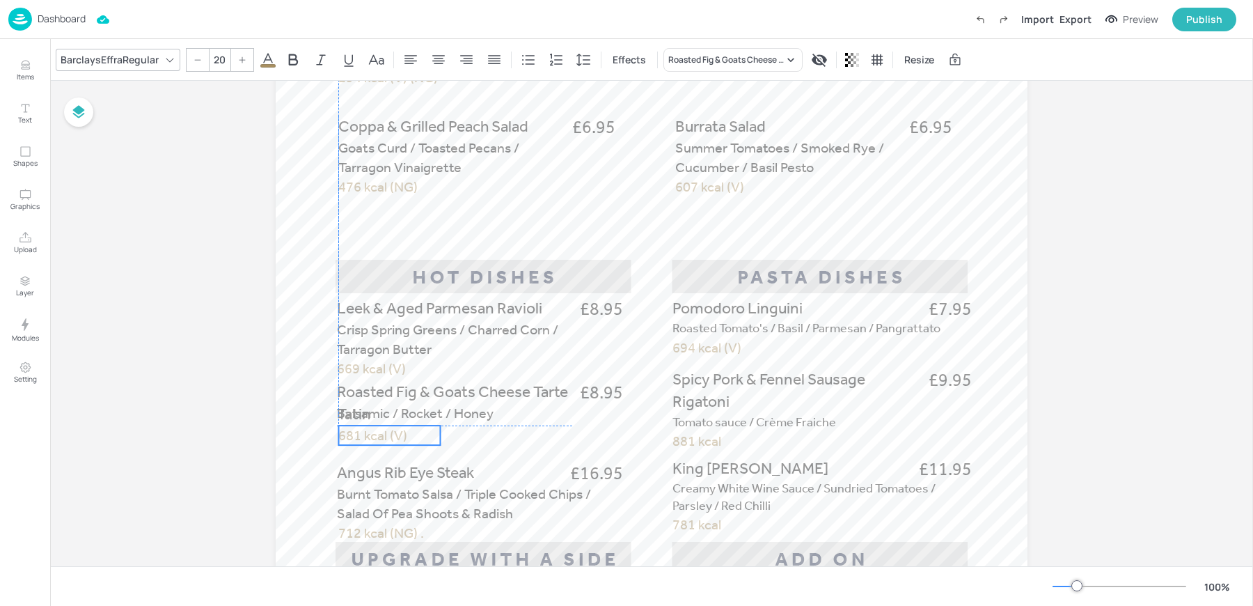
drag, startPoint x: 374, startPoint y: 451, endPoint x: 374, endPoint y: 434, distance: 17.4
click at [374, 434] on span "681 kcal (V)" at bounding box center [372, 435] width 69 height 17
click at [457, 416] on span "Balsamic / Rocket / Honey" at bounding box center [415, 412] width 157 height 17
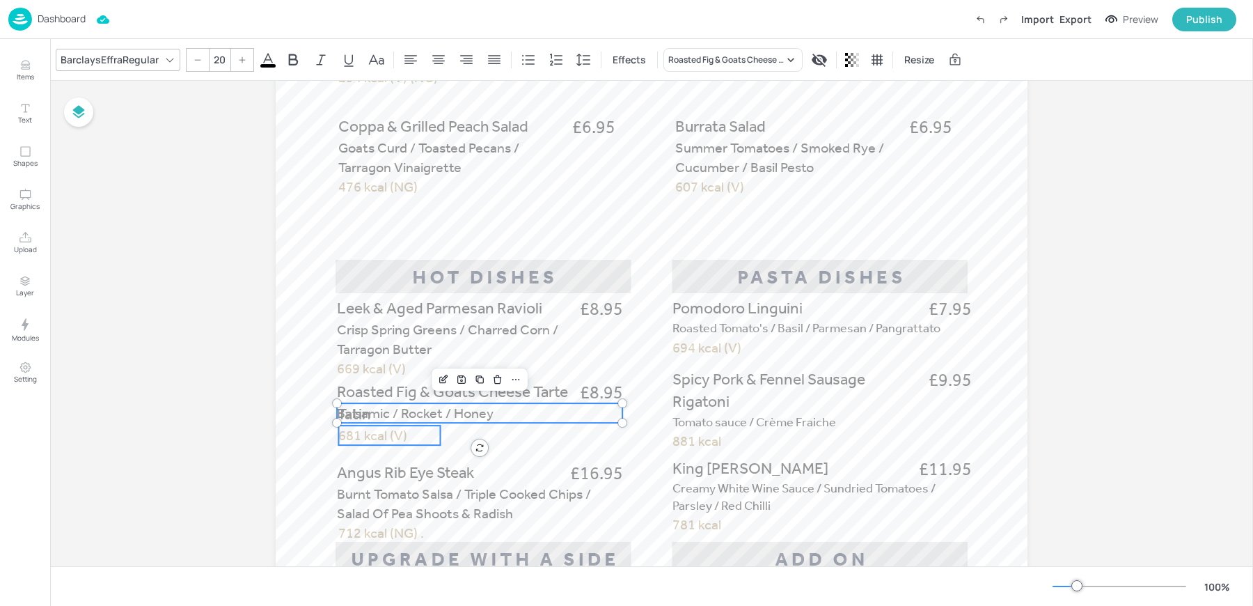
click at [391, 434] on span "681 kcal (V)" at bounding box center [372, 435] width 69 height 17
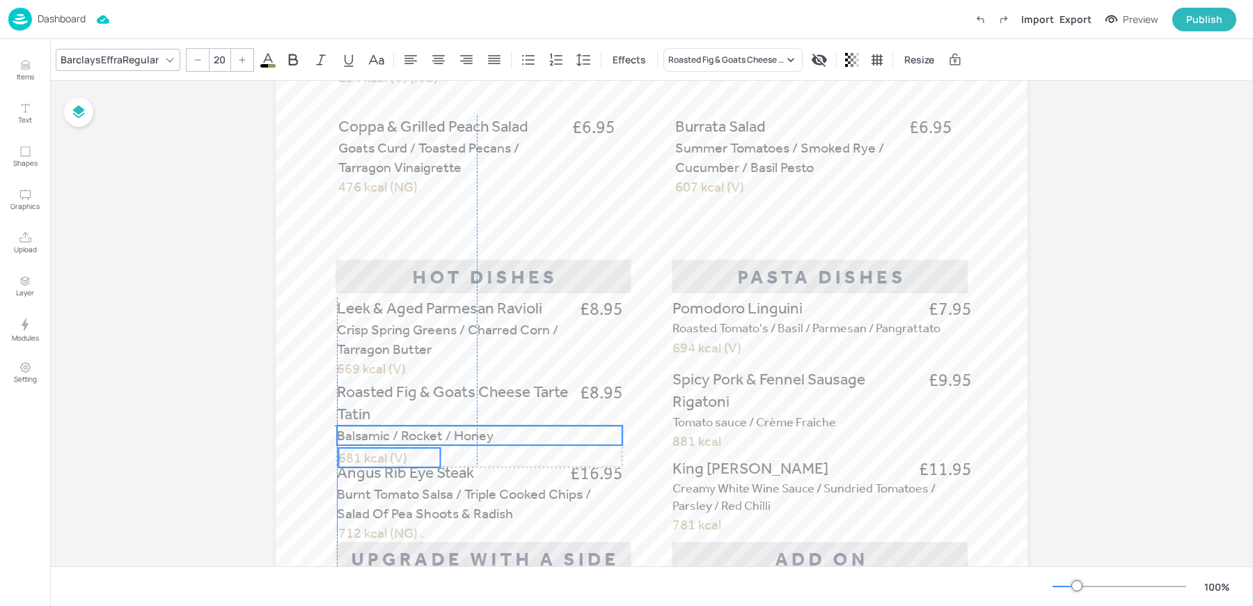
drag, startPoint x: 420, startPoint y: 414, endPoint x: 417, endPoint y: 434, distance: 19.7
click at [417, 434] on span "Balsamic / Rocket / Honey" at bounding box center [415, 435] width 157 height 17
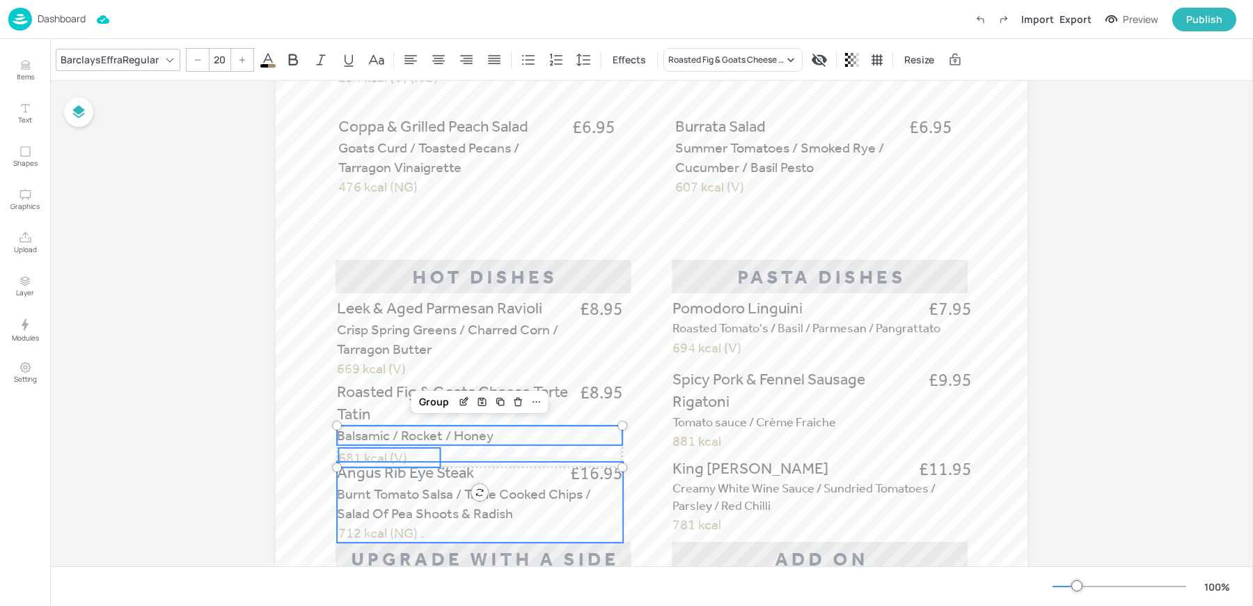
click at [374, 461] on p "Angus Rib Eye Steak" at bounding box center [454, 472] width 235 height 22
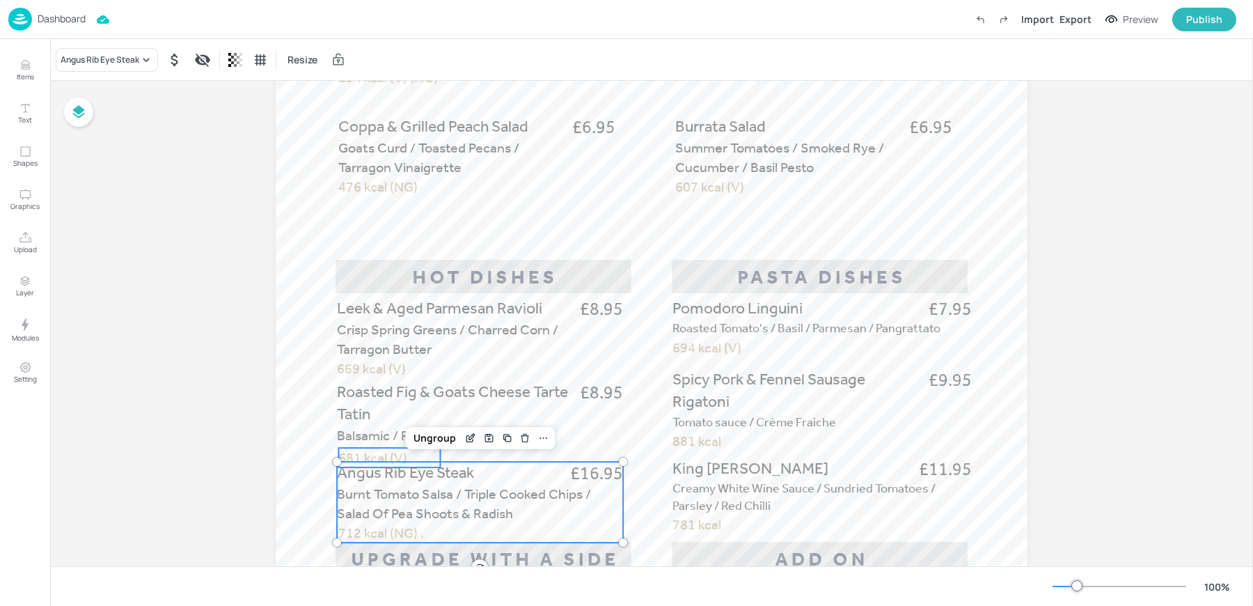
click at [361, 457] on span "681 kcal (V)" at bounding box center [372, 457] width 69 height 17
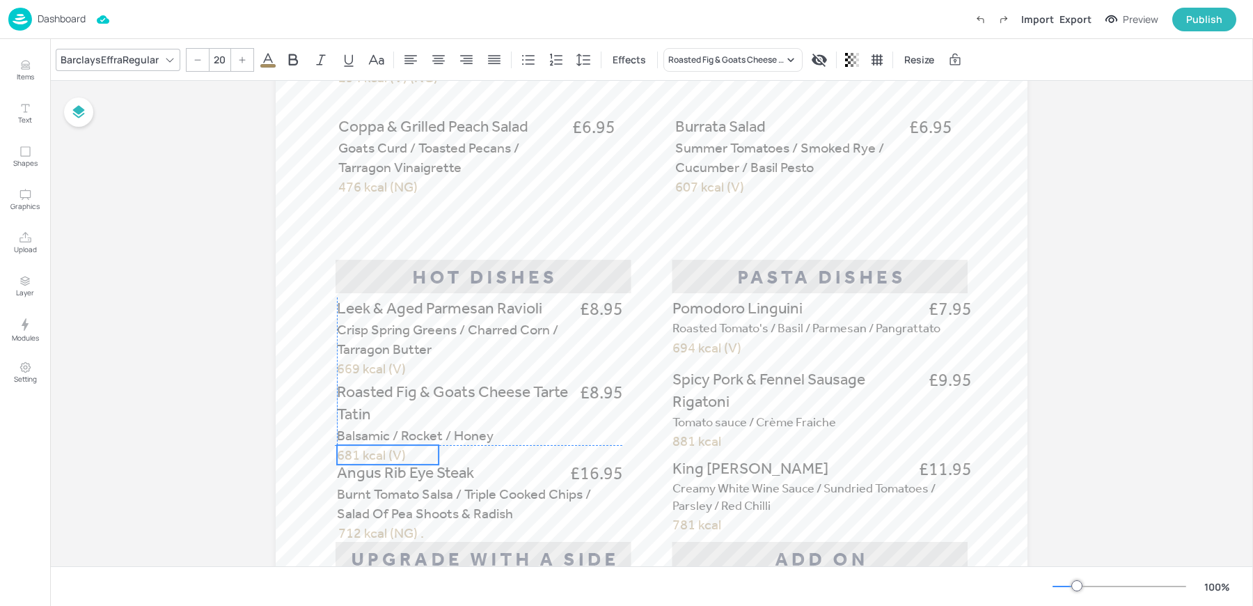
click at [346, 450] on span "681 kcal (V)" at bounding box center [371, 454] width 69 height 17
click at [346, 439] on span "Balsamic / Rocket / Honey" at bounding box center [415, 435] width 157 height 17
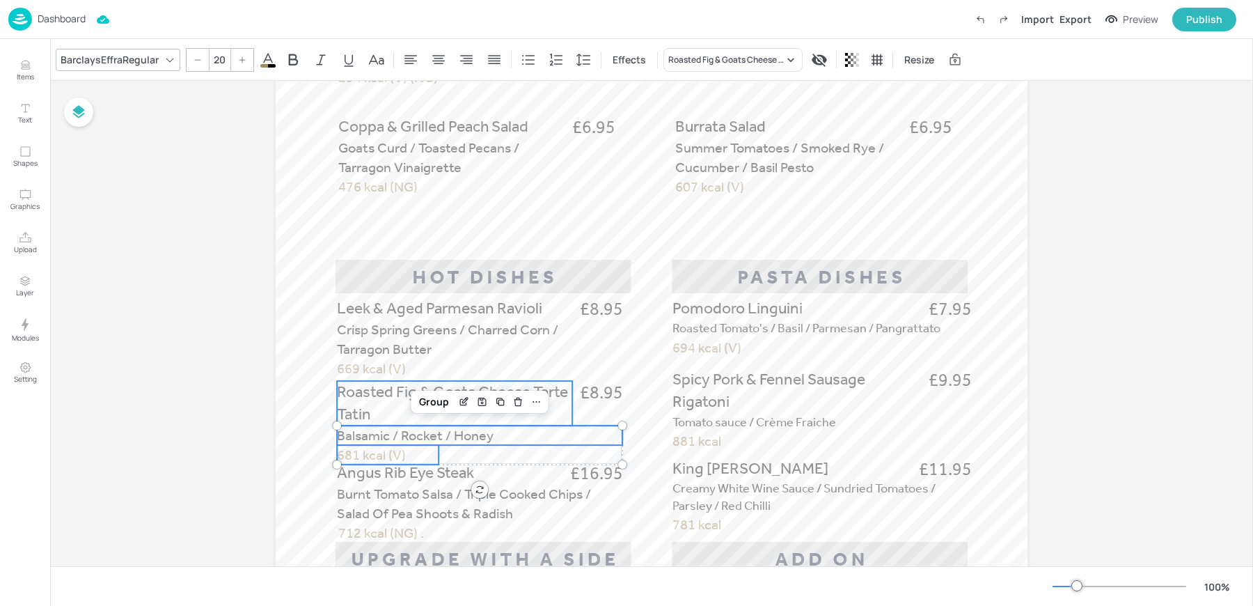
type input "--"
click at [377, 397] on span "Roasted Fig & Goats Cheese Tarte Tatin" at bounding box center [452, 402] width 231 height 41
click at [599, 394] on span "£8.95" at bounding box center [601, 393] width 43 height 24
click at [429, 360] on div "Group" at bounding box center [434, 357] width 41 height 18
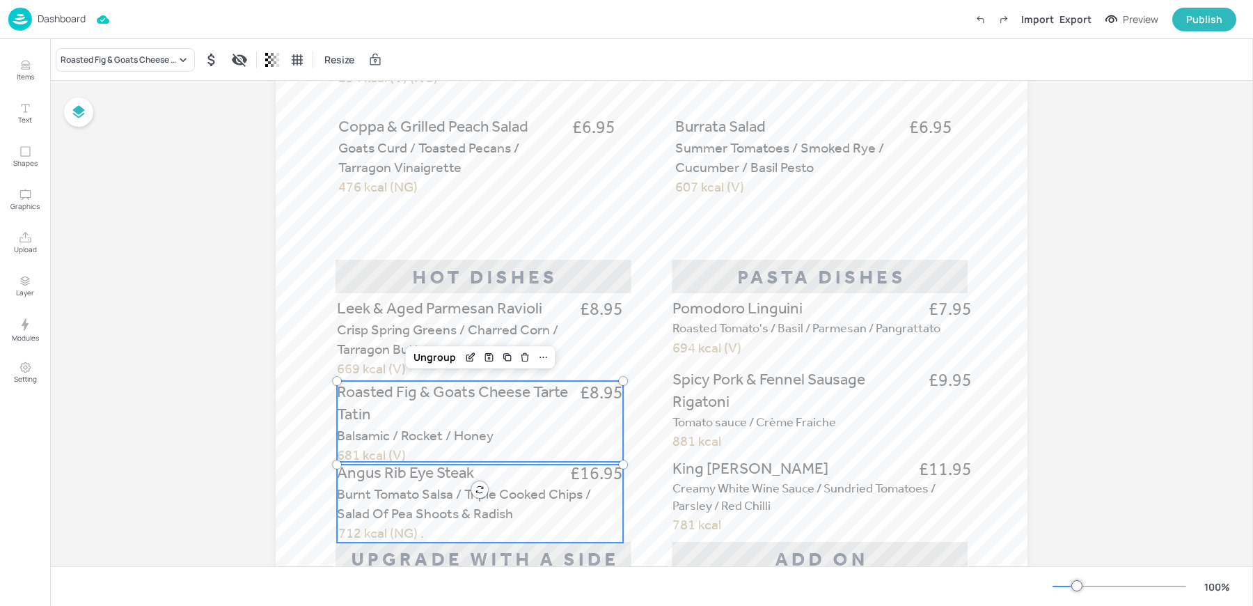
click at [376, 502] on p "Burnt Tomato Salsa / Triple Cooked Chips / Salad Of Pea Shoots & Radish" at bounding box center [479, 503] width 285 height 39
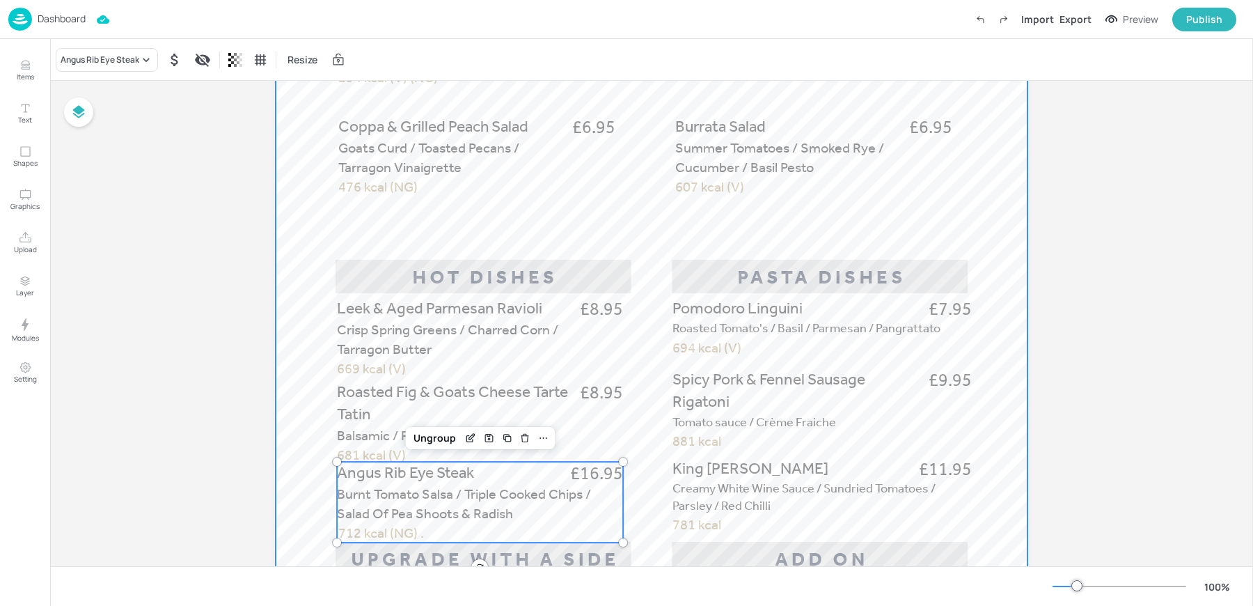
click at [283, 496] on div at bounding box center [652, 358] width 752 height 1336
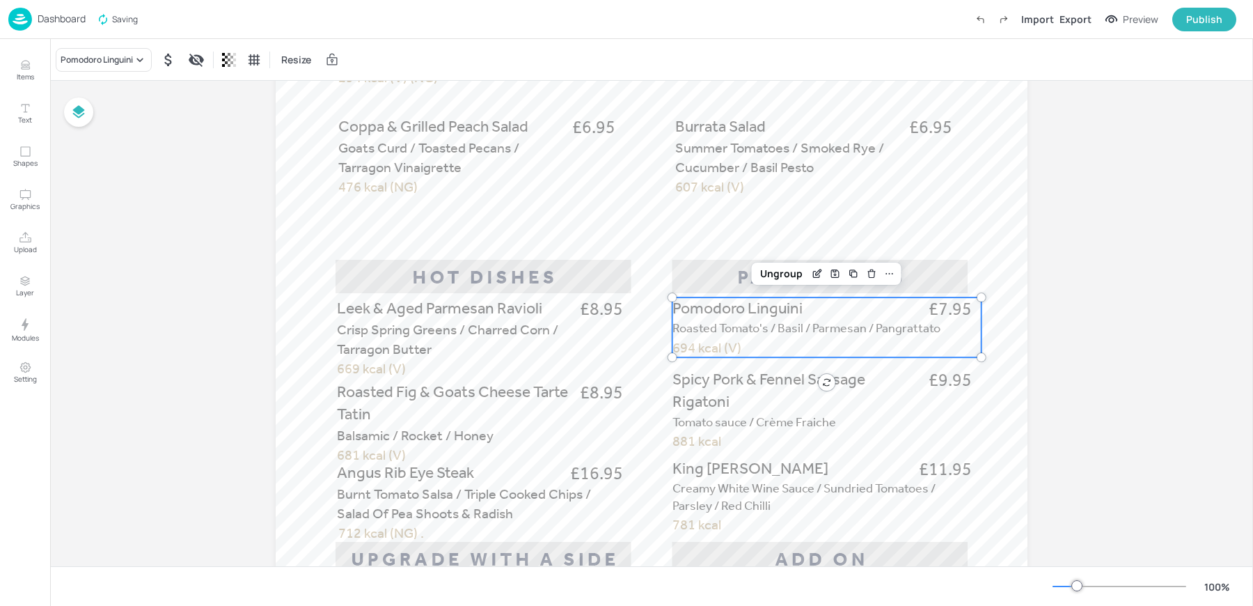
click at [782, 314] on span "Pomodoro Linguini" at bounding box center [737, 308] width 130 height 19
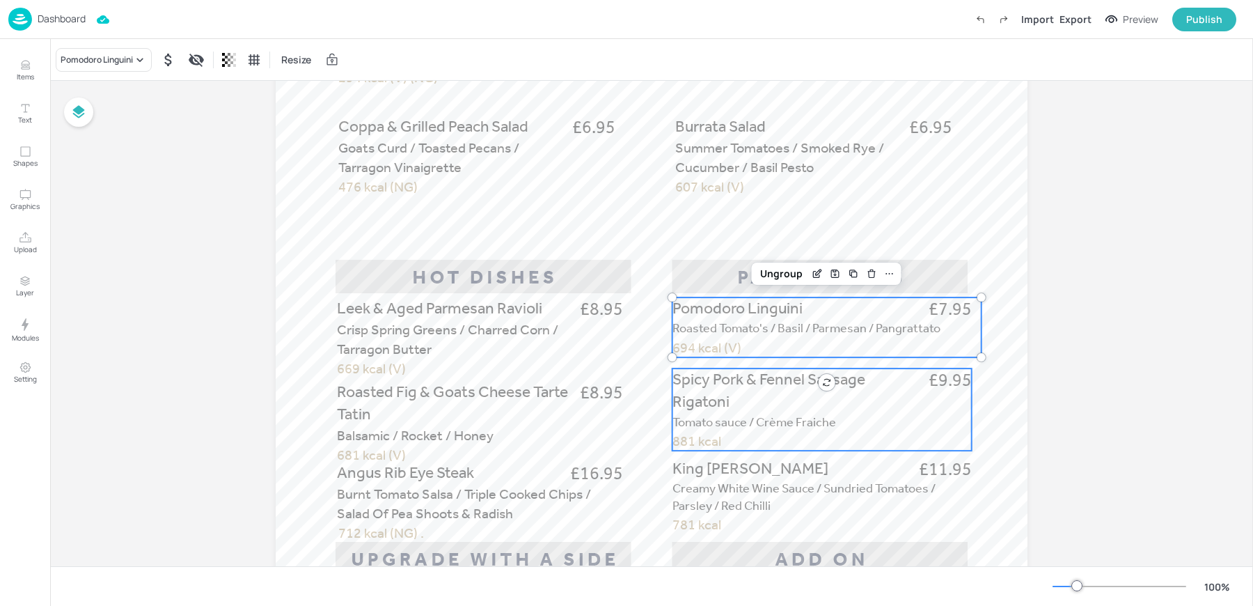
click at [742, 410] on p "Spicy Pork & Fennel Sausage Rigatoni" at bounding box center [783, 390] width 223 height 45
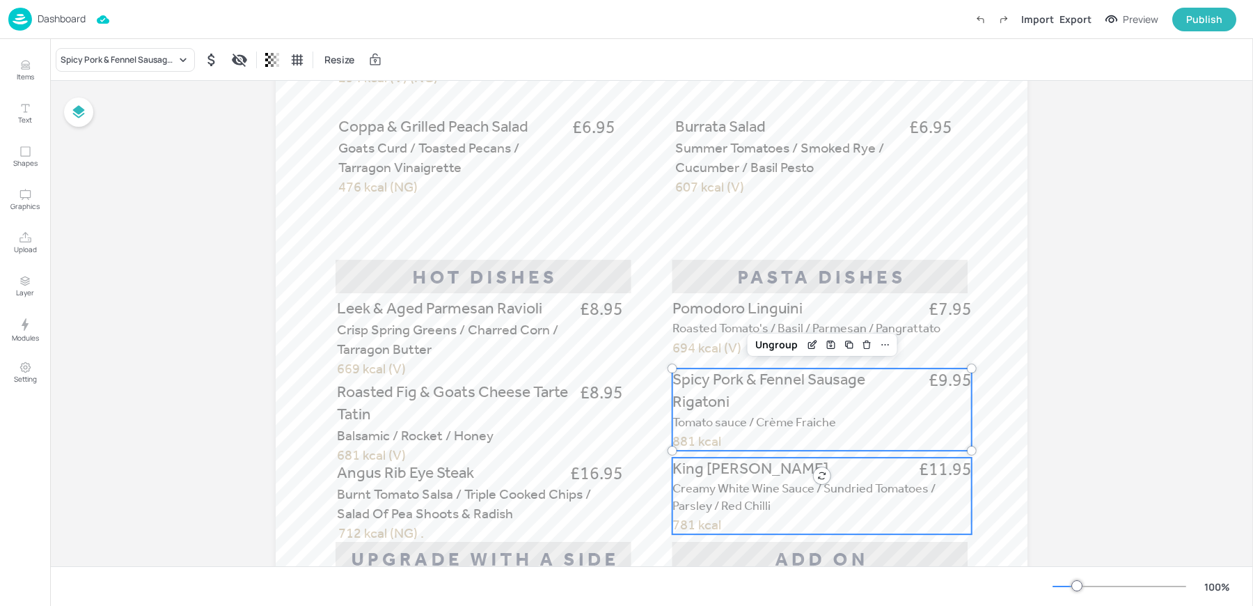
click at [730, 473] on span "King [PERSON_NAME]" at bounding box center [750, 468] width 156 height 19
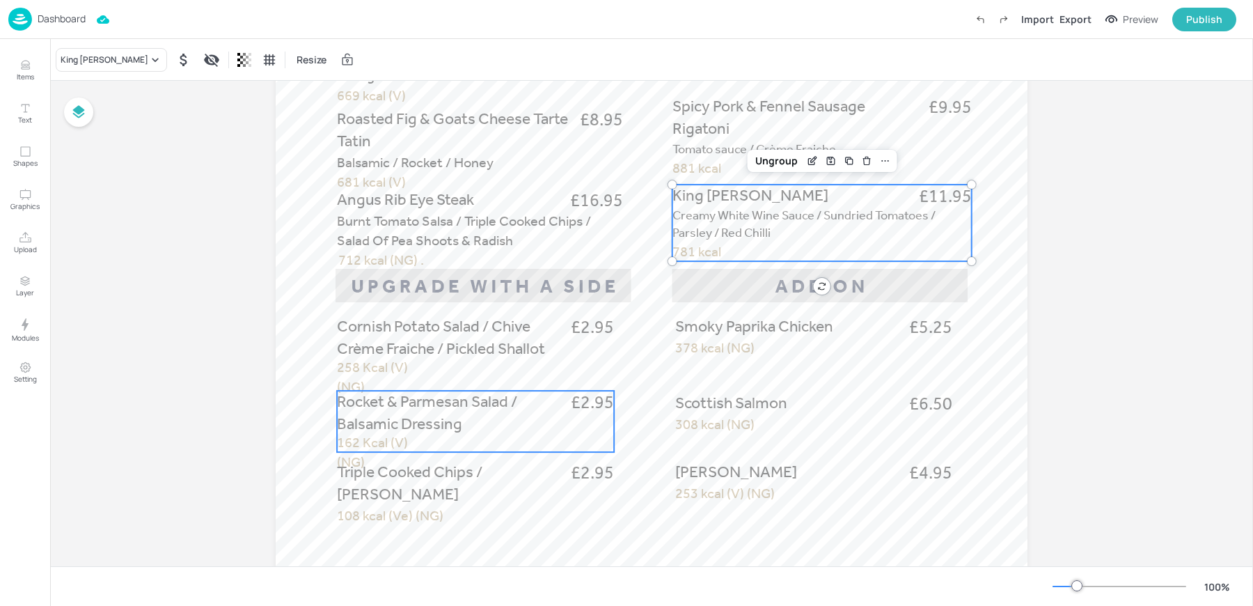
scroll to position [725, 0]
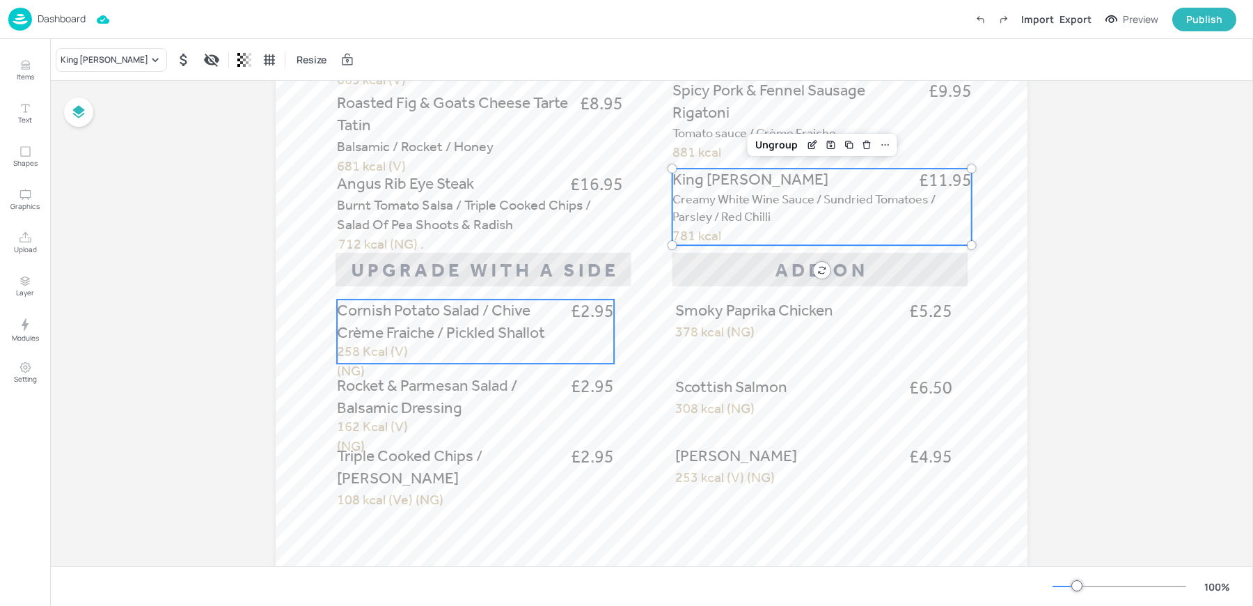
click at [461, 344] on div "Cornish Potato Salad / Chive Crème Fraiche / Pickled Shallot £2.95" at bounding box center [475, 331] width 277 height 64
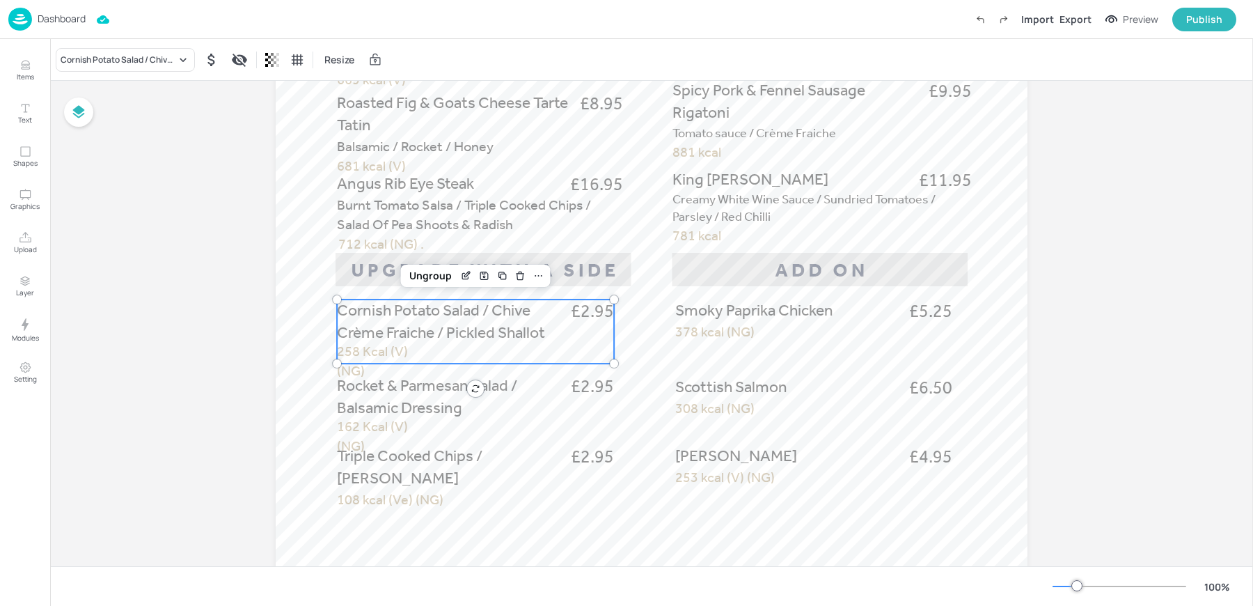
scroll to position [757, 0]
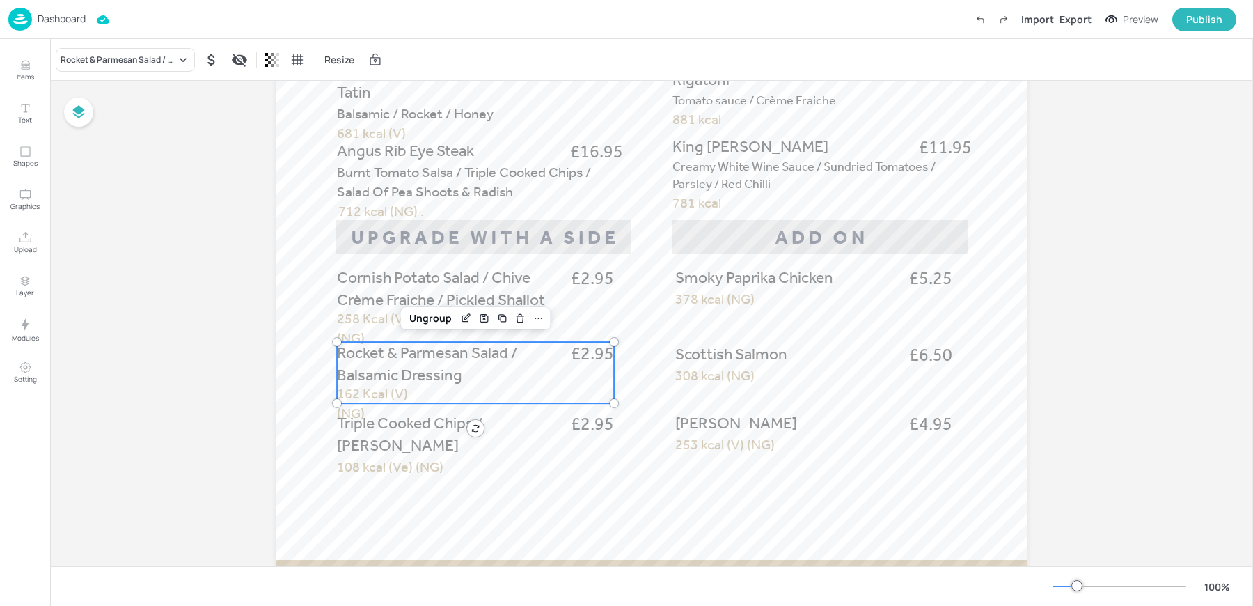
click at [420, 371] on span "Rocket & Parmesan Salad / Balsamic Dressing" at bounding box center [427, 363] width 180 height 41
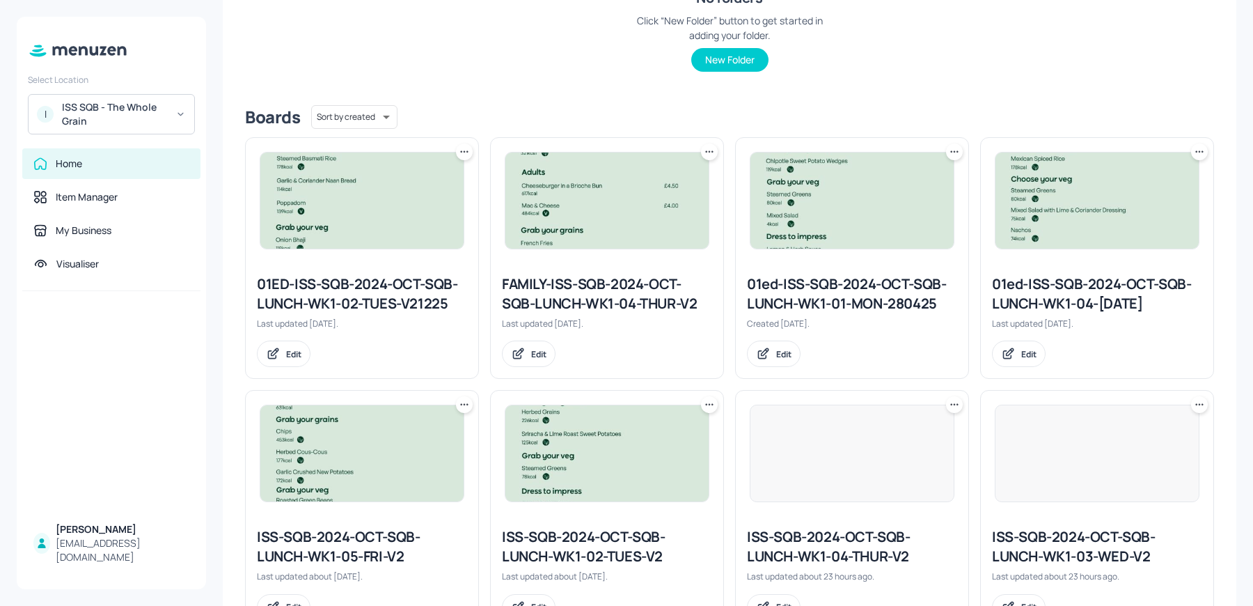
scroll to position [567, 0]
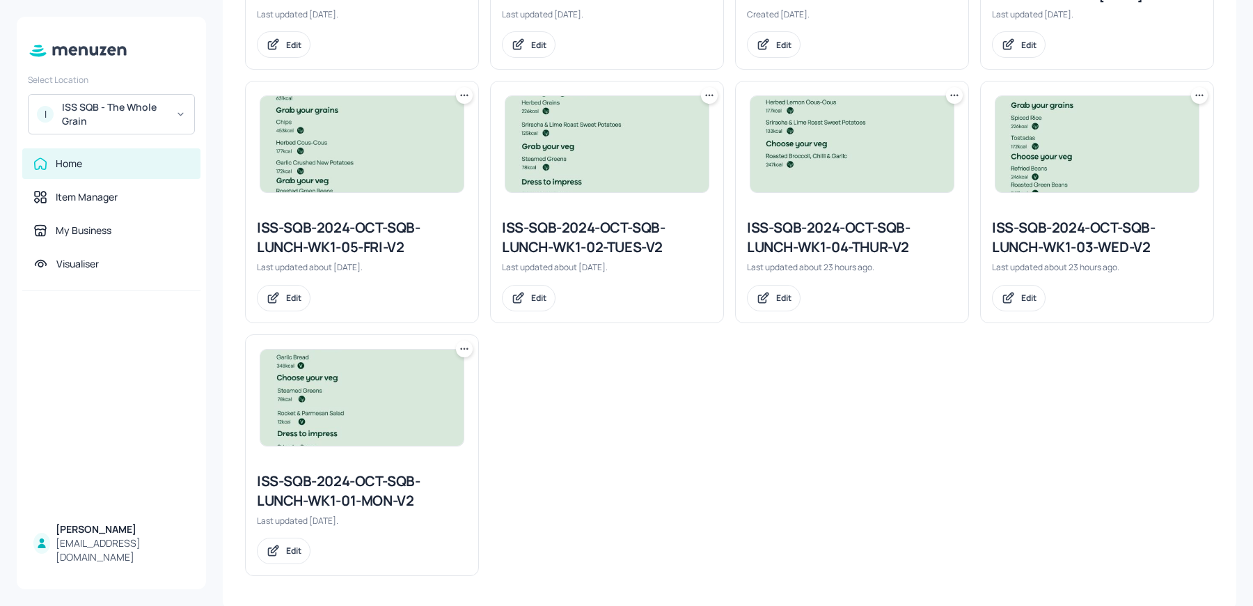
click at [302, 501] on div "ISS-SQB-2024-OCT-SQB-LUNCH-WK1-01-MON-V2" at bounding box center [362, 490] width 210 height 39
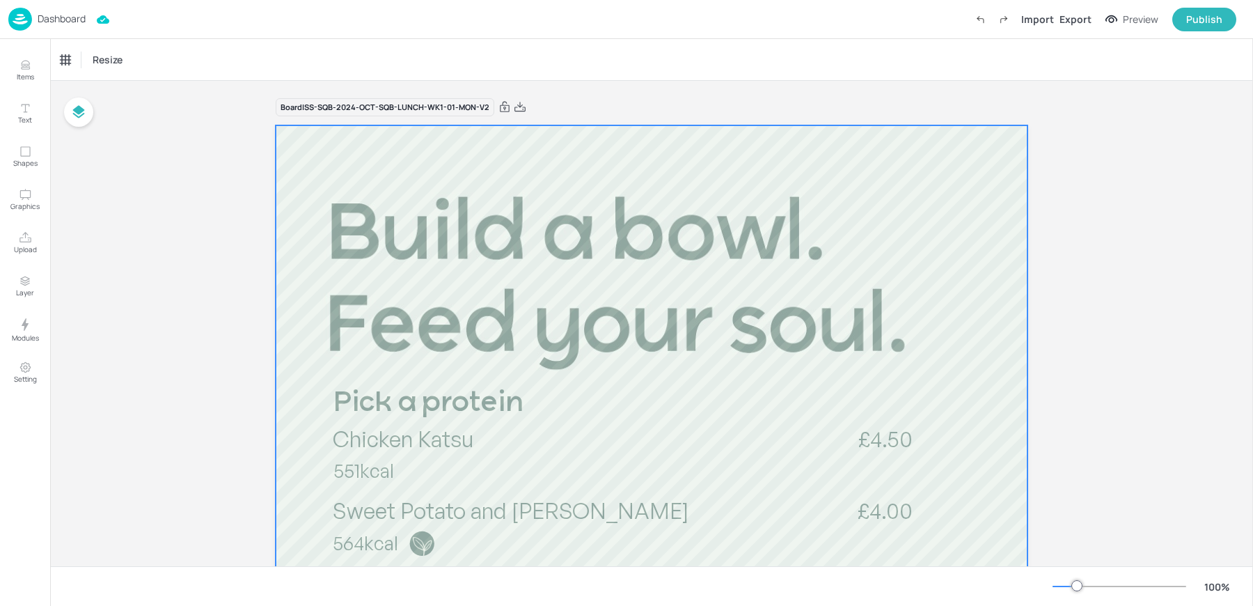
scroll to position [81, 0]
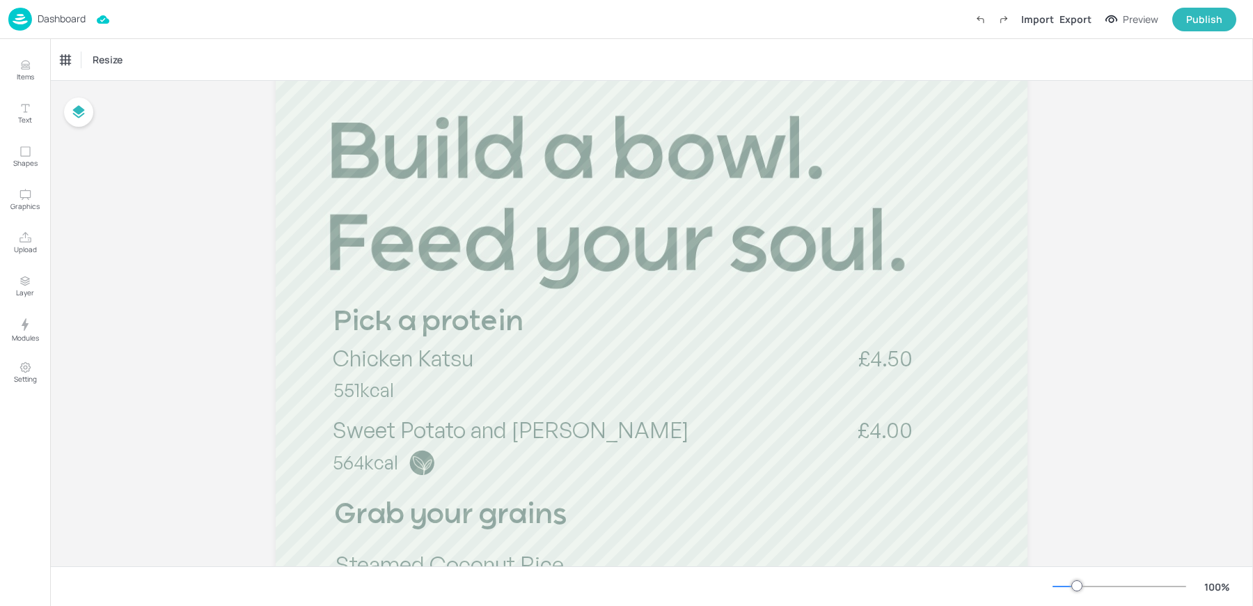
click at [29, 19] on img at bounding box center [20, 19] width 24 height 23
